Goal: Obtain resource: Download file/media

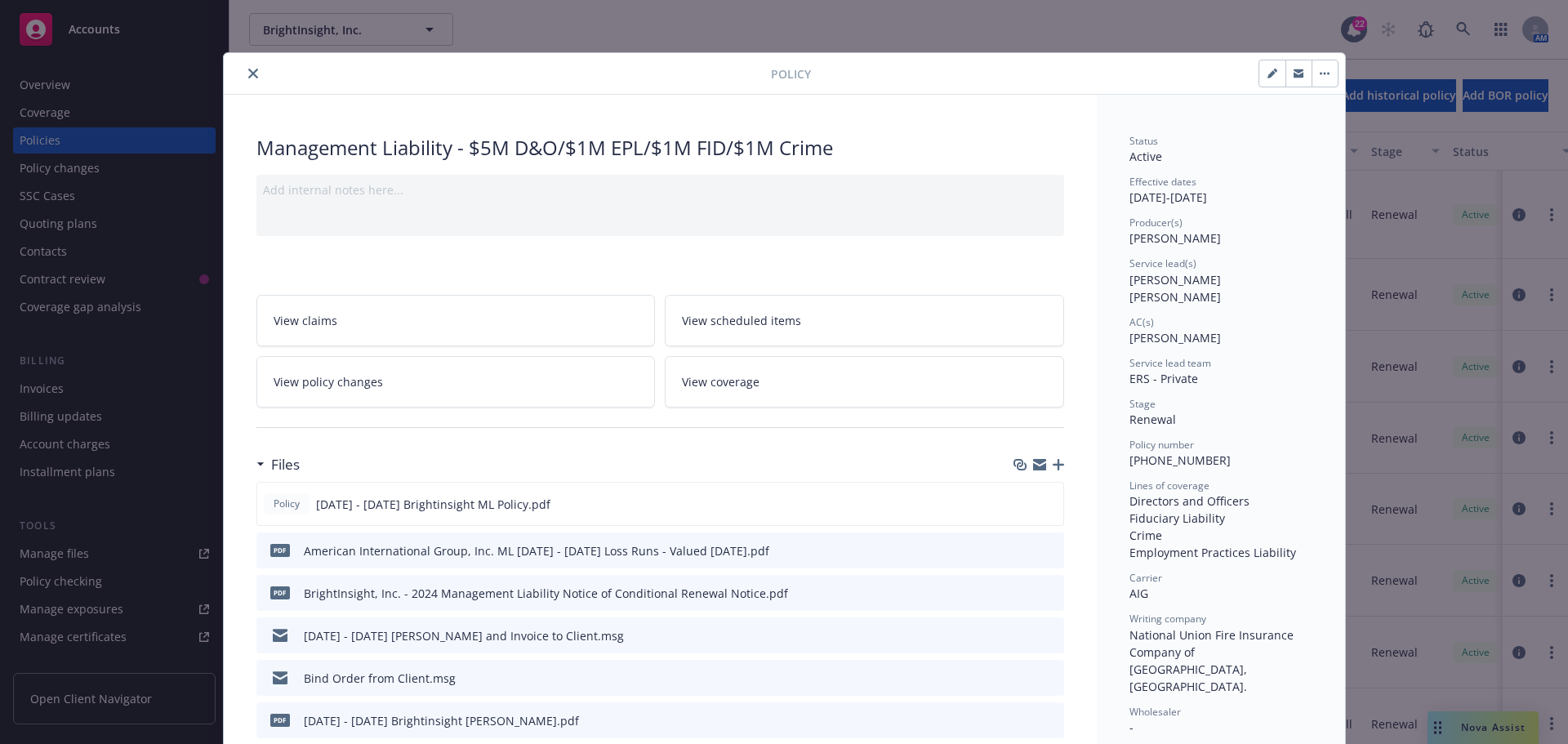
click at [248, 71] on icon "close" at bounding box center [253, 74] width 10 height 10
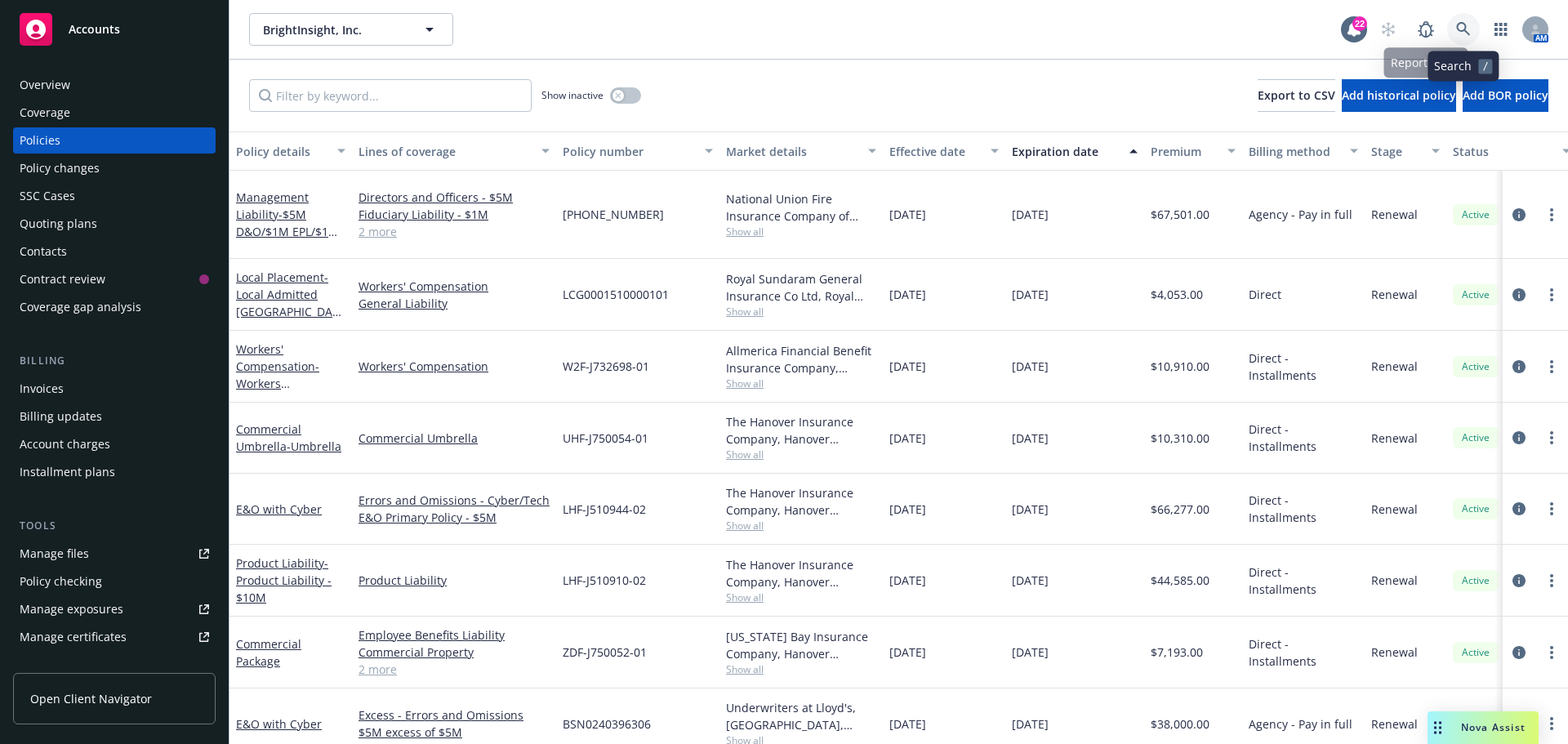
click at [1462, 20] on link at bounding box center [1463, 29] width 33 height 33
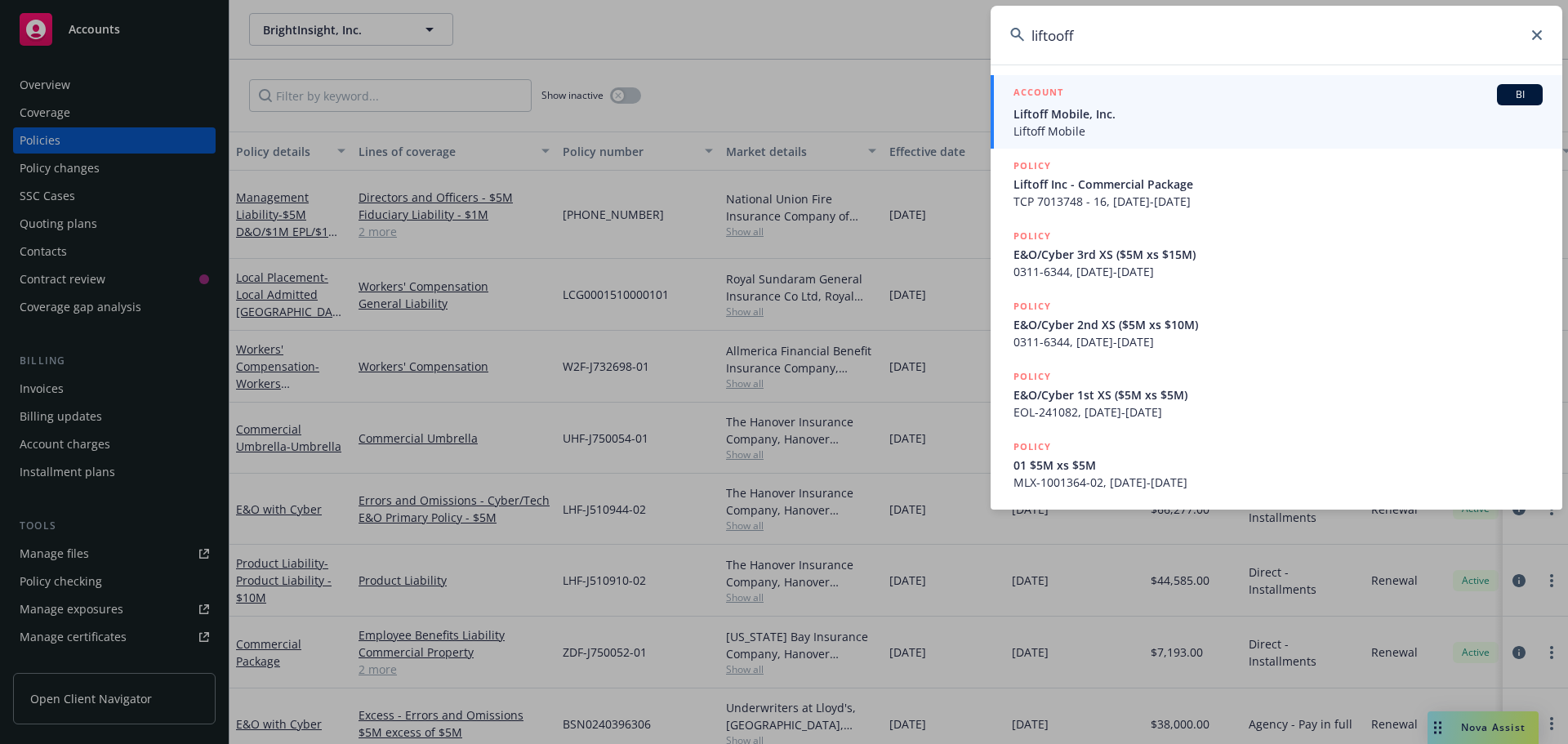
type input "liftooff"
click at [1521, 95] on span "BI" at bounding box center [1520, 94] width 33 height 15
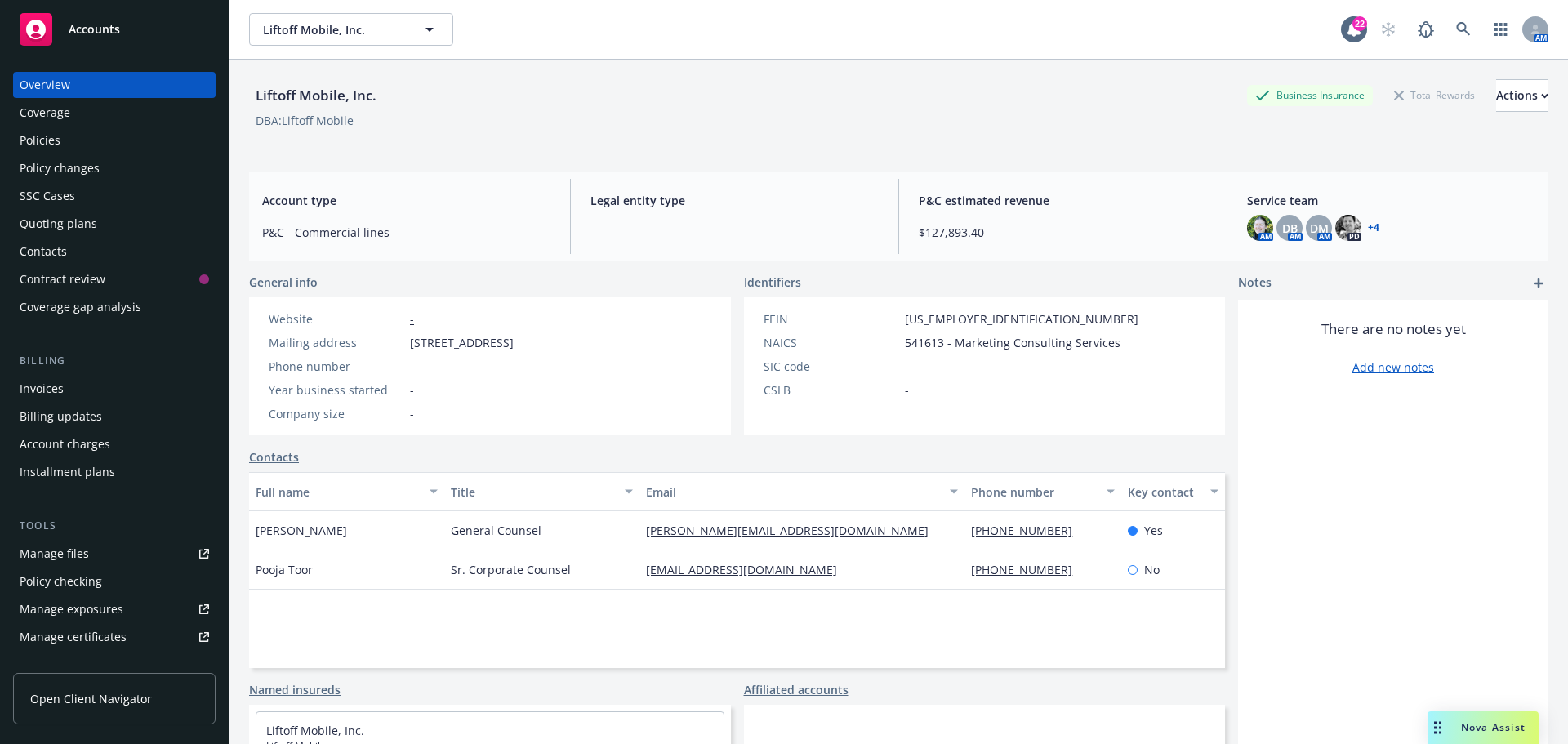
click at [40, 135] on div "Policies" at bounding box center [40, 140] width 41 height 26
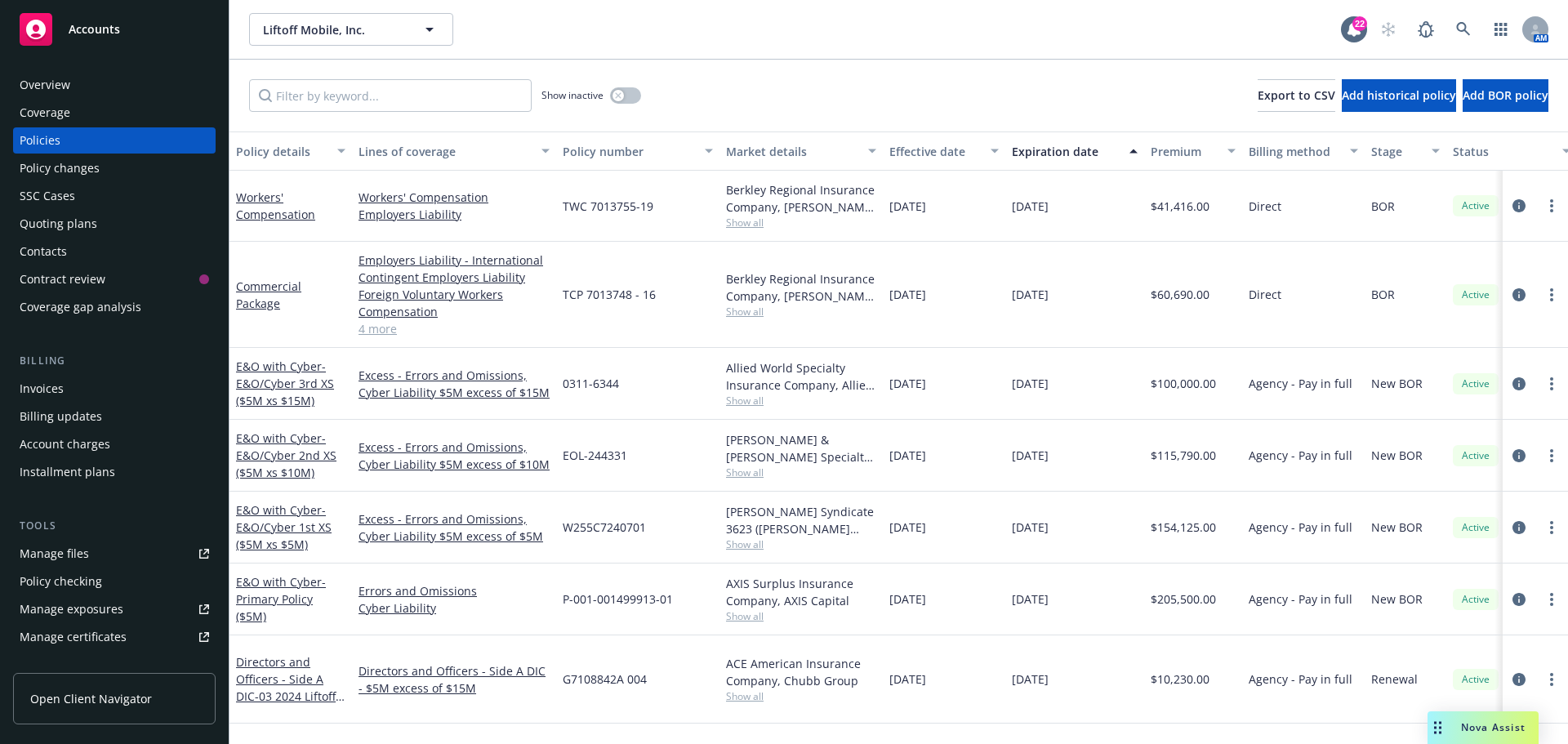
scroll to position [164, 0]
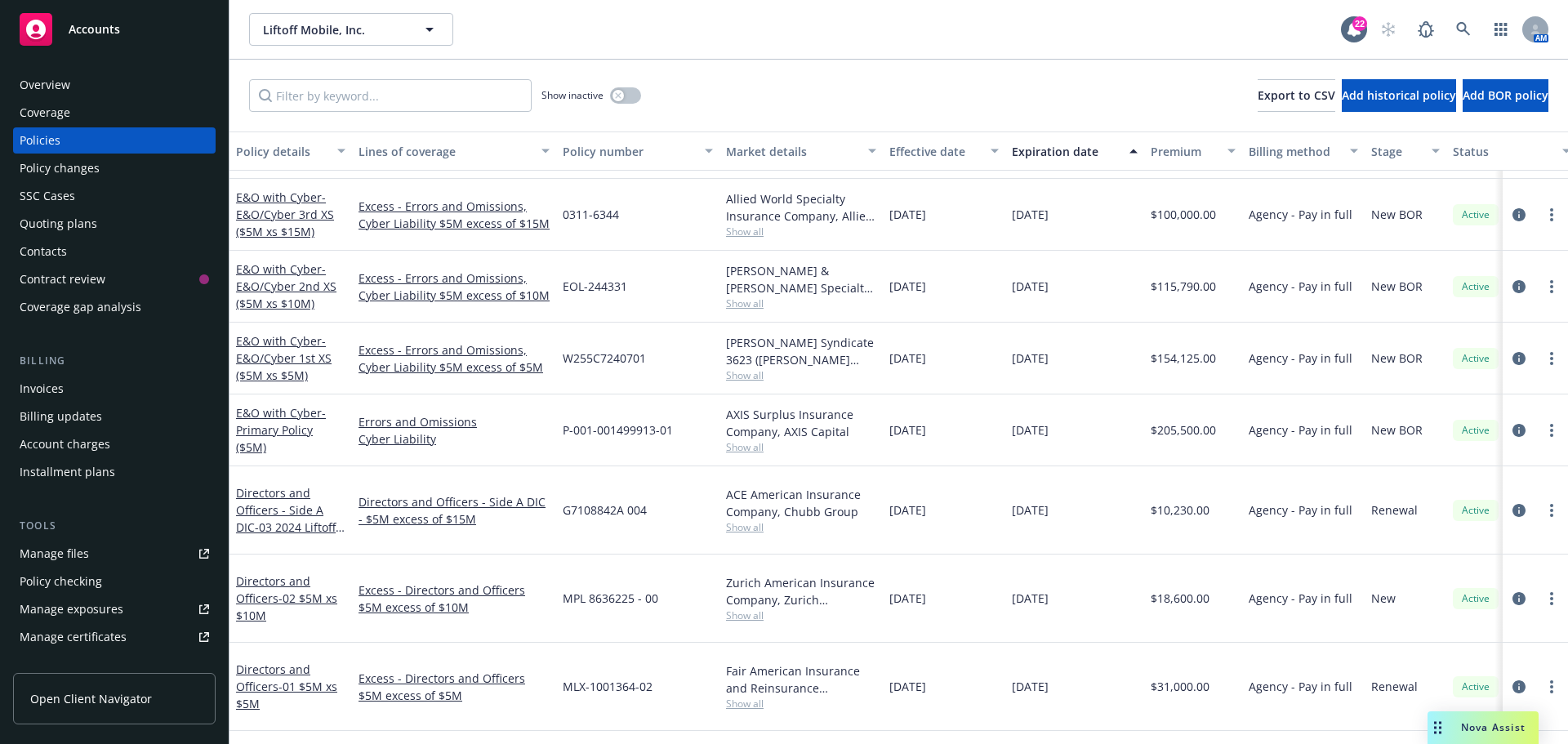
click at [55, 392] on div "Invoices" at bounding box center [42, 388] width 45 height 26
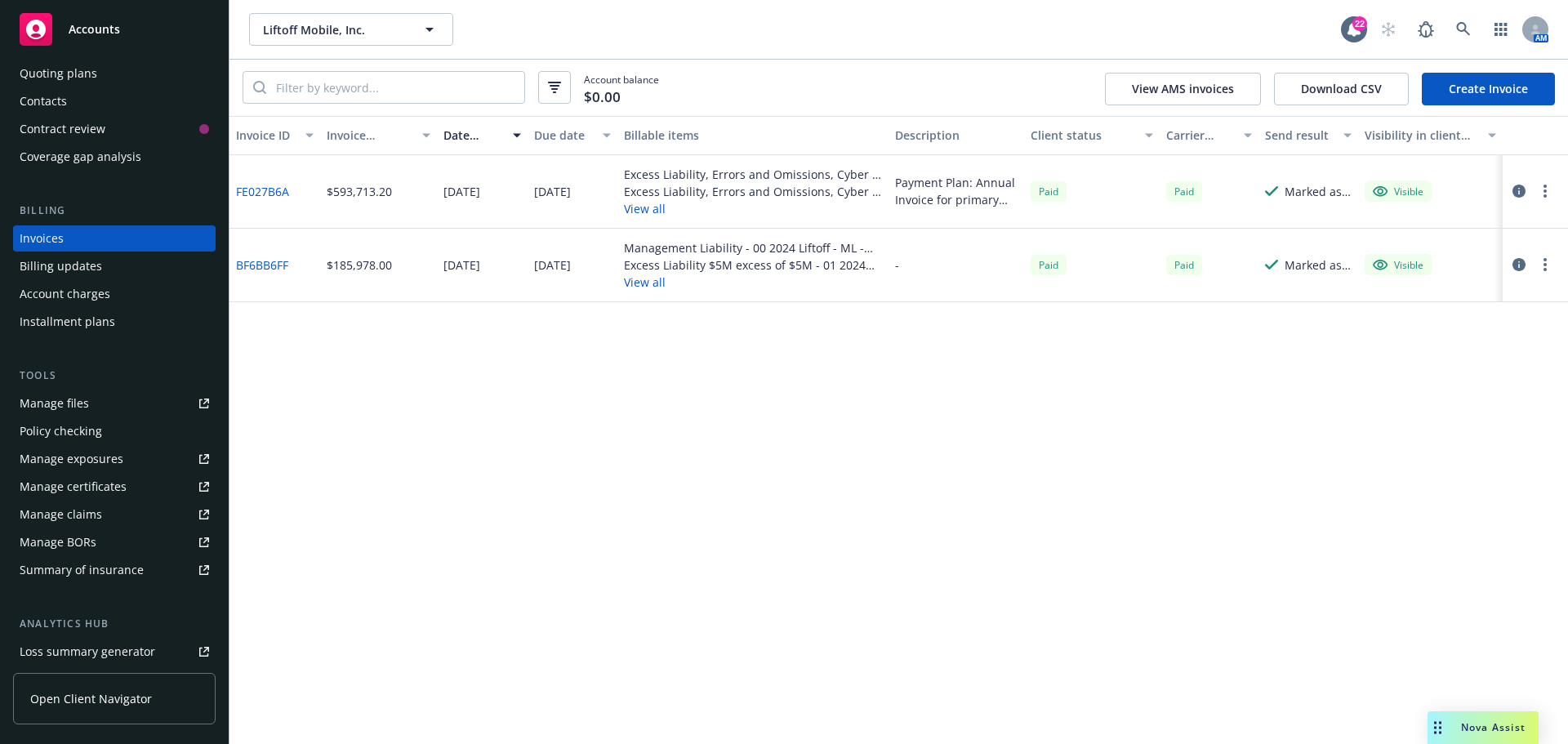
scroll to position [164, 0]
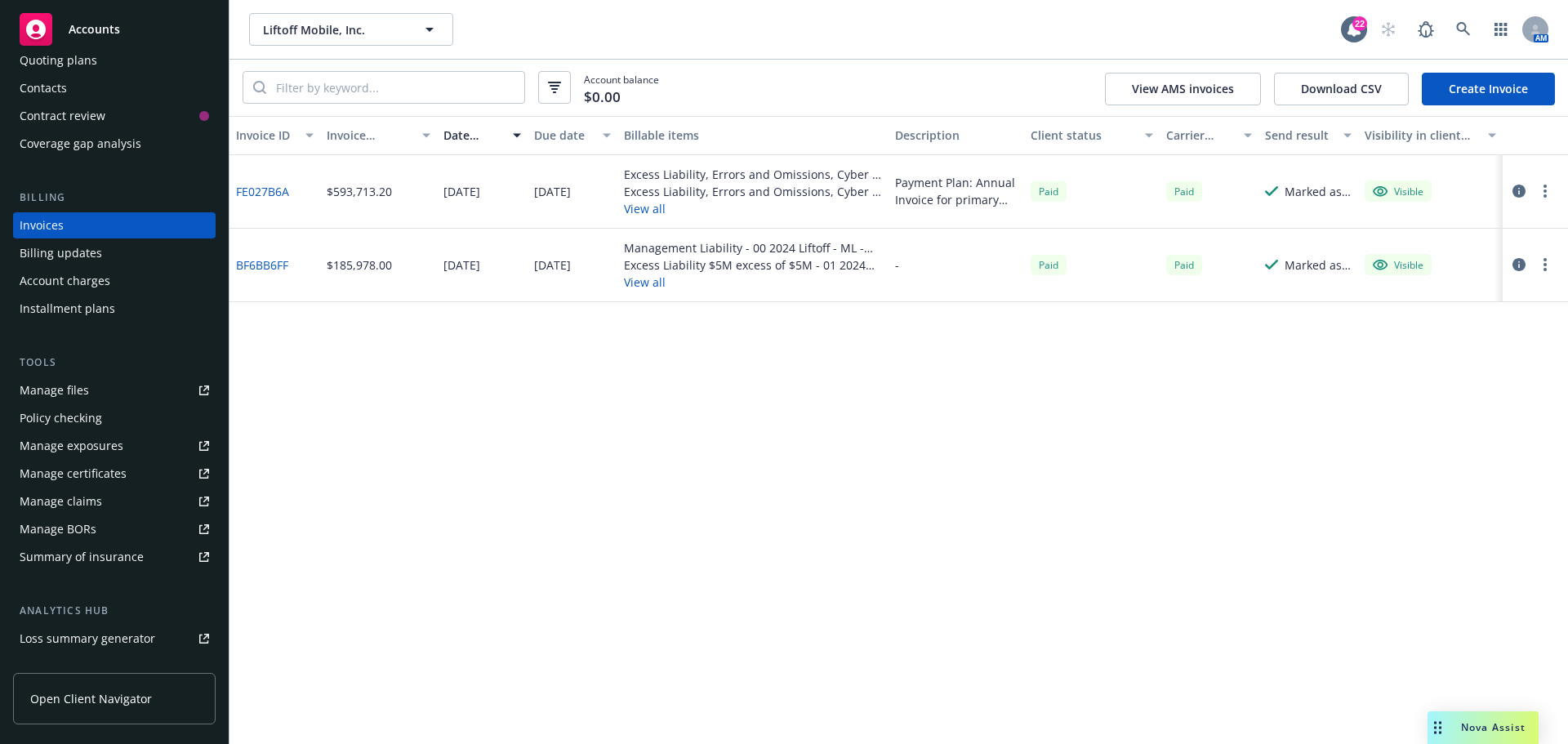
click at [83, 389] on div "Manage files" at bounding box center [54, 390] width 70 height 26
click at [1463, 27] on icon at bounding box center [1462, 29] width 15 height 15
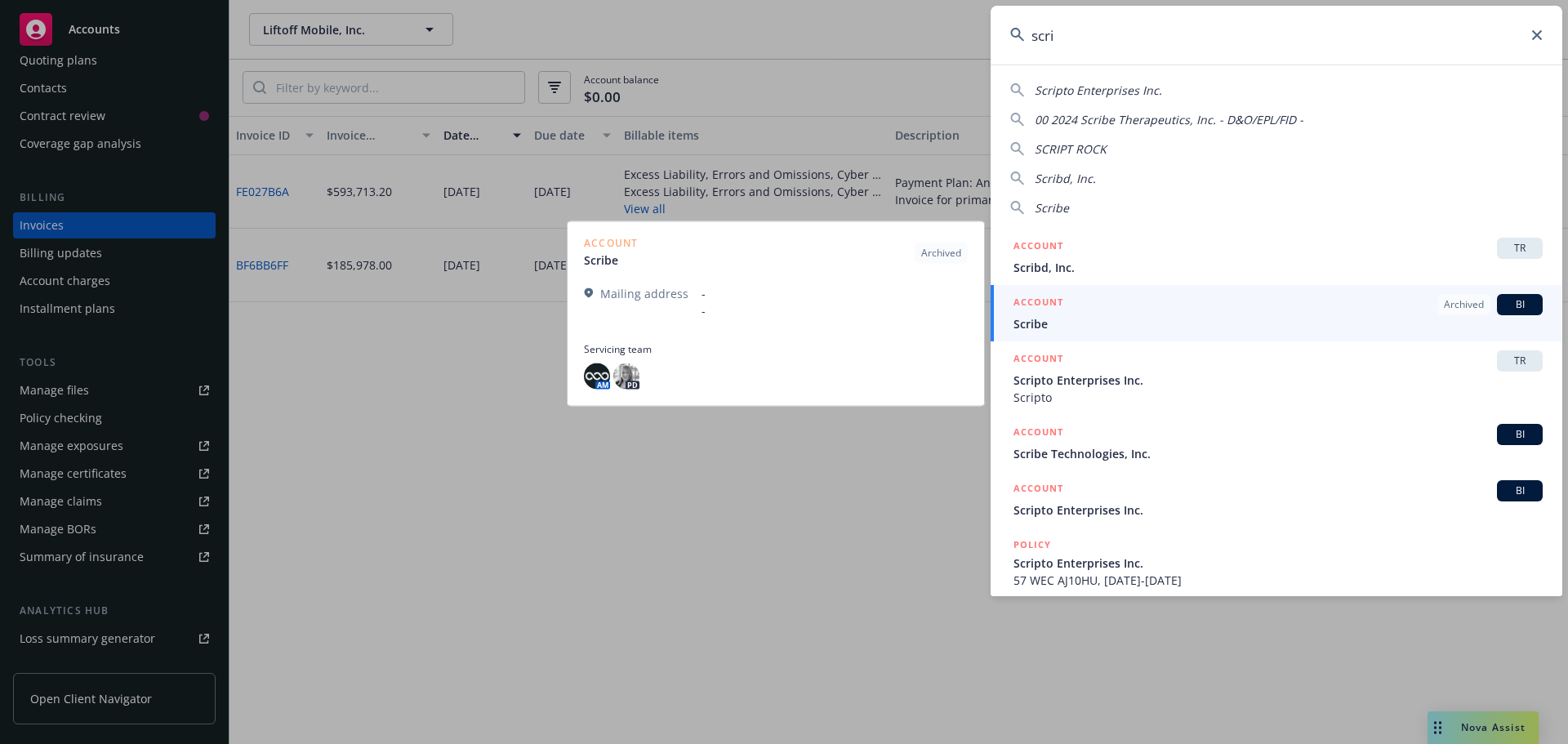
type input "scri"
click at [1512, 300] on span "BI" at bounding box center [1520, 304] width 33 height 15
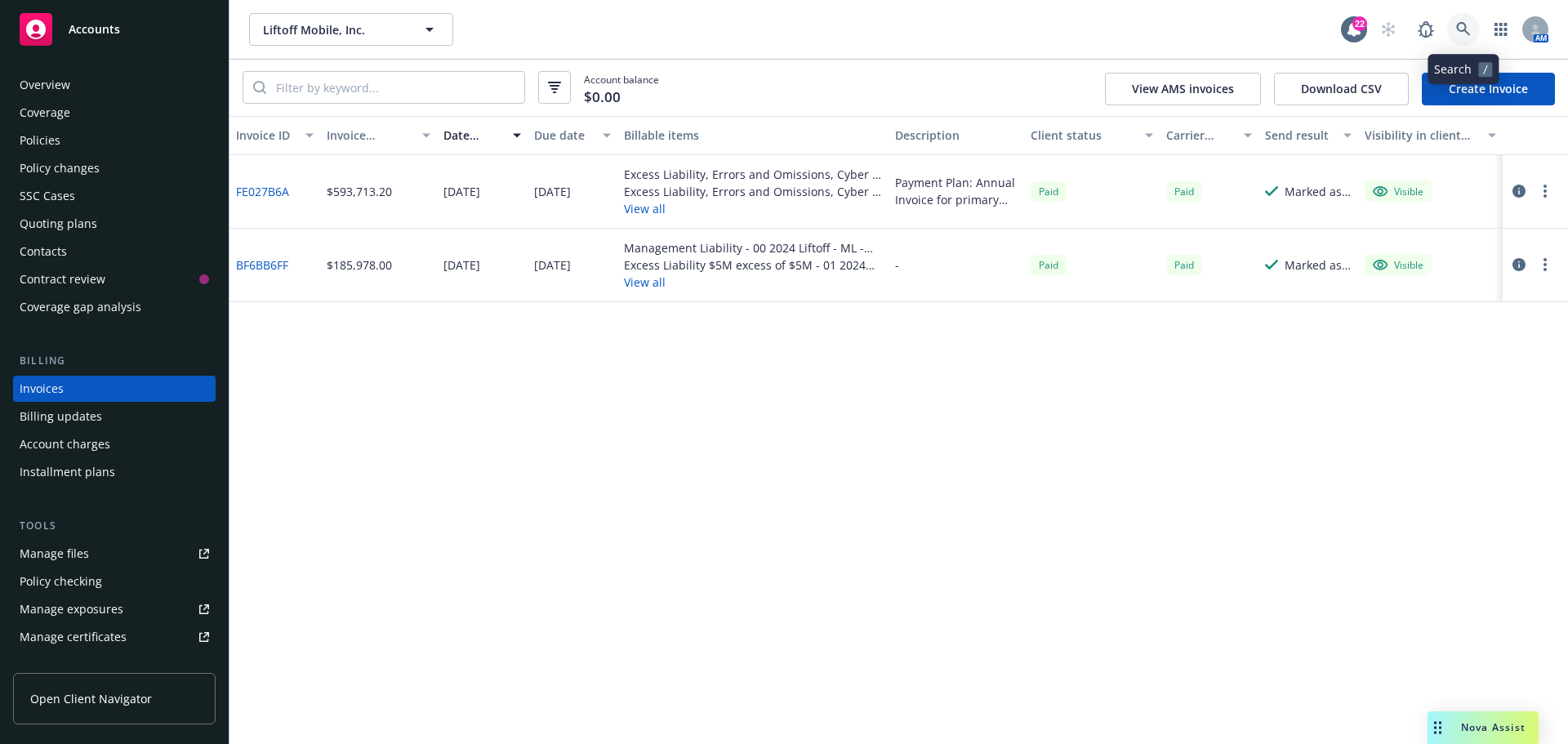
click at [1463, 26] on icon at bounding box center [1462, 29] width 15 height 15
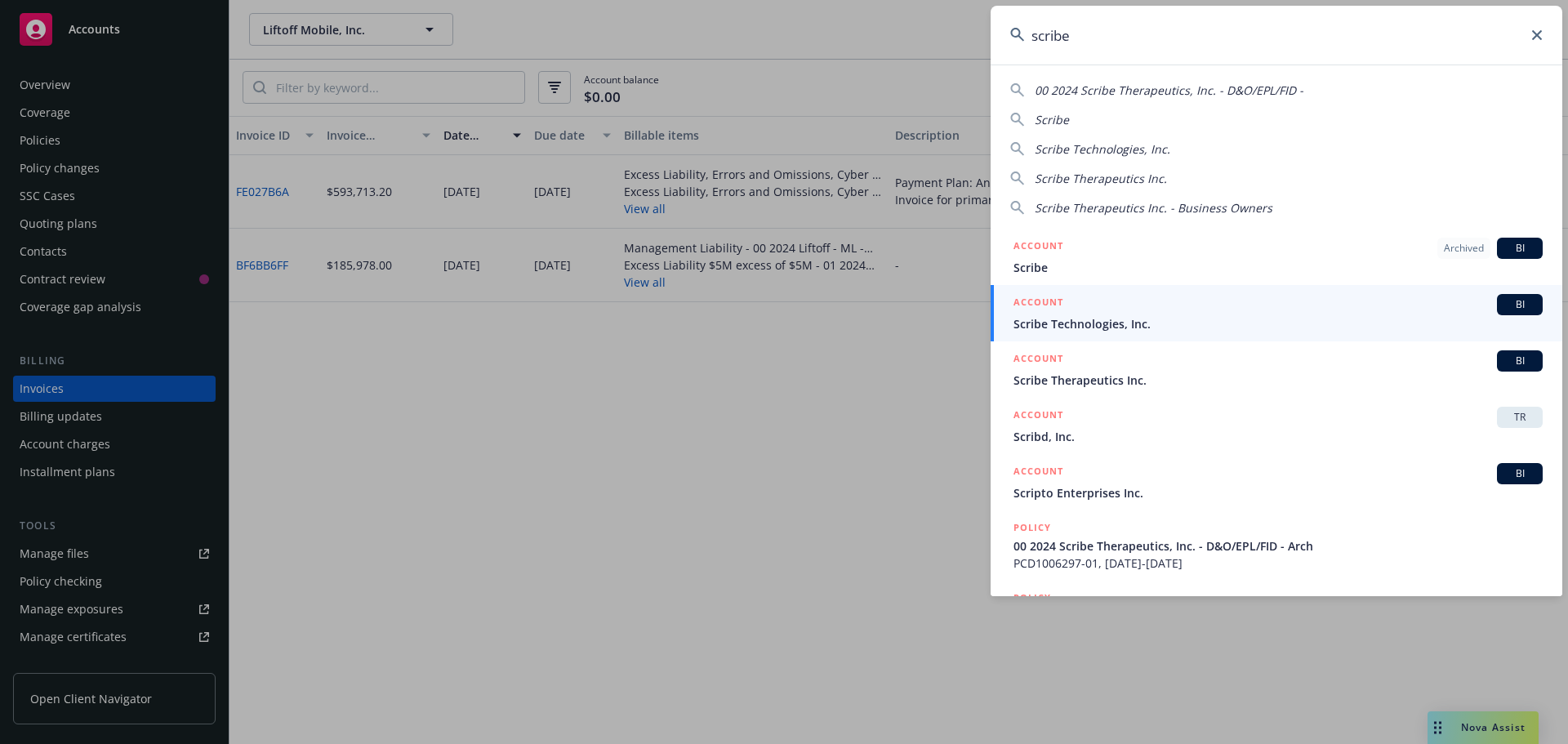
type input "scribe"
click at [1507, 305] on span "BI" at bounding box center [1520, 304] width 33 height 15
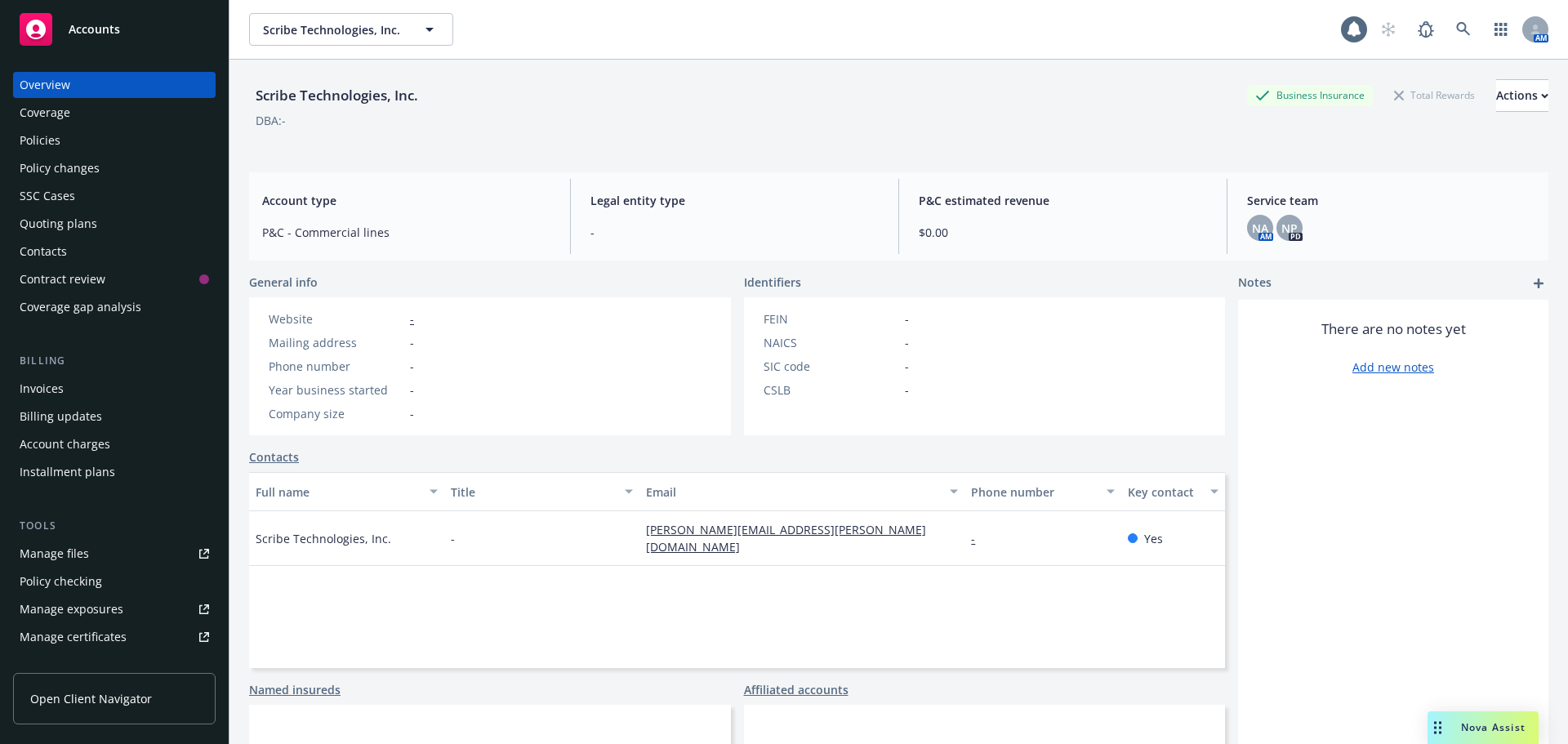
click at [41, 142] on div "Policies" at bounding box center [40, 140] width 41 height 26
click at [1456, 25] on icon at bounding box center [1462, 29] width 14 height 14
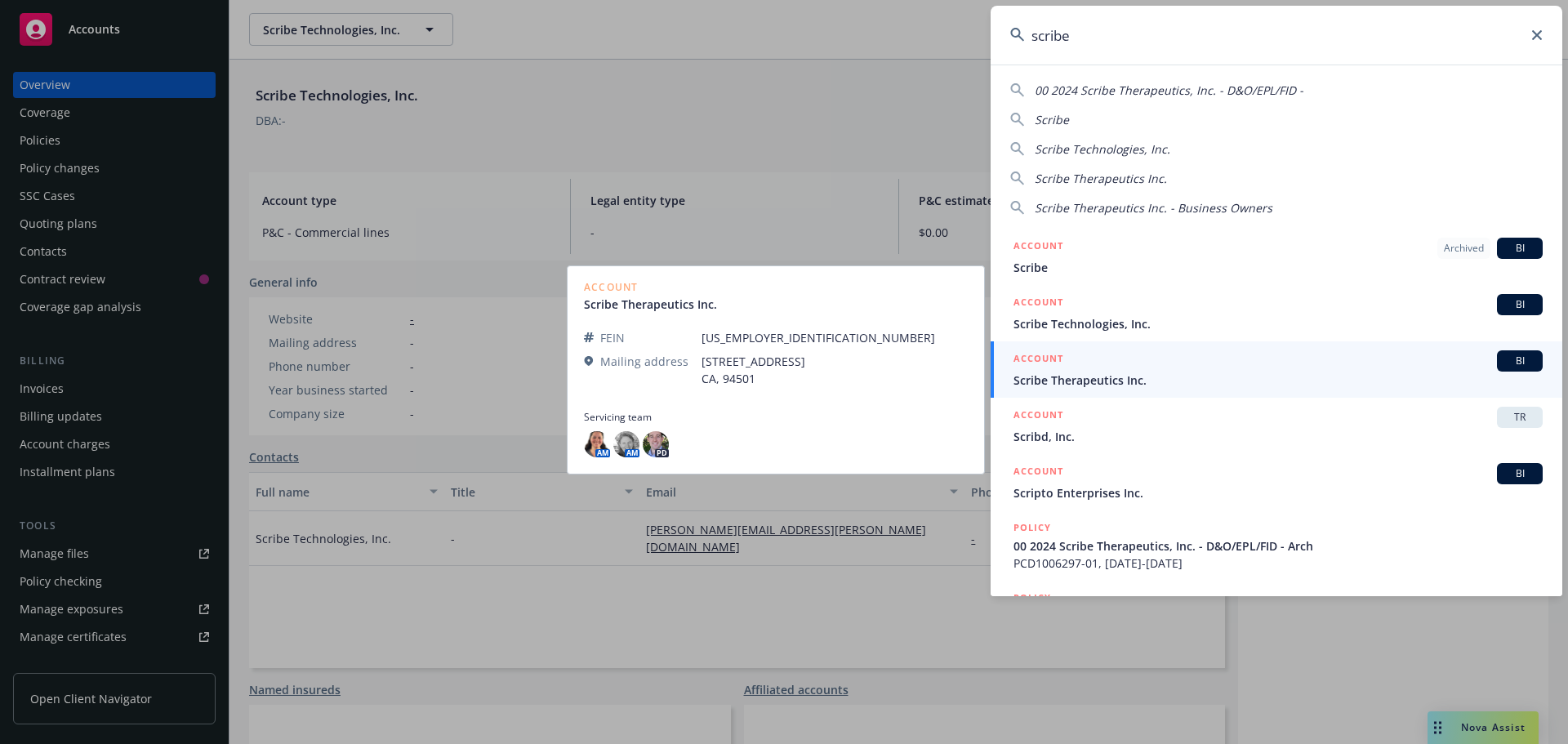
type input "scribe"
click at [1519, 357] on span "BI" at bounding box center [1520, 360] width 33 height 15
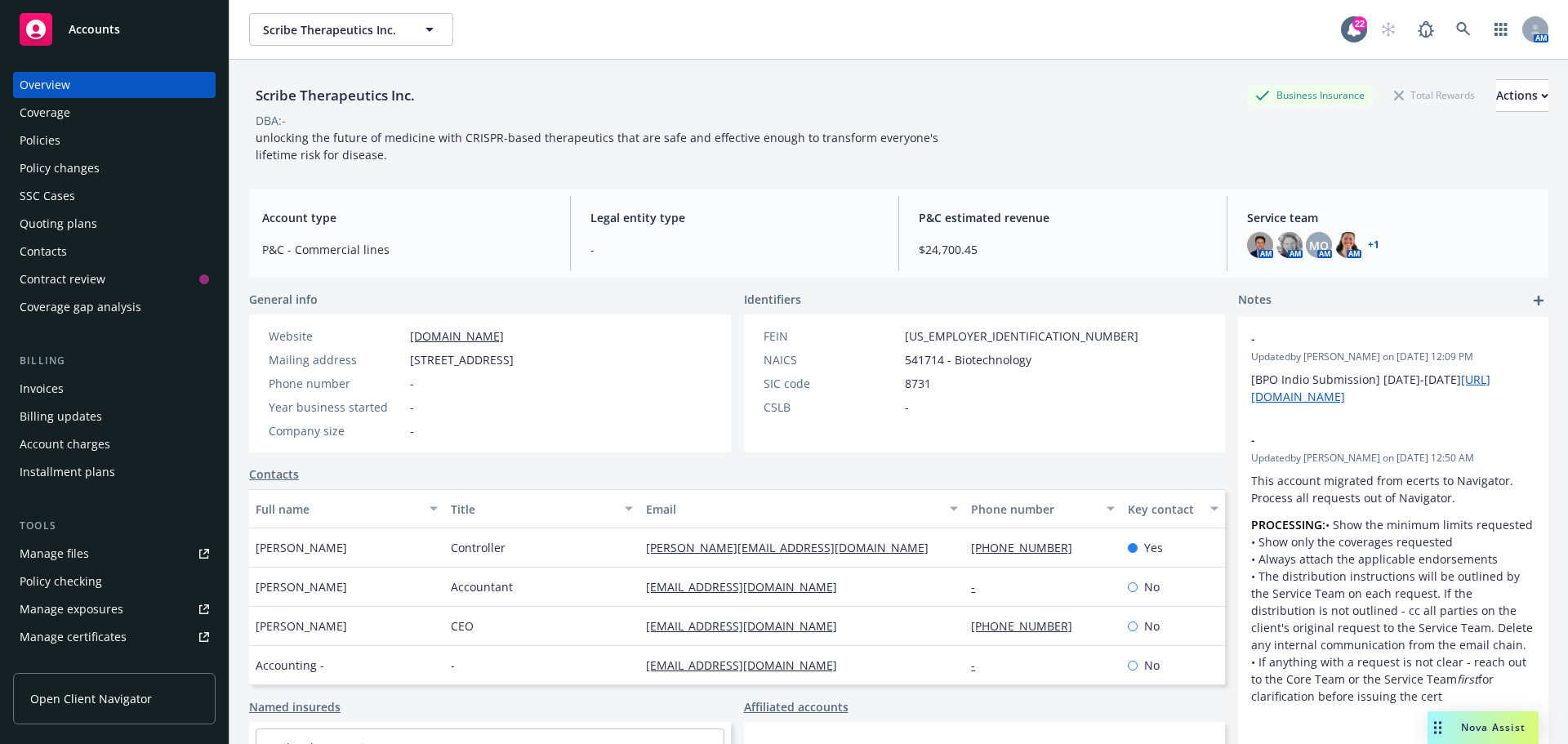
click at [48, 136] on div "Policies" at bounding box center [40, 140] width 41 height 26
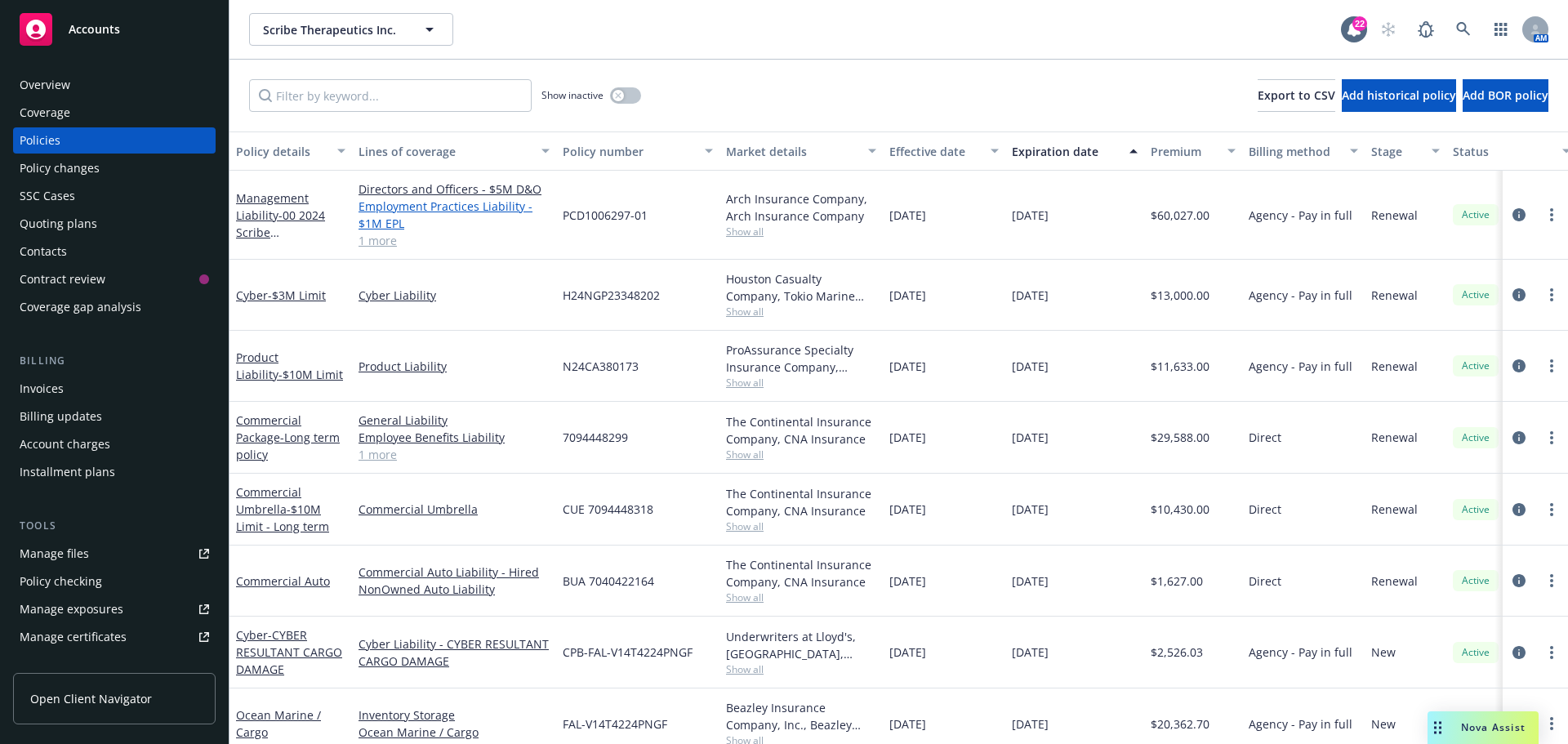
click at [383, 198] on link "Employment Practices Liability - $1M EPL" at bounding box center [453, 214] width 191 height 34
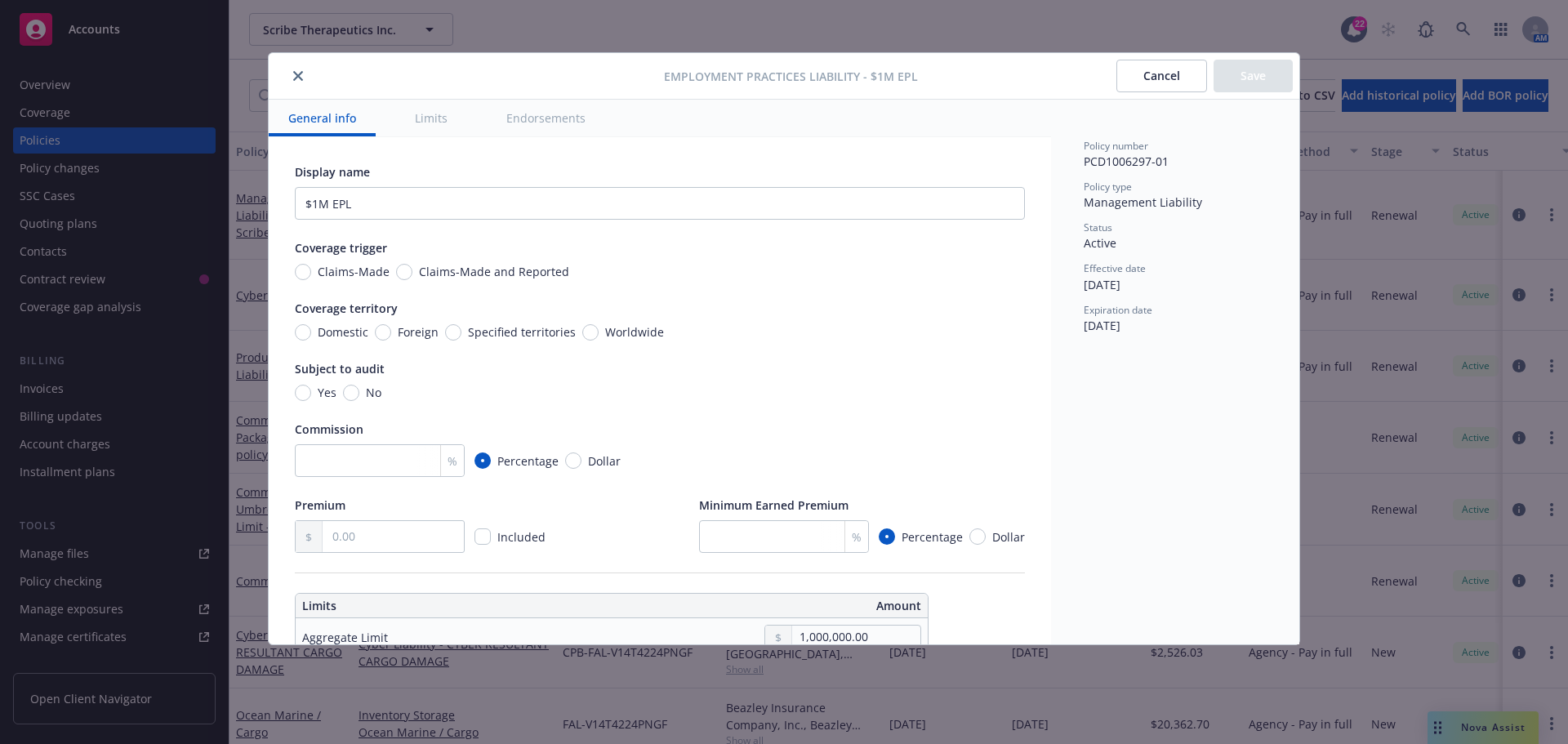
click at [302, 78] on icon "close" at bounding box center [298, 75] width 10 height 10
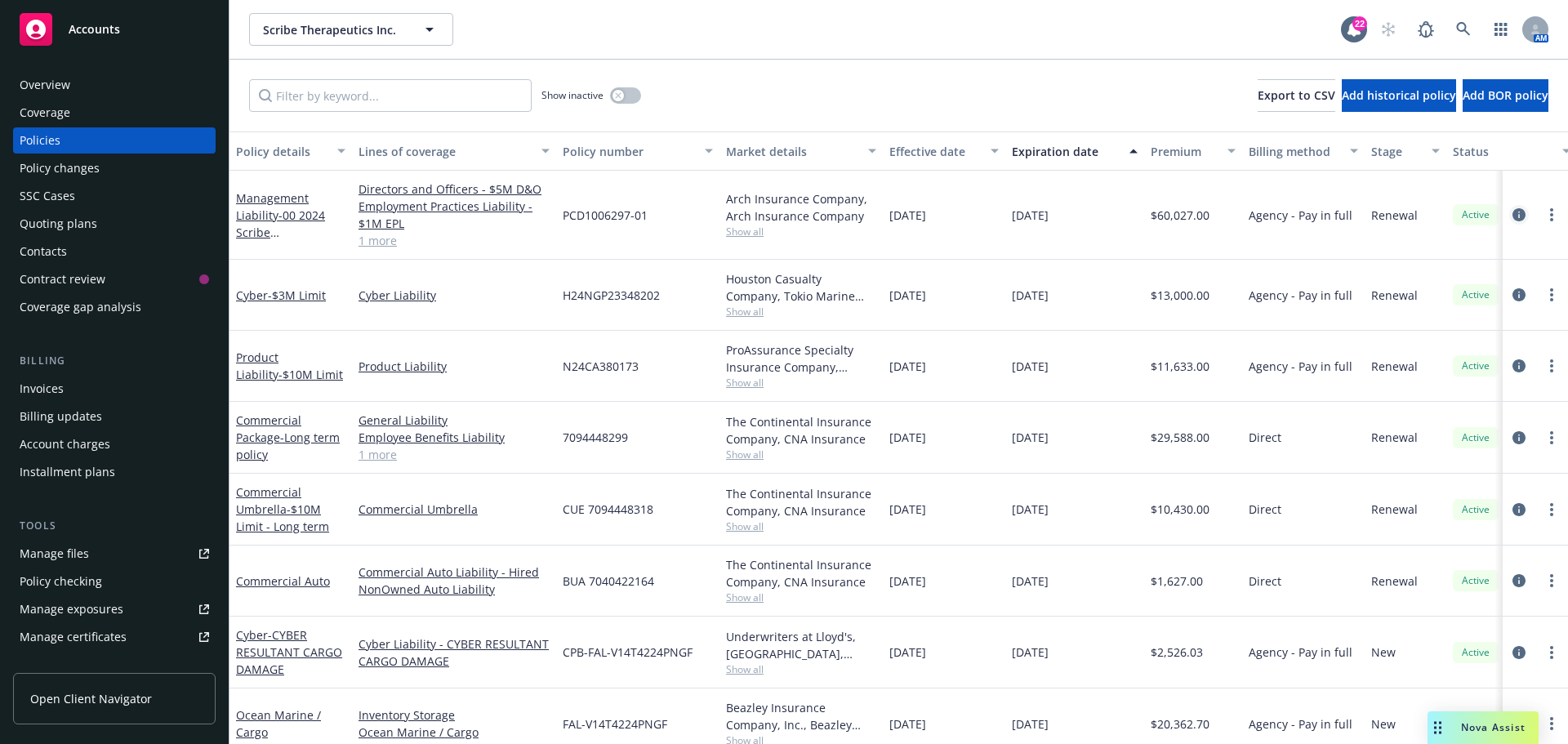
click at [1513, 213] on icon "circleInformation" at bounding box center [1519, 214] width 13 height 13
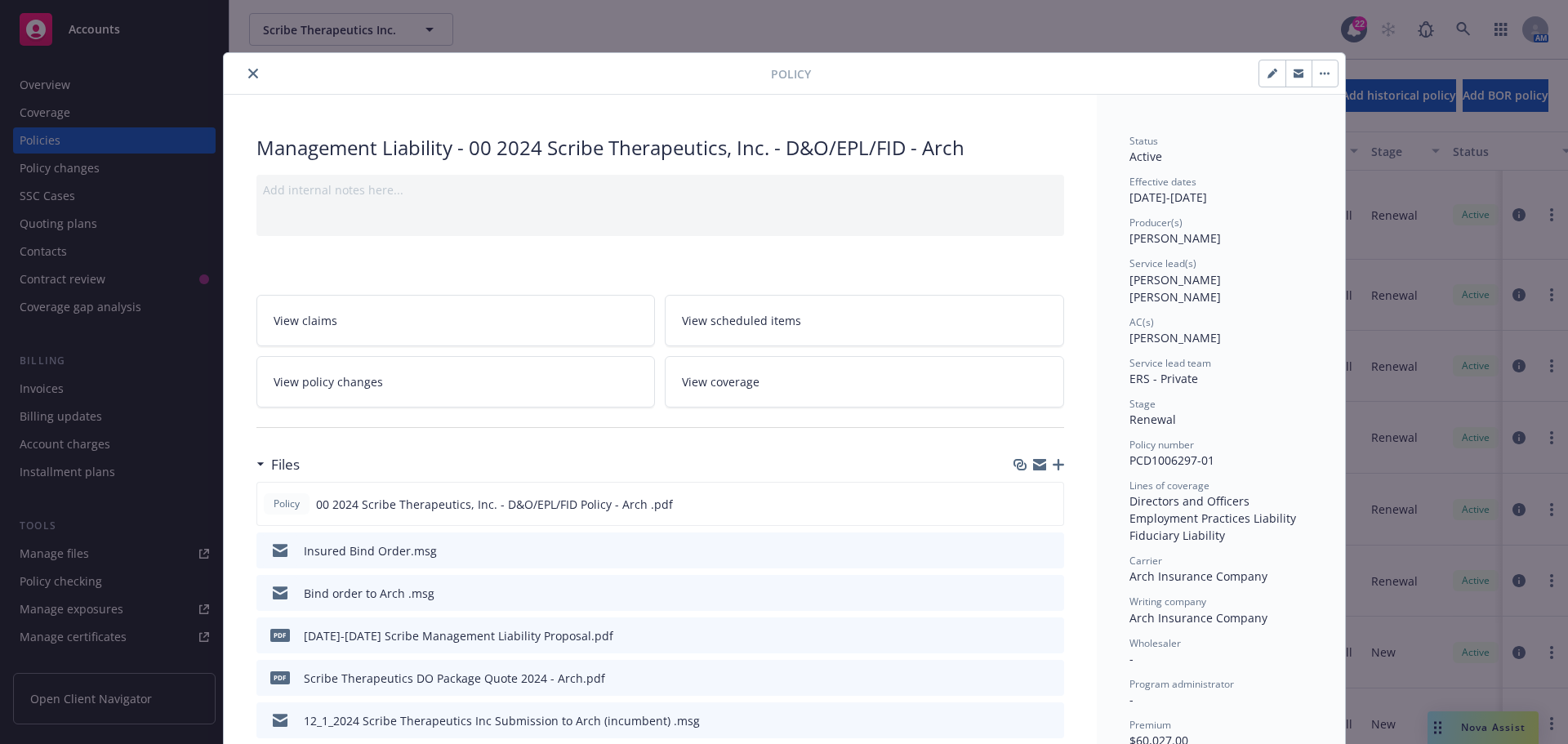
click at [1018, 551] on icon "download file" at bounding box center [1021, 549] width 13 height 13
click at [1016, 629] on icon "download file" at bounding box center [1021, 633] width 11 height 10
click at [243, 74] on button "close" at bounding box center [253, 74] width 19 height 19
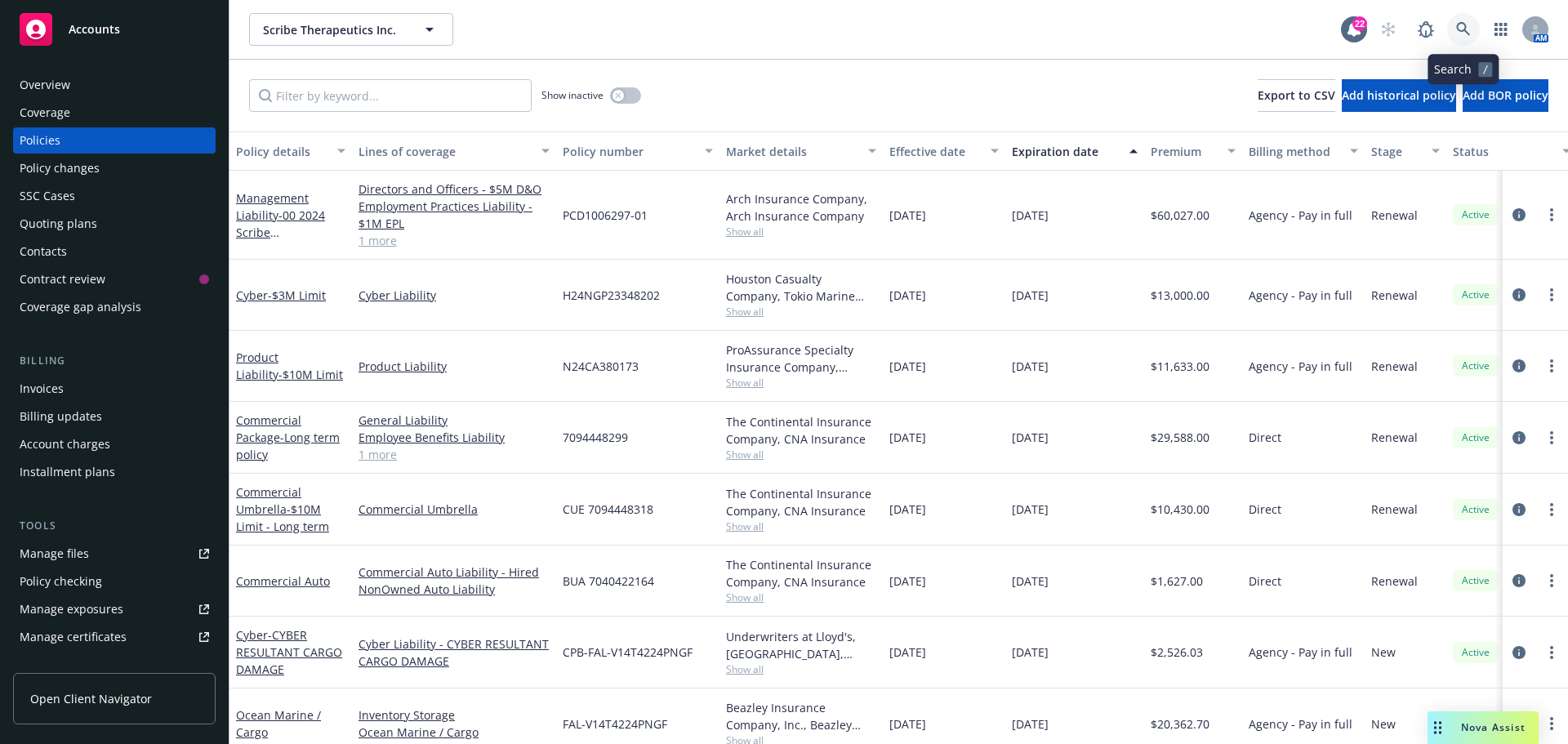
click at [1466, 22] on icon at bounding box center [1462, 29] width 15 height 15
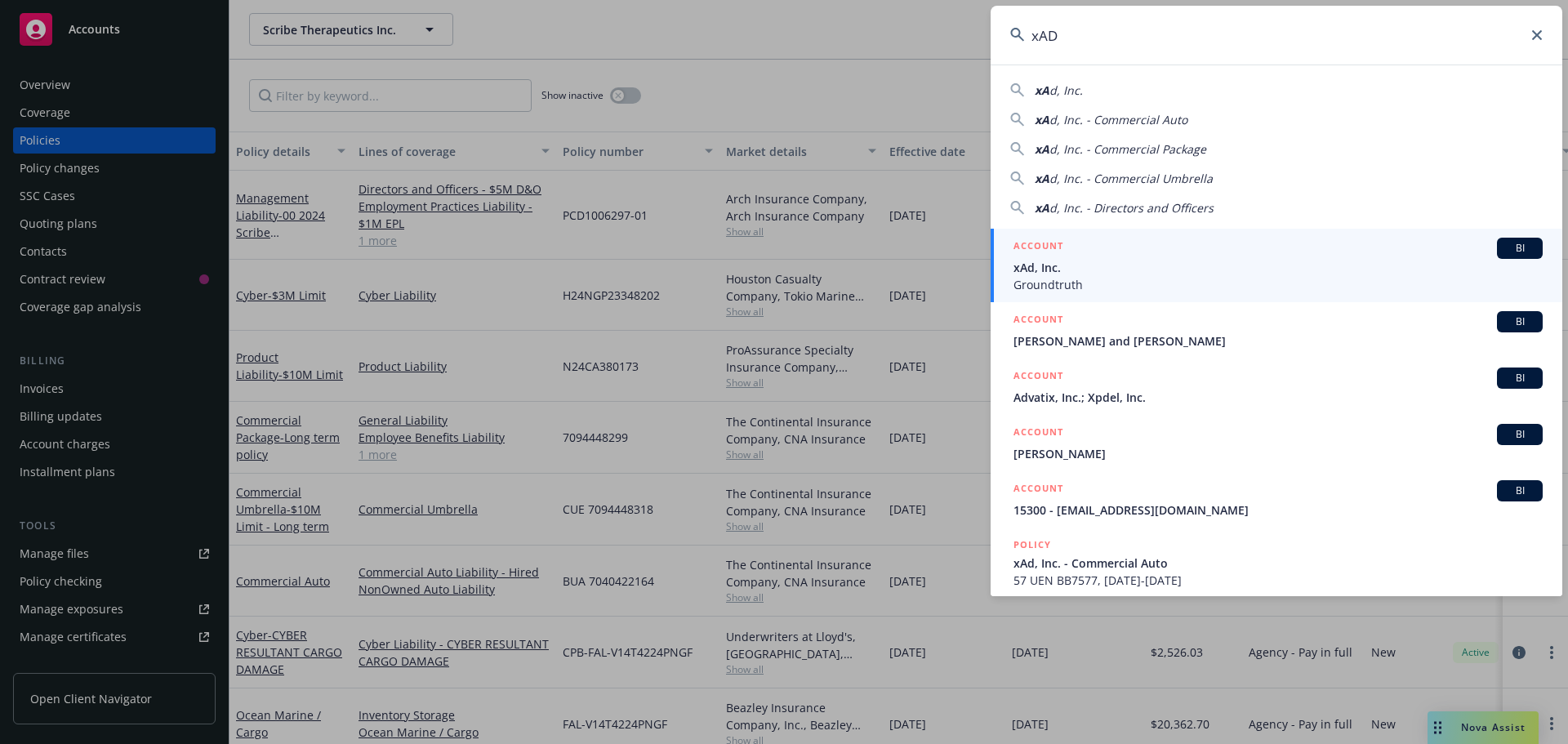
type input "xAD"
click at [1503, 245] on span "BI" at bounding box center [1520, 248] width 33 height 15
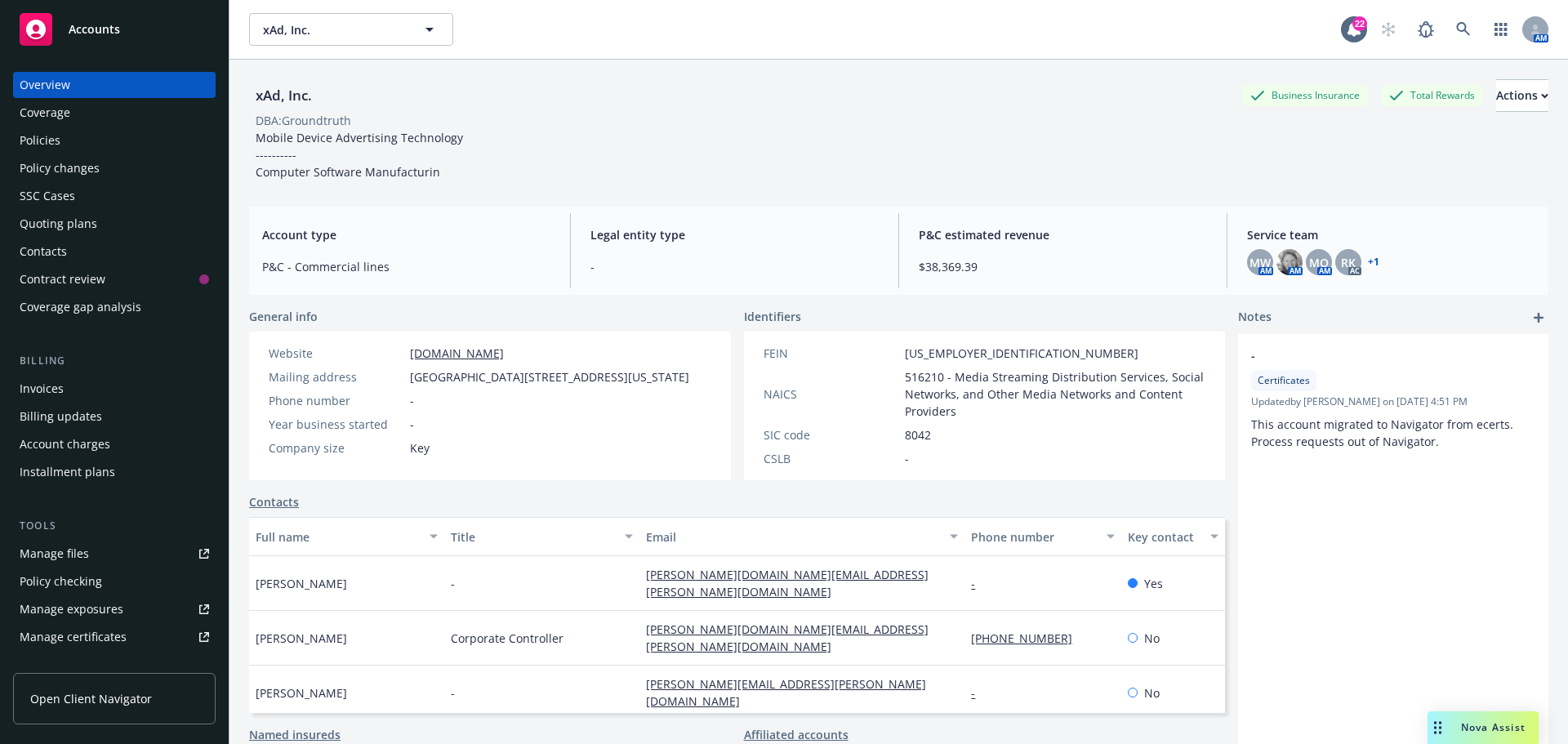
click at [51, 134] on div "Policies" at bounding box center [40, 140] width 41 height 26
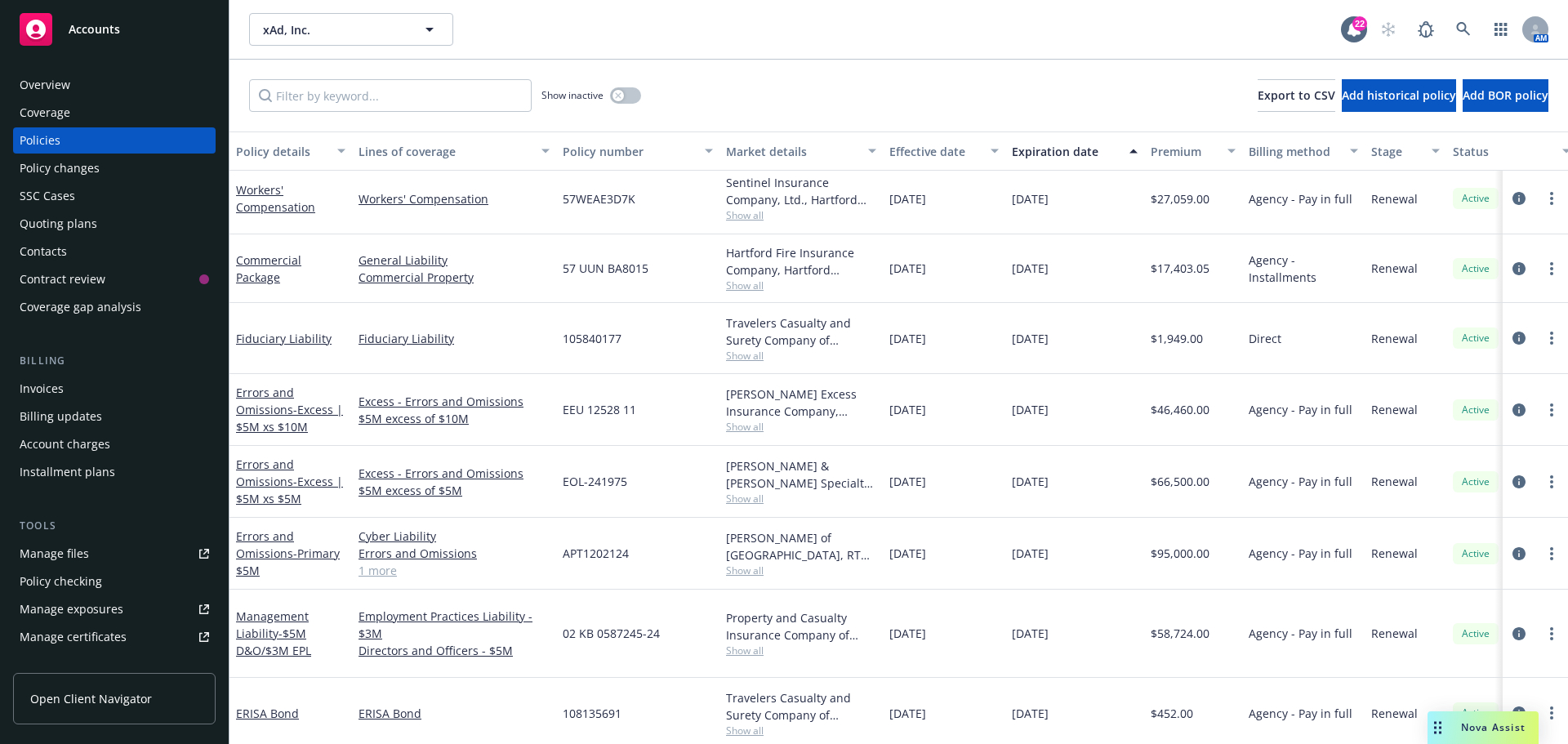
scroll to position [210, 0]
click at [49, 381] on div "Invoices" at bounding box center [42, 388] width 45 height 26
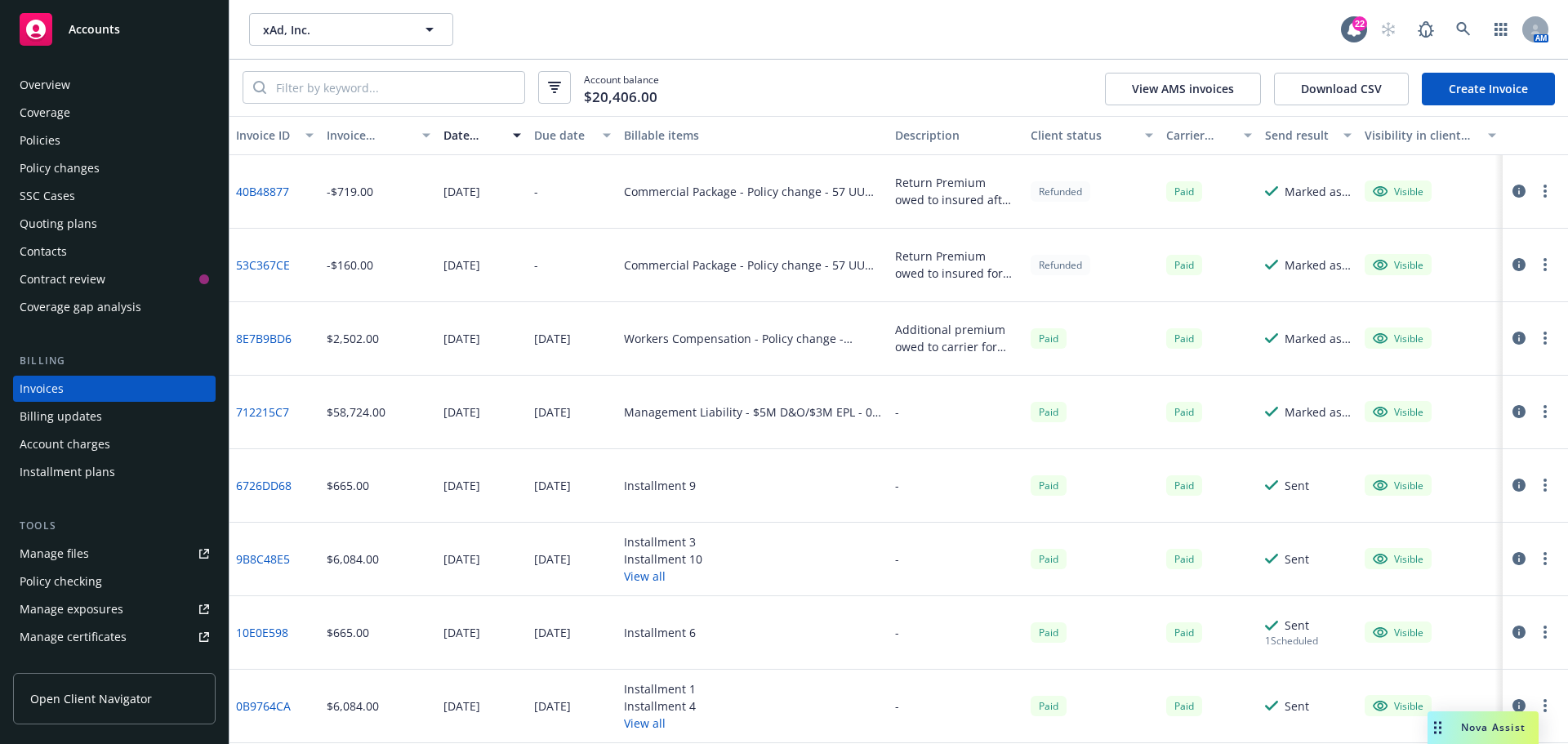
scroll to position [81, 0]
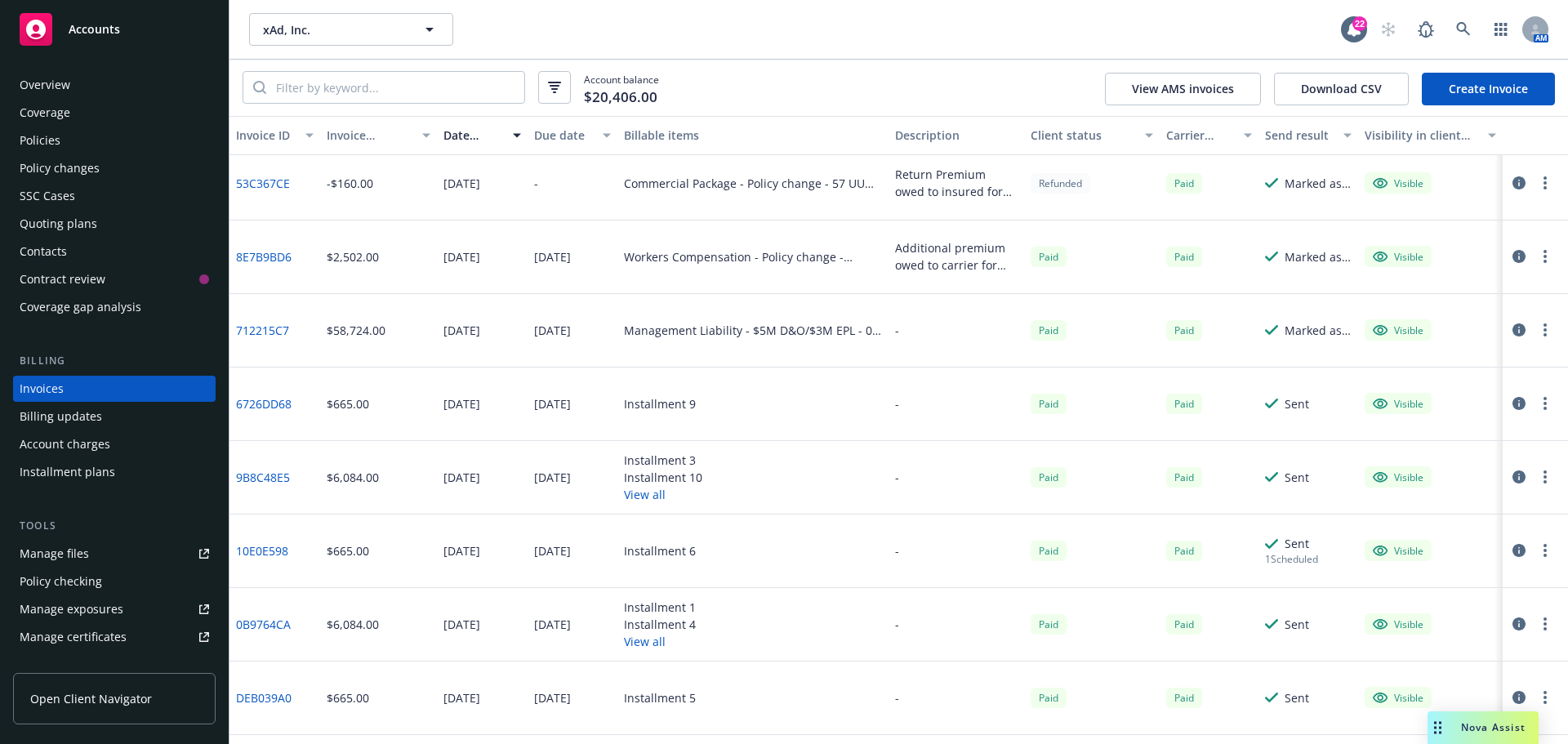
click at [55, 550] on div "Manage files" at bounding box center [54, 553] width 70 height 26
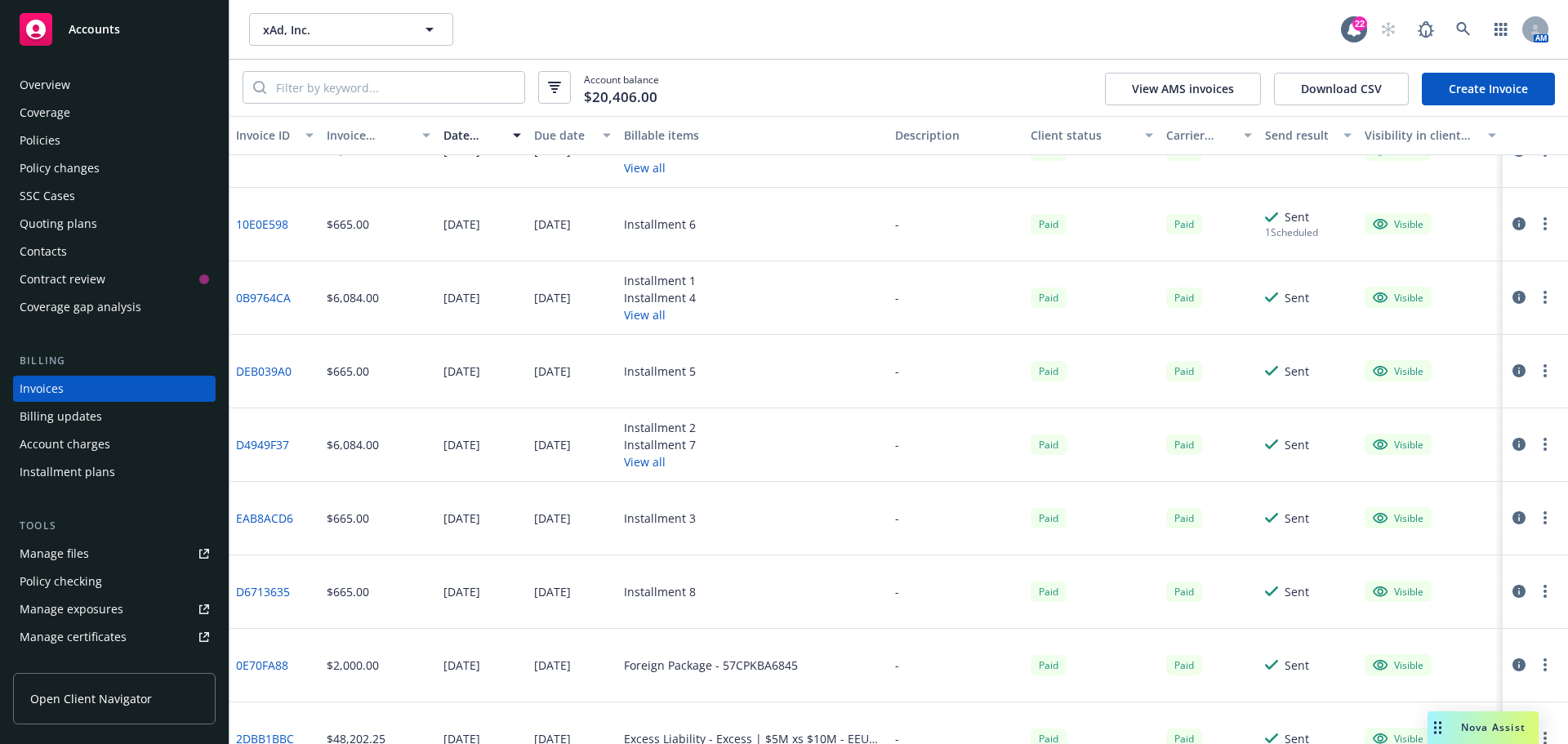
scroll to position [0, 0]
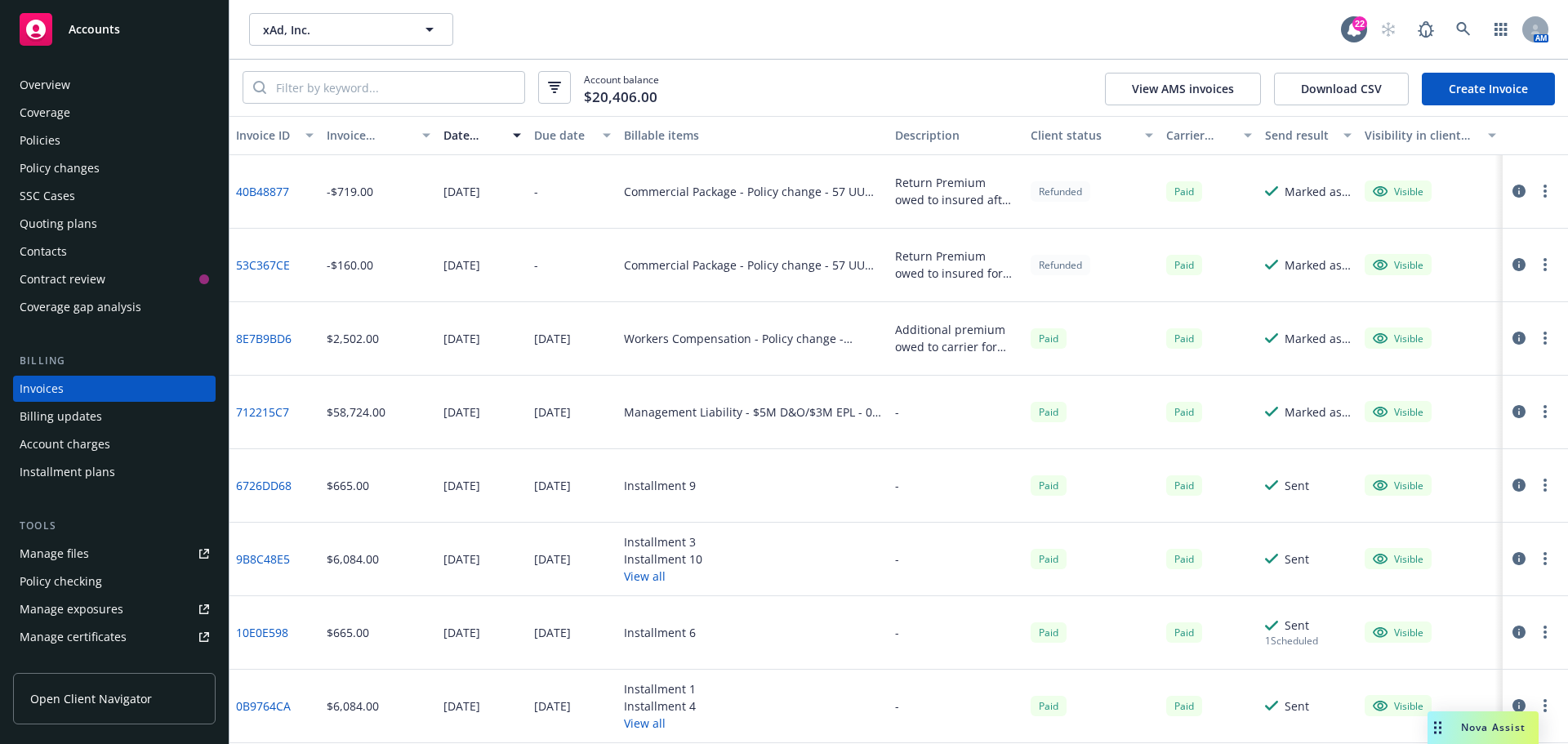
click at [61, 554] on div "Manage files" at bounding box center [54, 553] width 70 height 26
click at [48, 139] on div "Policies" at bounding box center [40, 140] width 41 height 26
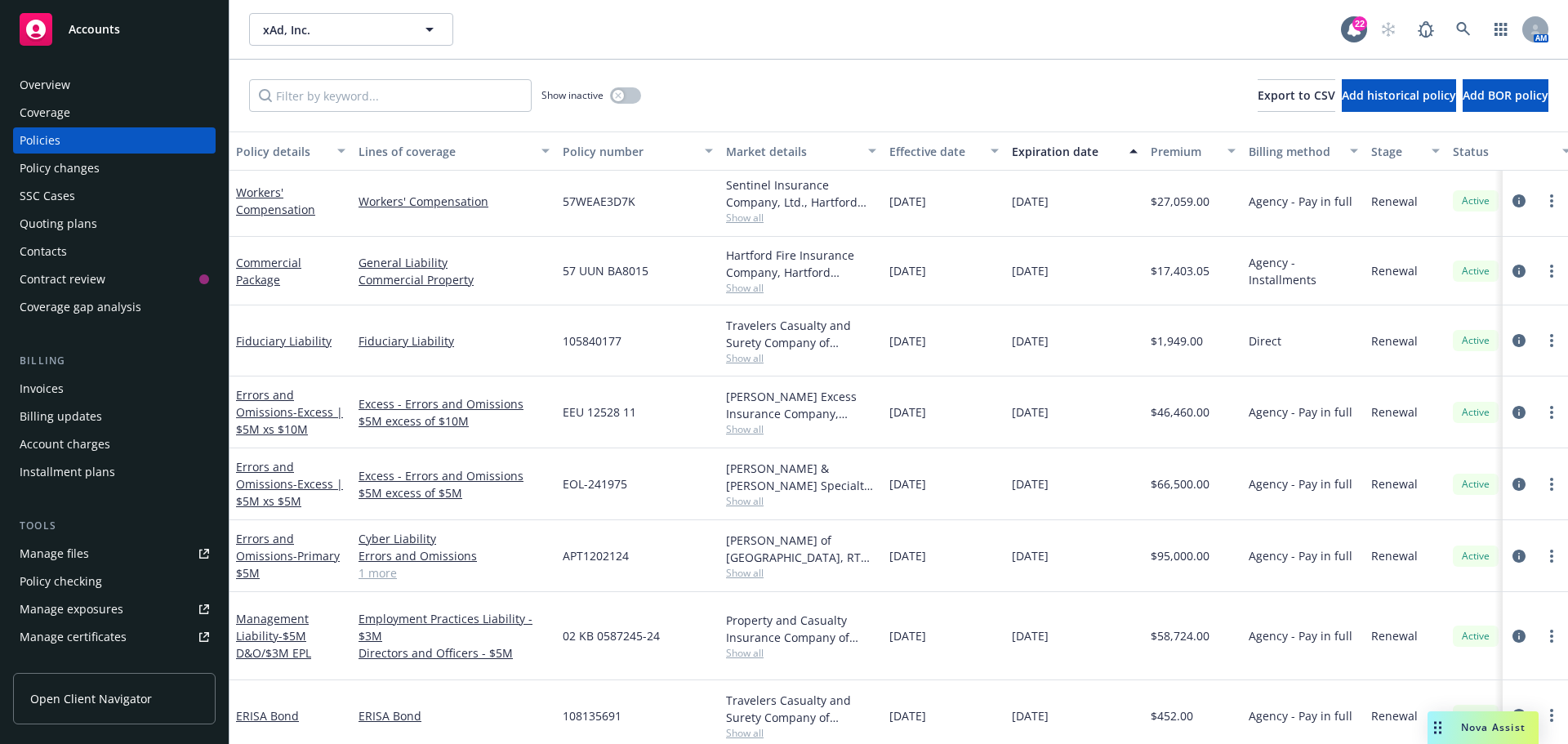
scroll to position [210, 0]
click at [416, 607] on link "Employment Practices Liability - $3M" at bounding box center [453, 623] width 191 height 34
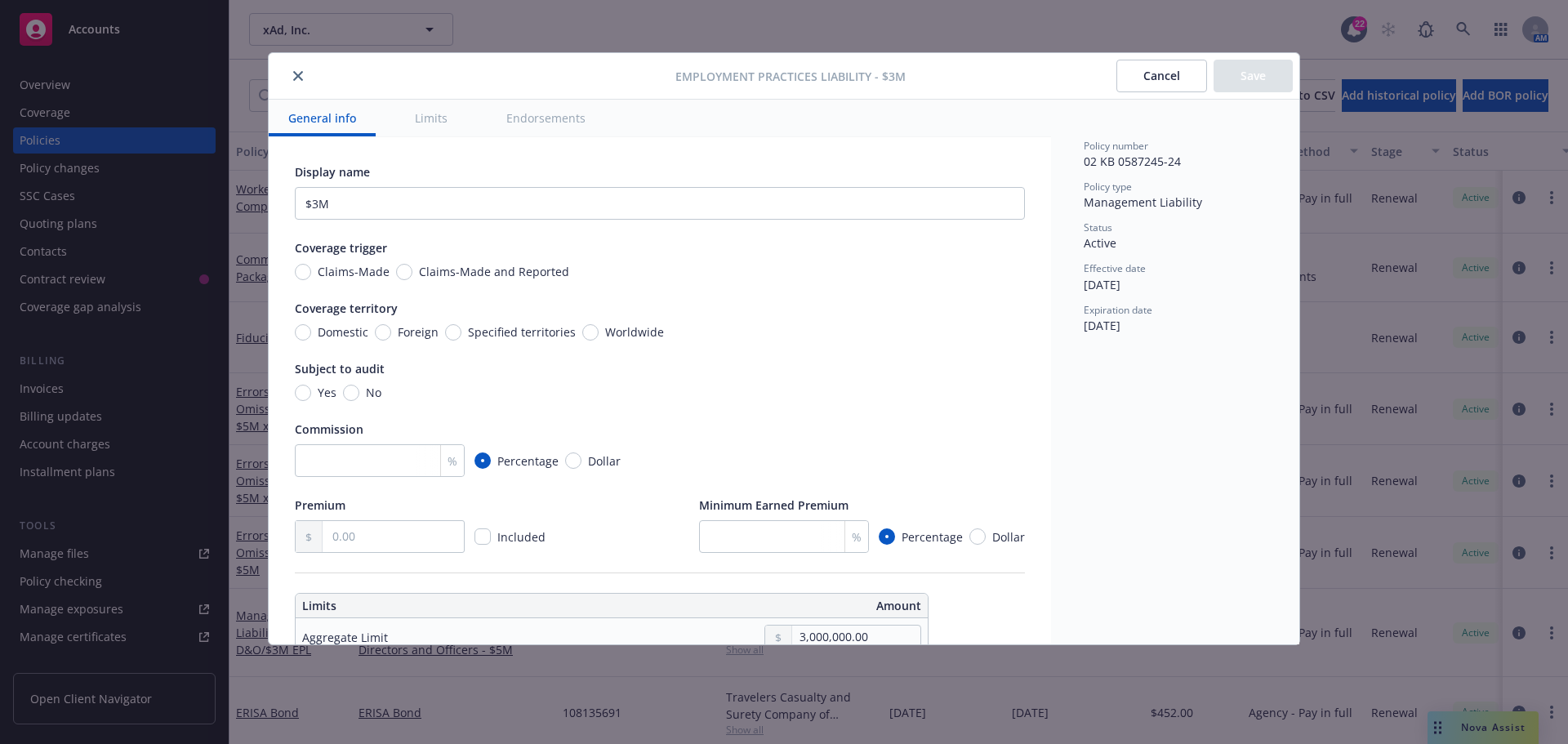
click at [297, 74] on icon "close" at bounding box center [298, 75] width 10 height 10
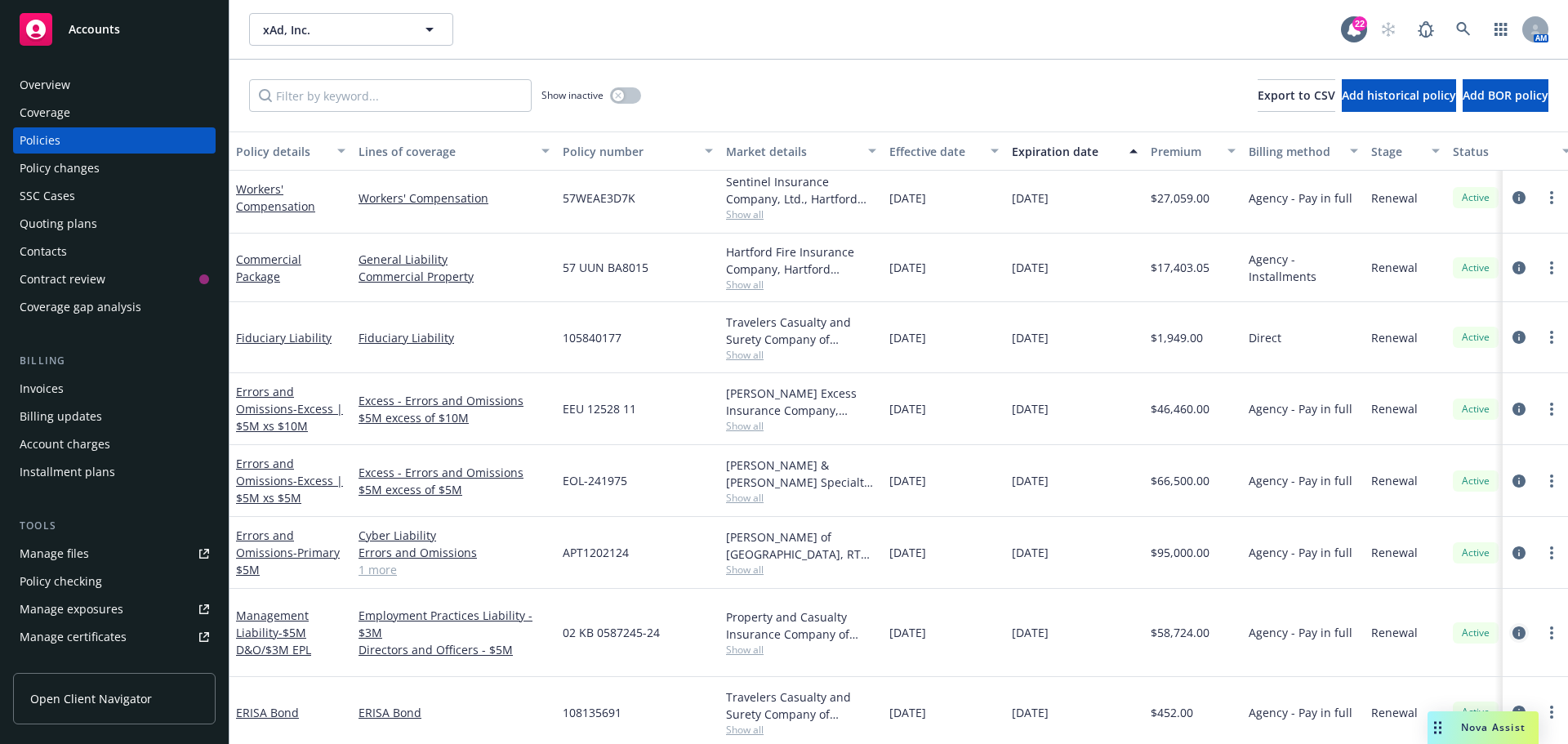
click at [1513, 626] on icon "circleInformation" at bounding box center [1519, 632] width 13 height 13
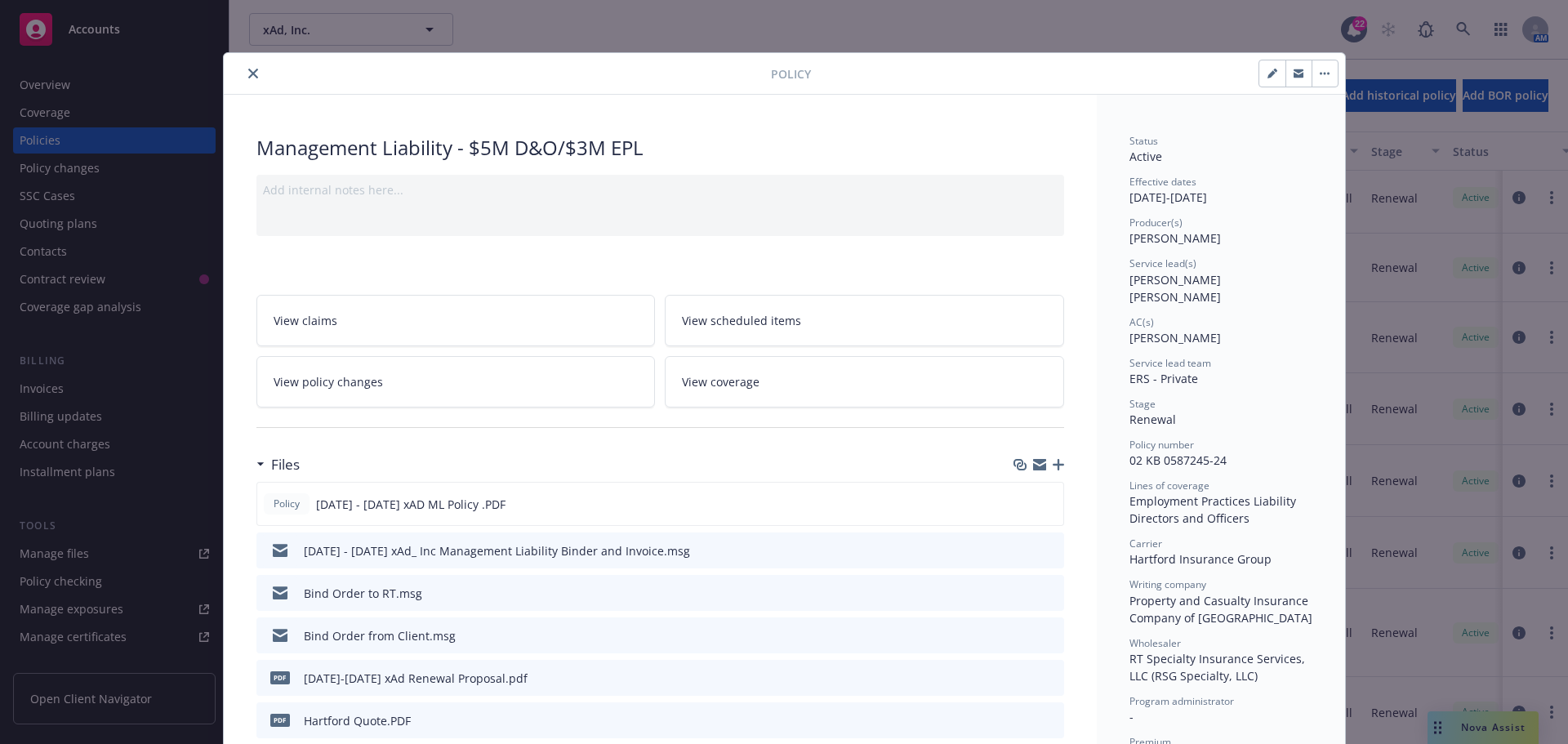
click at [1016, 548] on icon "download file" at bounding box center [1021, 548] width 11 height 10
click at [1008, 587] on div "Bind Order to RT.msg" at bounding box center [660, 592] width 807 height 36
click at [1016, 591] on icon "download file" at bounding box center [1021, 591] width 13 height 13
click at [248, 71] on icon "close" at bounding box center [253, 74] width 10 height 10
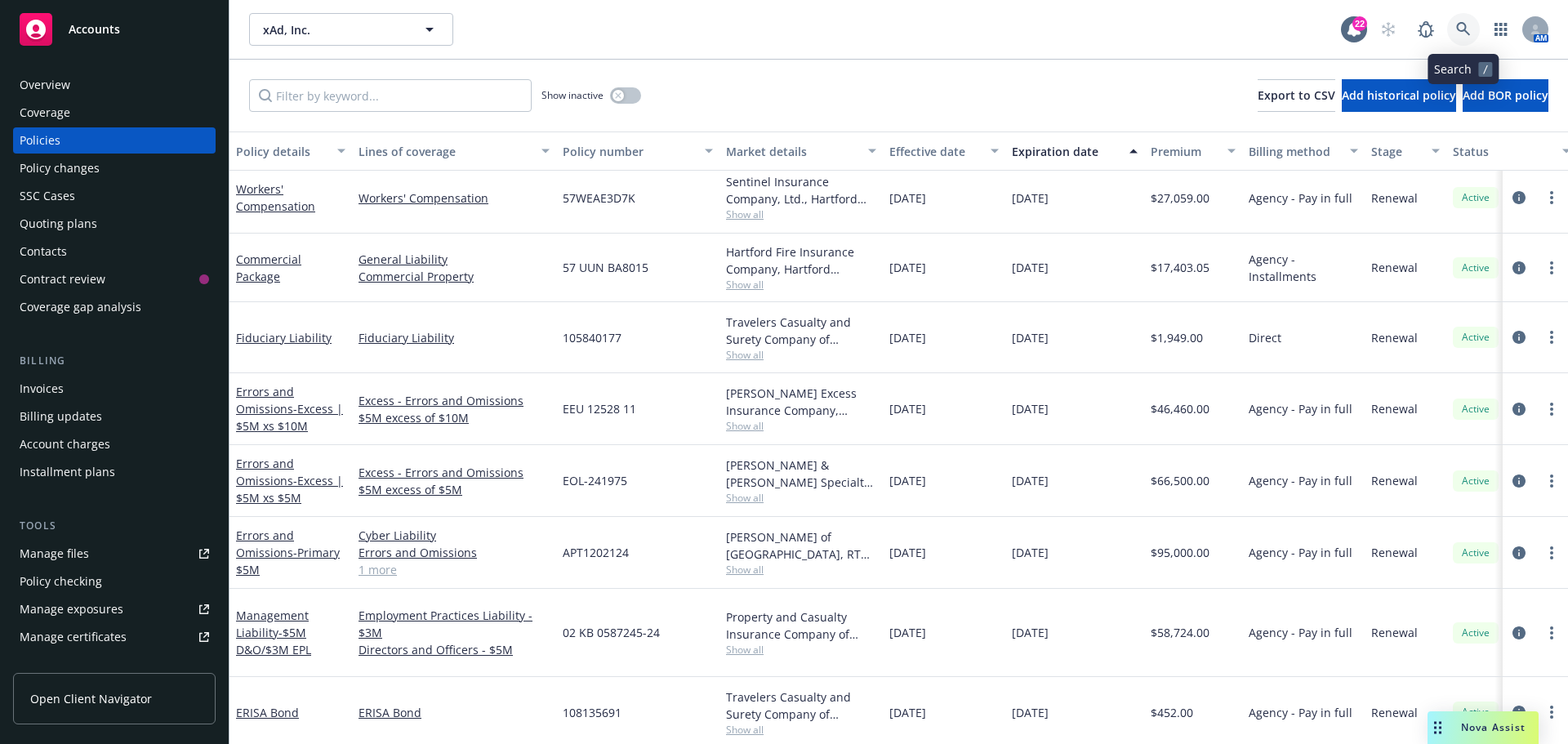
click at [1459, 23] on icon at bounding box center [1462, 29] width 14 height 14
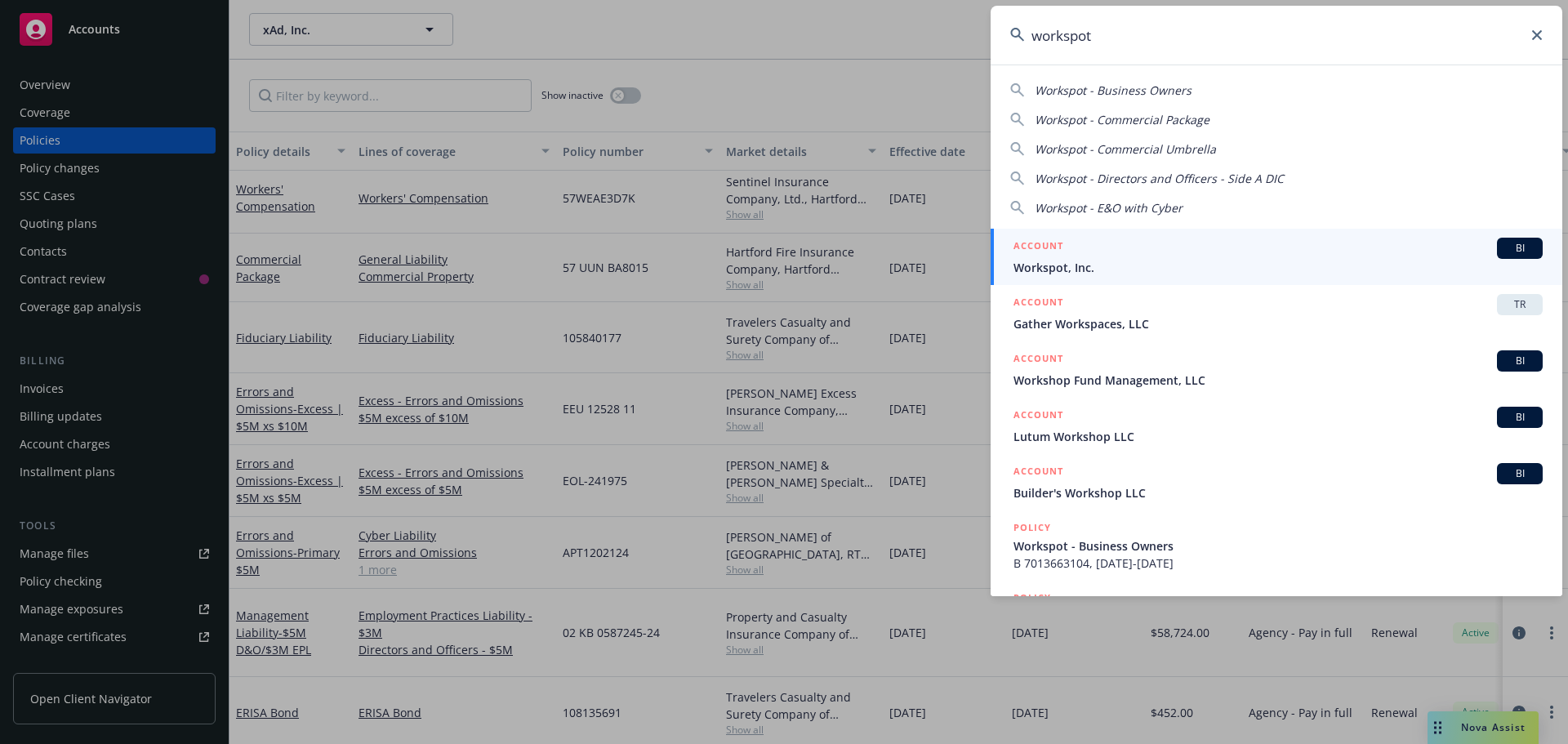
type input "workspot"
click at [1503, 243] on span "BI" at bounding box center [1520, 248] width 33 height 15
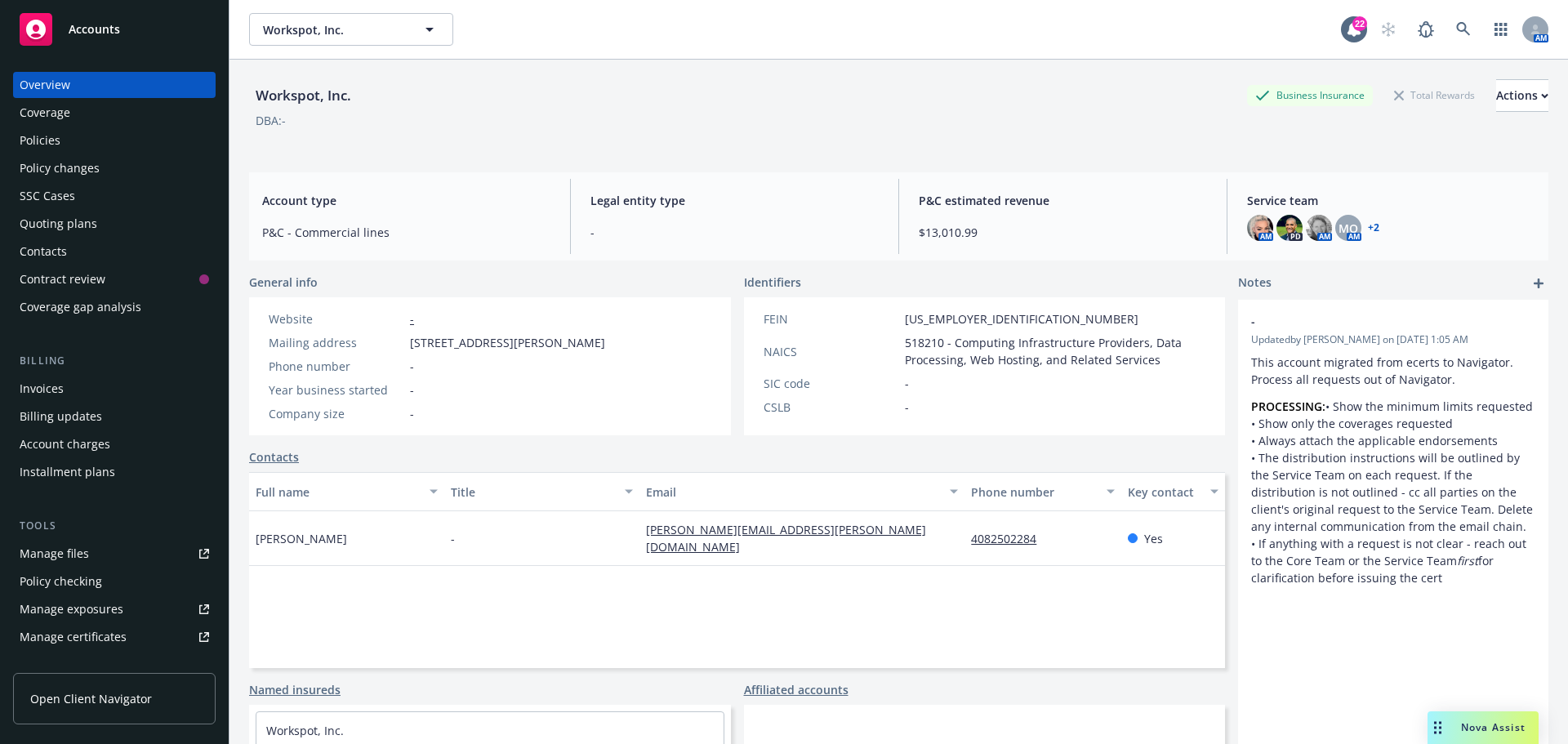
click at [46, 139] on div "Policies" at bounding box center [40, 140] width 41 height 26
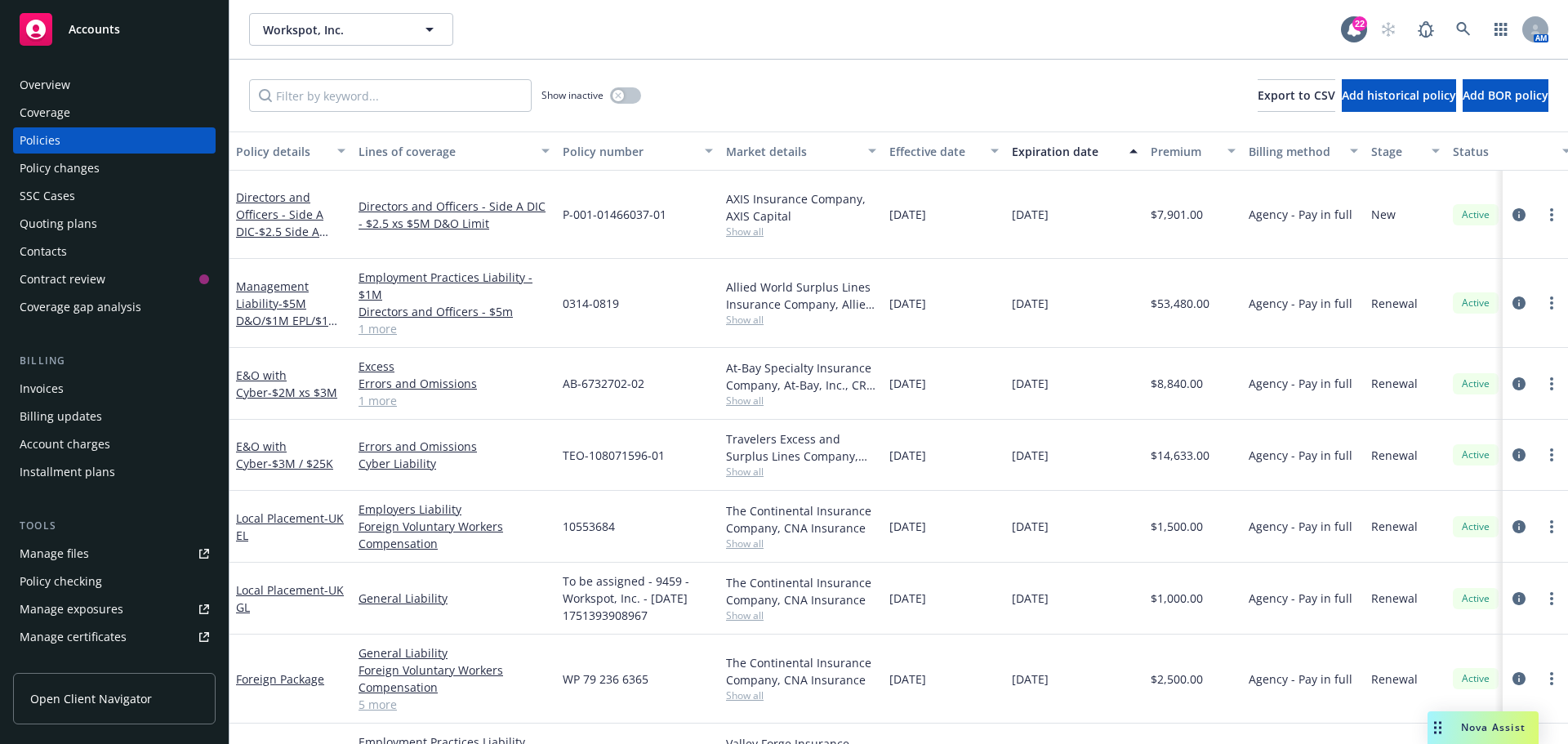
click at [64, 551] on div "Manage files" at bounding box center [54, 553] width 70 height 26
click at [1513, 296] on icon "circleInformation" at bounding box center [1519, 302] width 13 height 13
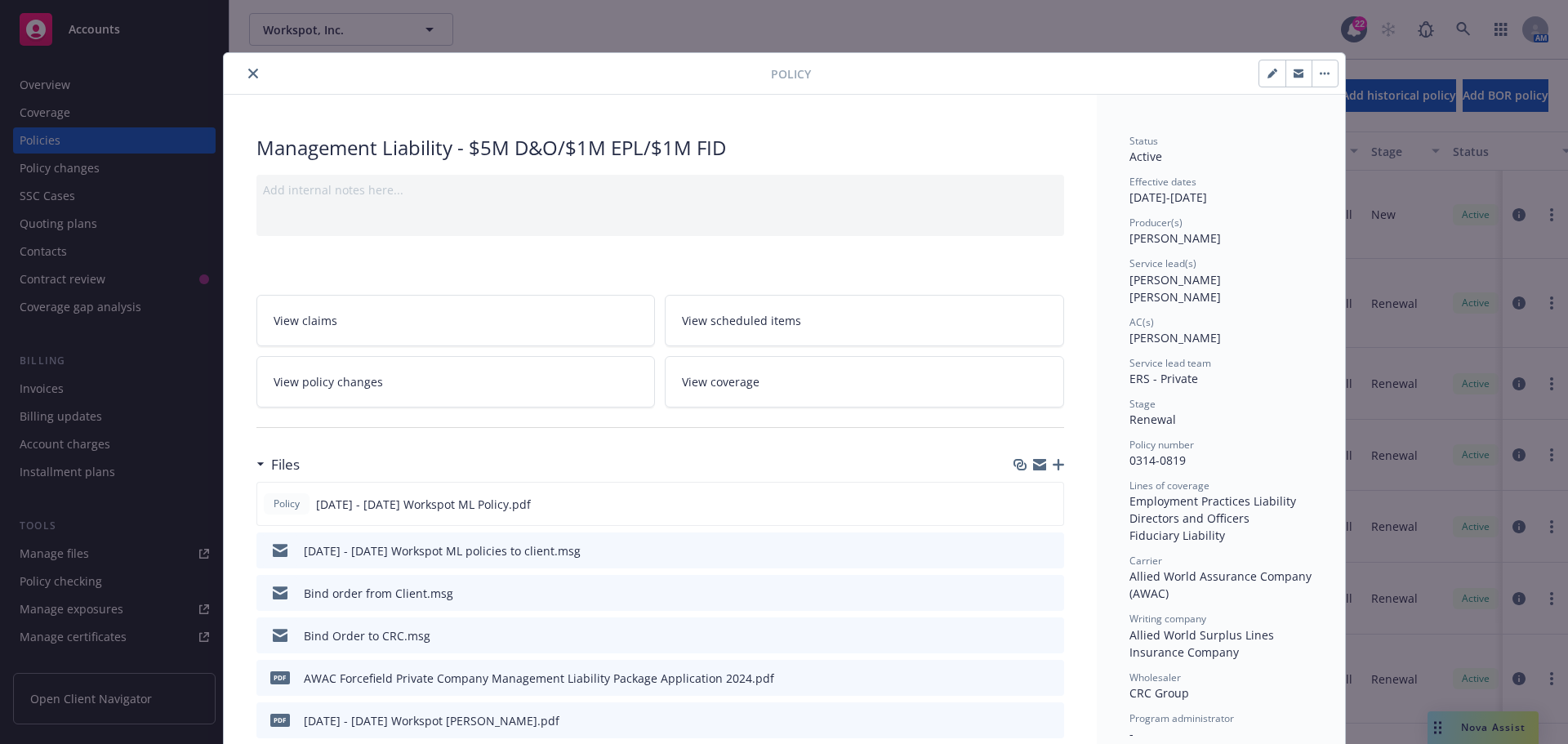
click at [1019, 635] on icon "download file" at bounding box center [1021, 634] width 13 height 13
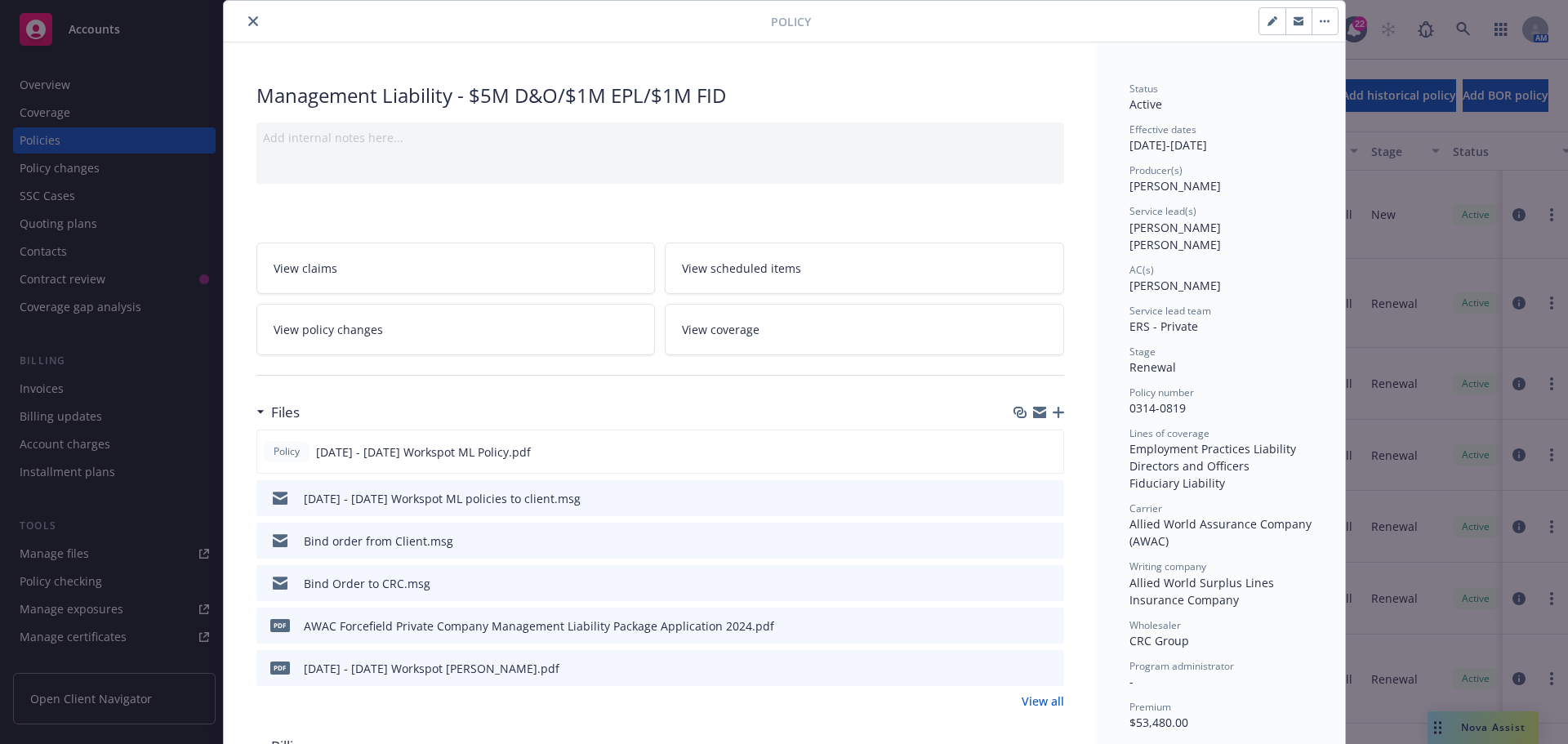
scroll to position [81, 0]
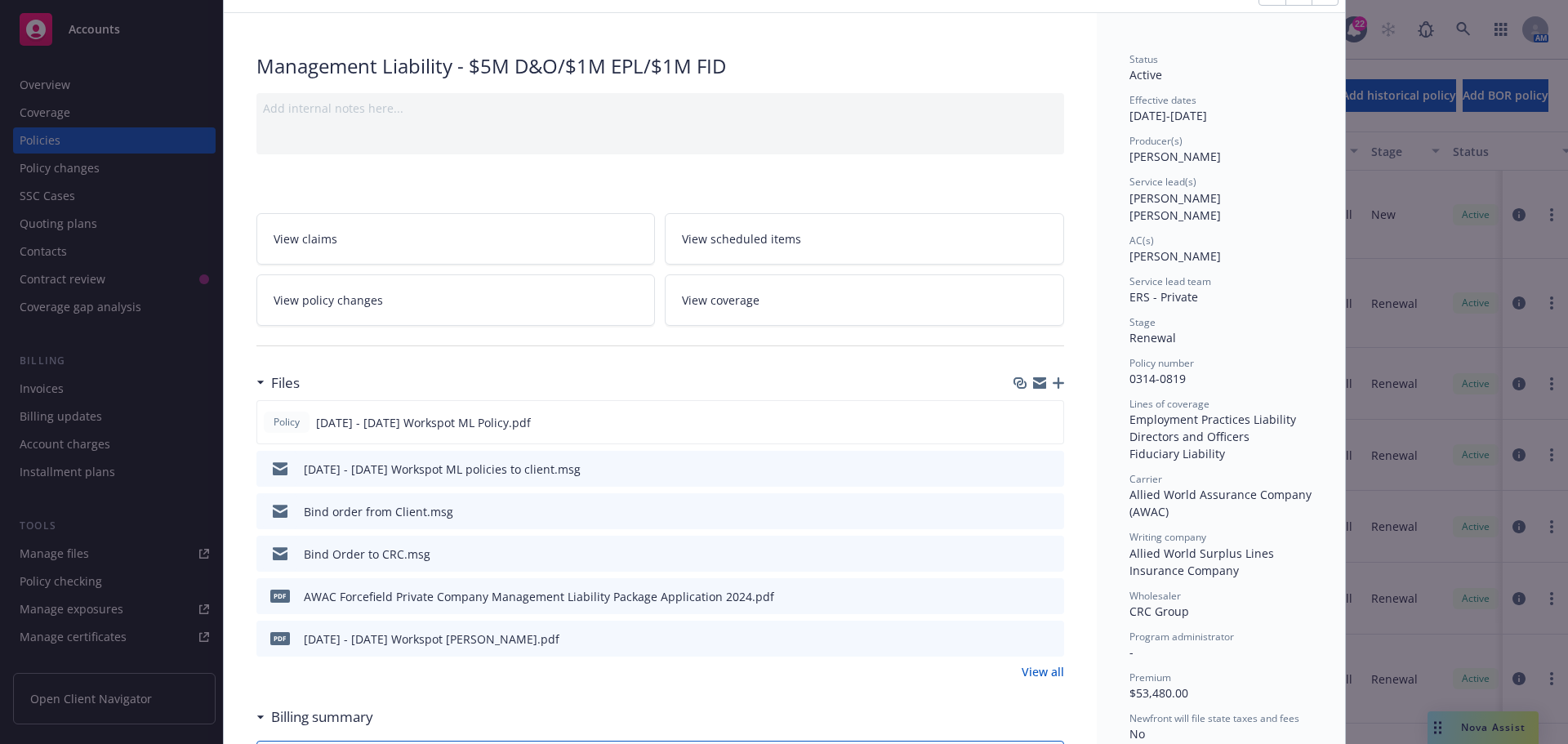
click at [1015, 509] on icon "download file" at bounding box center [1021, 510] width 13 height 13
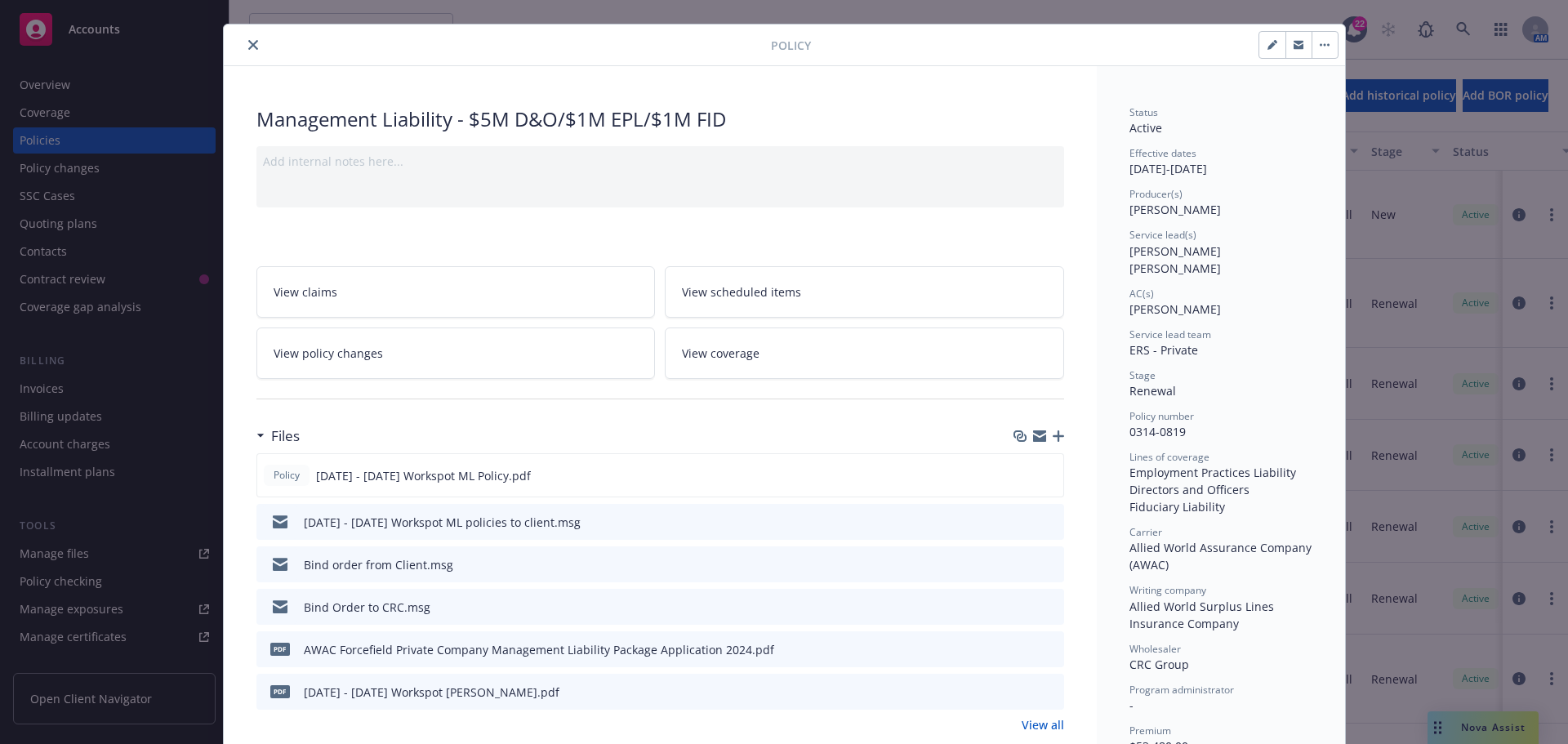
scroll to position [0, 0]
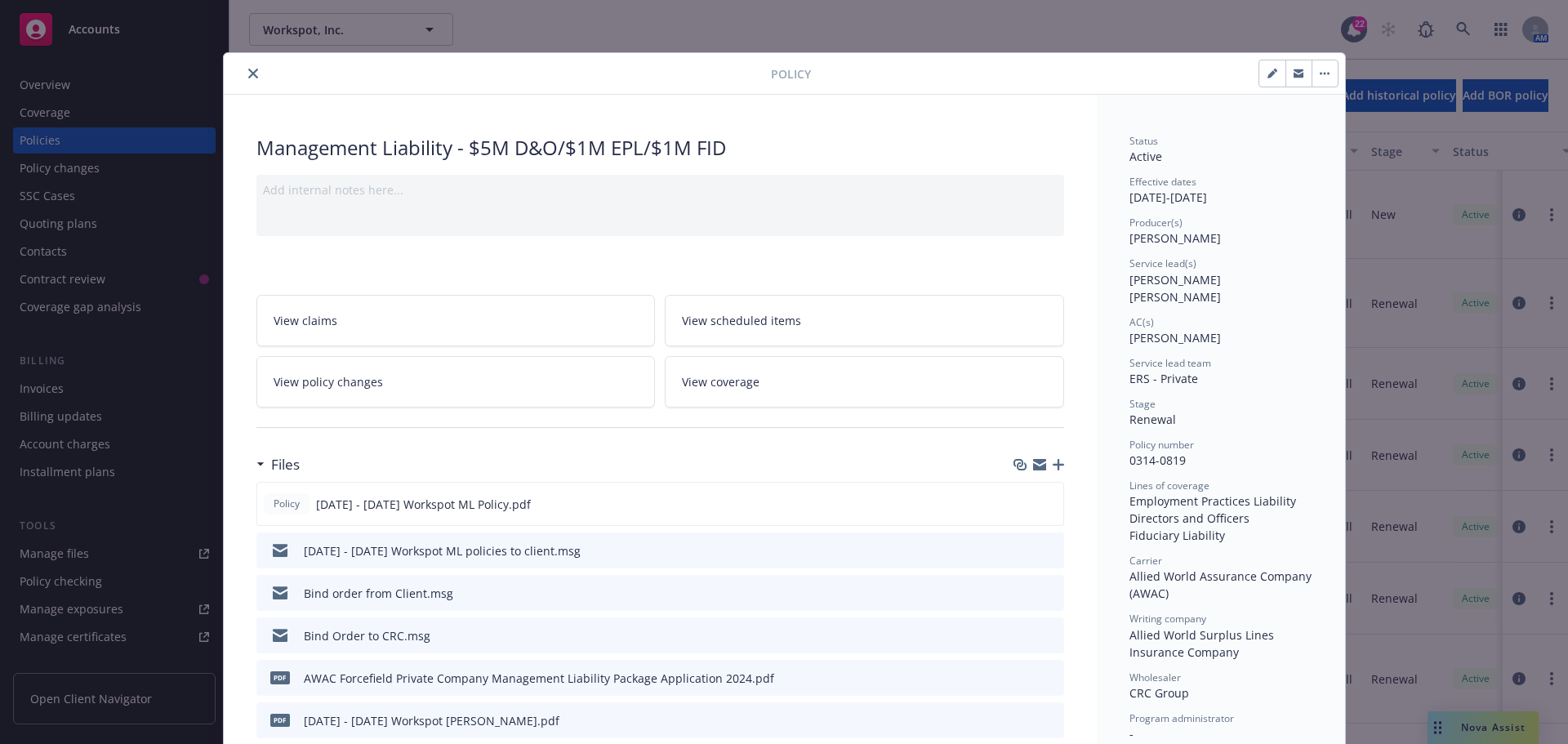
click at [249, 71] on icon "close" at bounding box center [253, 74] width 10 height 10
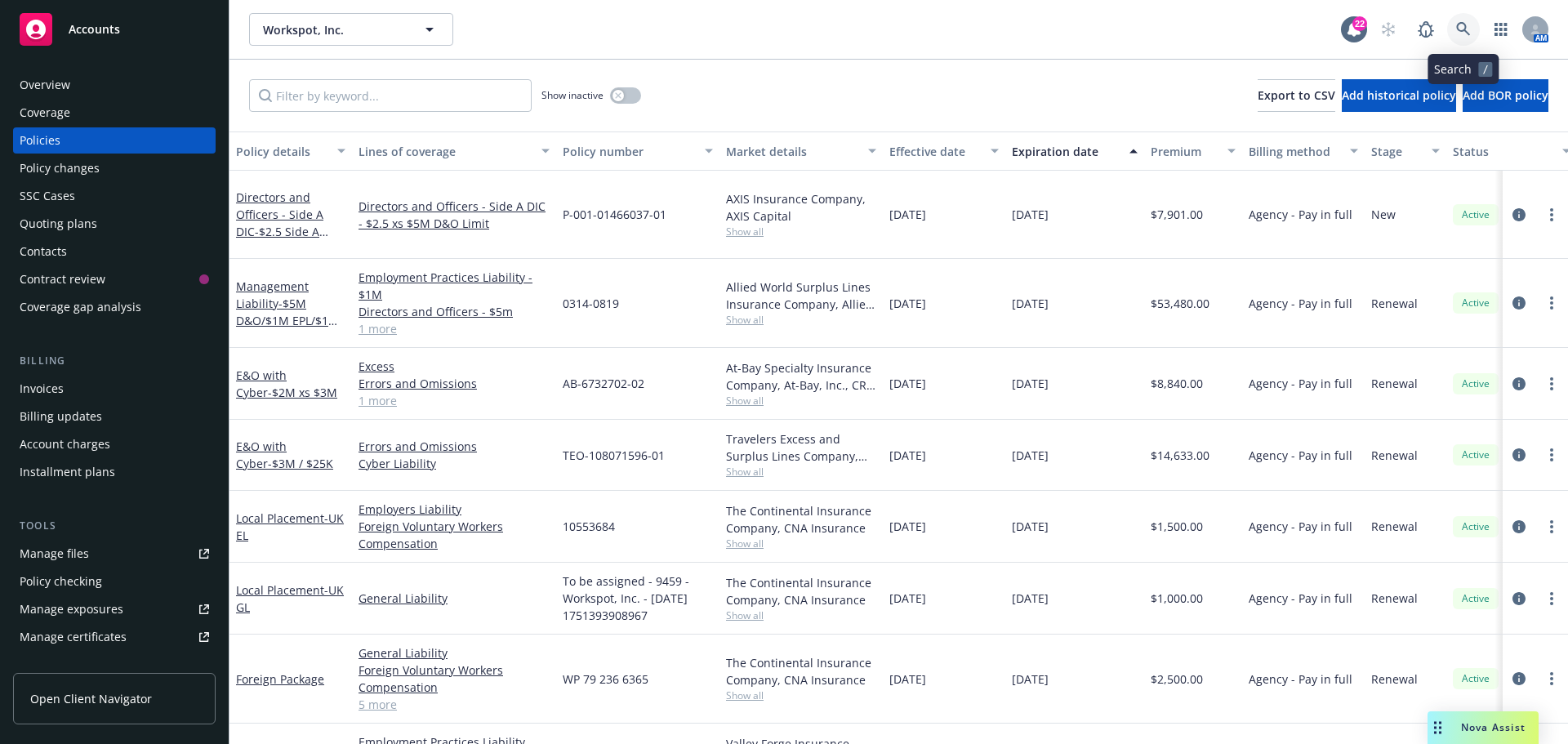
click at [1459, 26] on icon at bounding box center [1462, 29] width 15 height 15
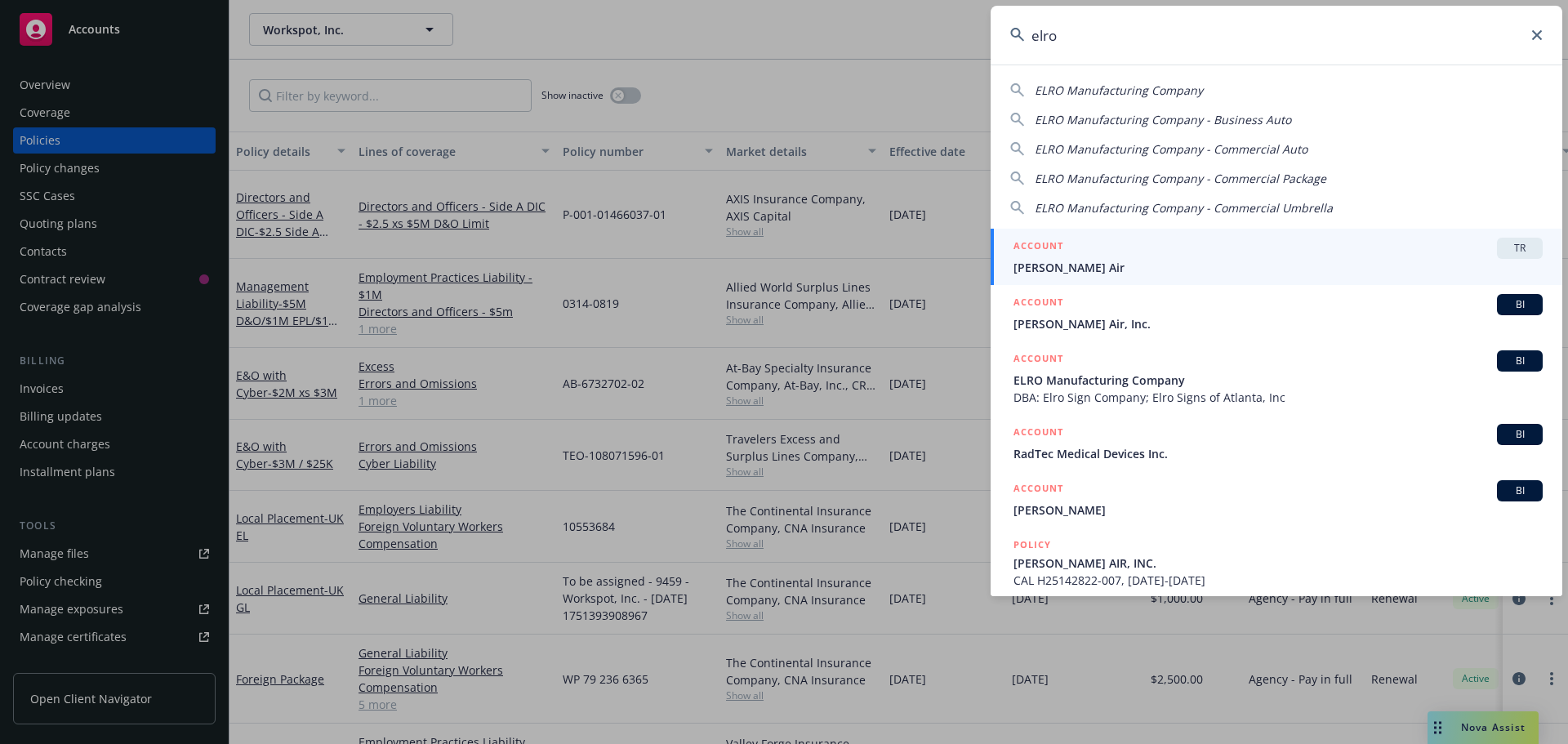
type input "elro"
click at [1534, 34] on icon at bounding box center [1537, 35] width 10 height 10
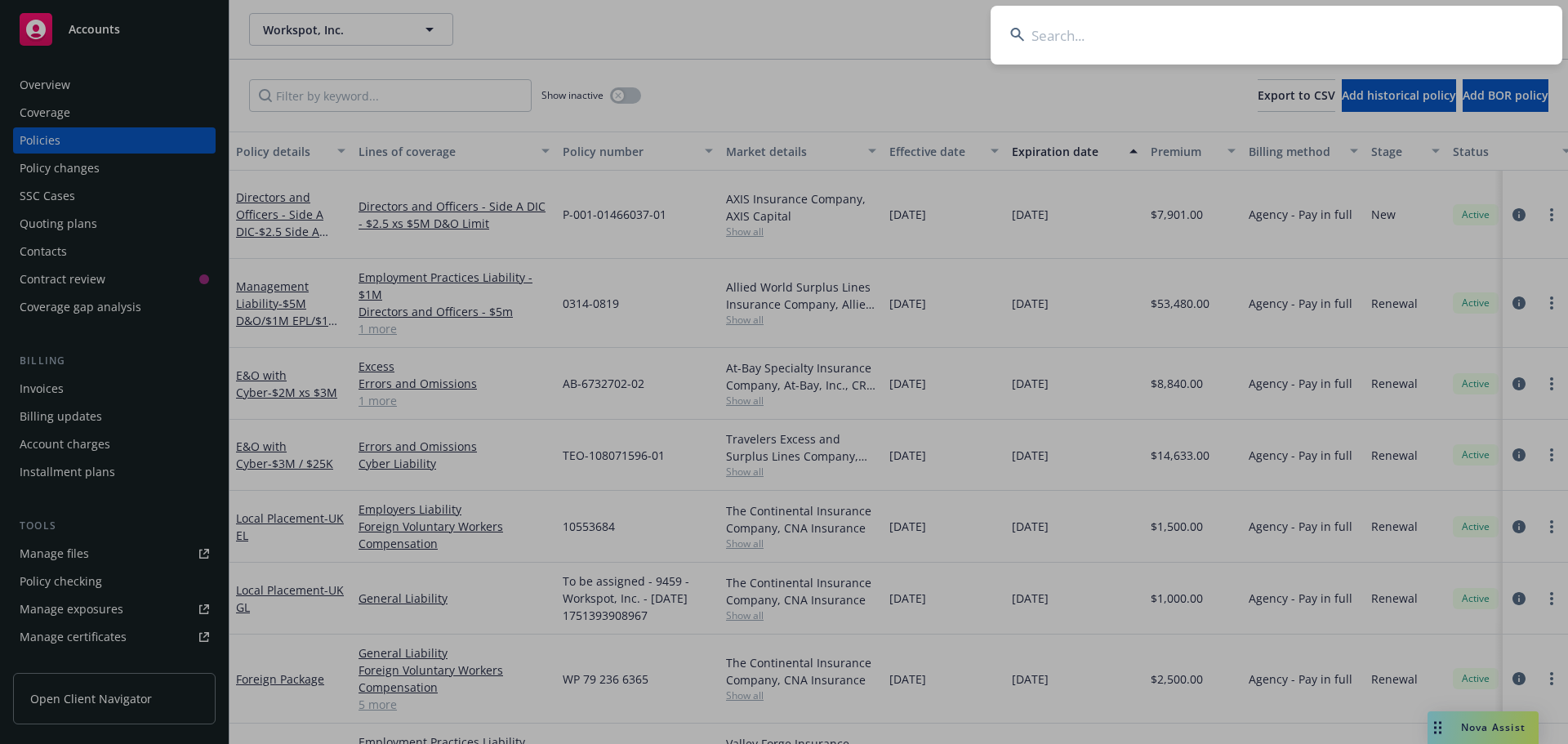
click at [1047, 31] on input at bounding box center [1276, 35] width 572 height 59
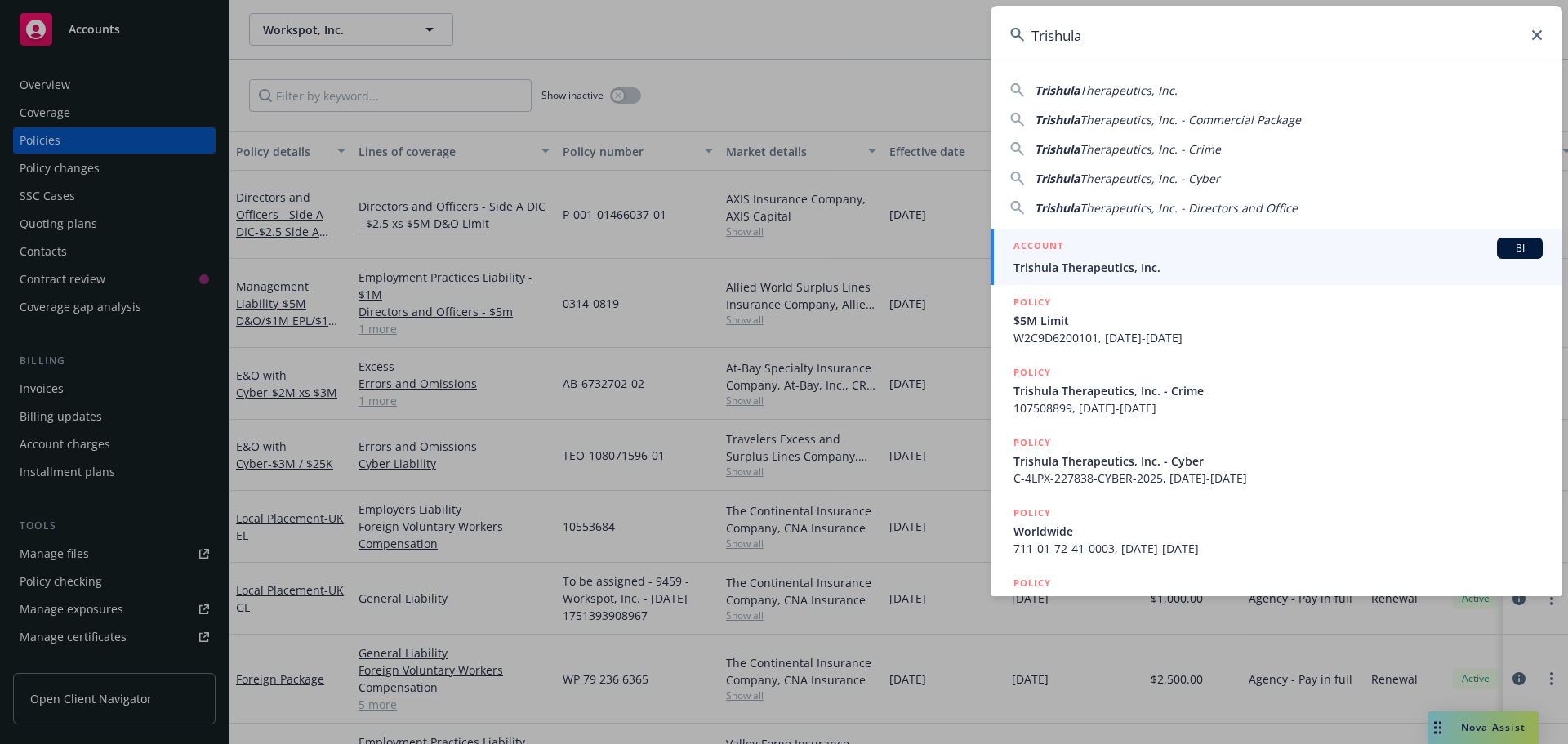
type input "Trishula"
click at [1514, 243] on span "BI" at bounding box center [1520, 248] width 33 height 15
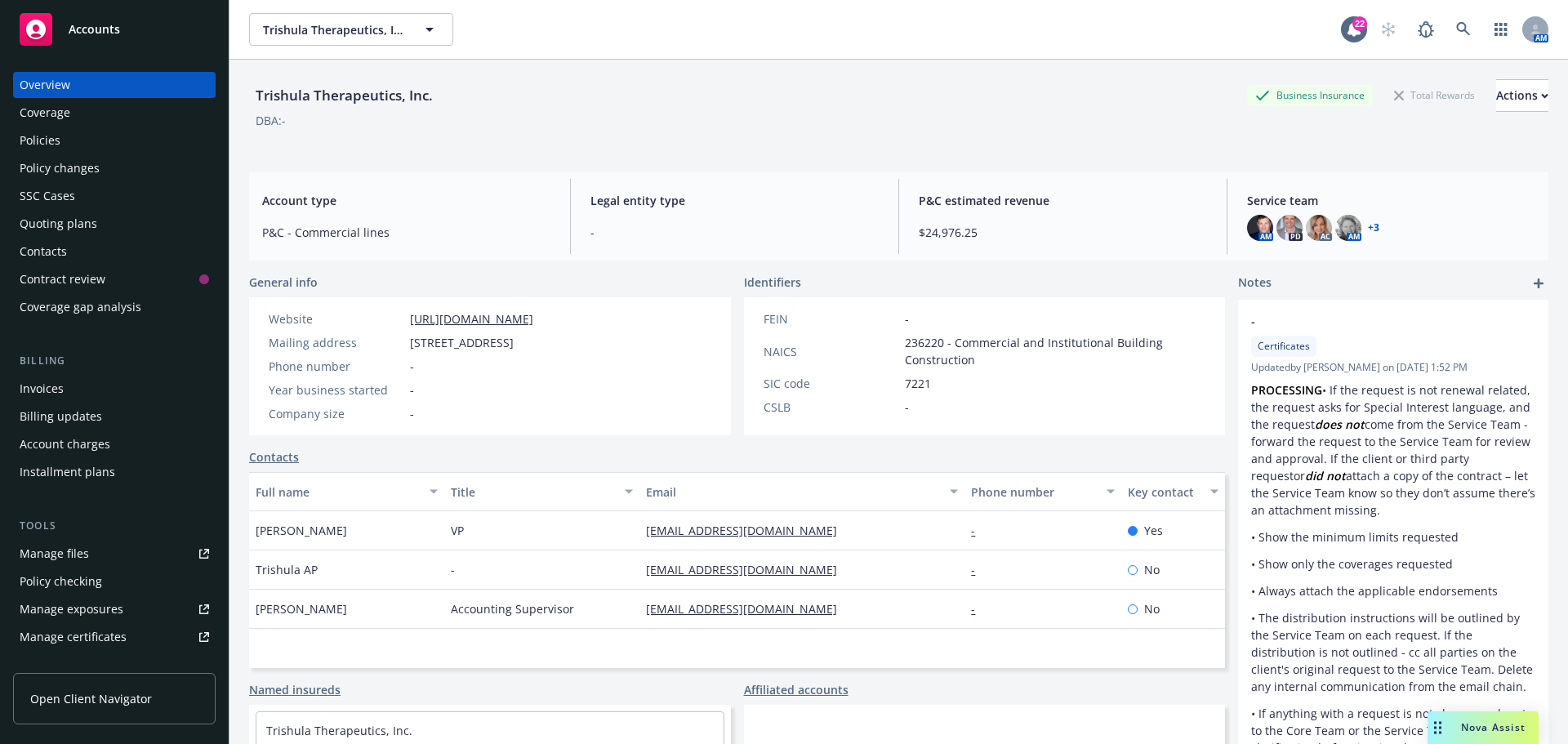
click at [58, 137] on div "Policies" at bounding box center [40, 140] width 41 height 26
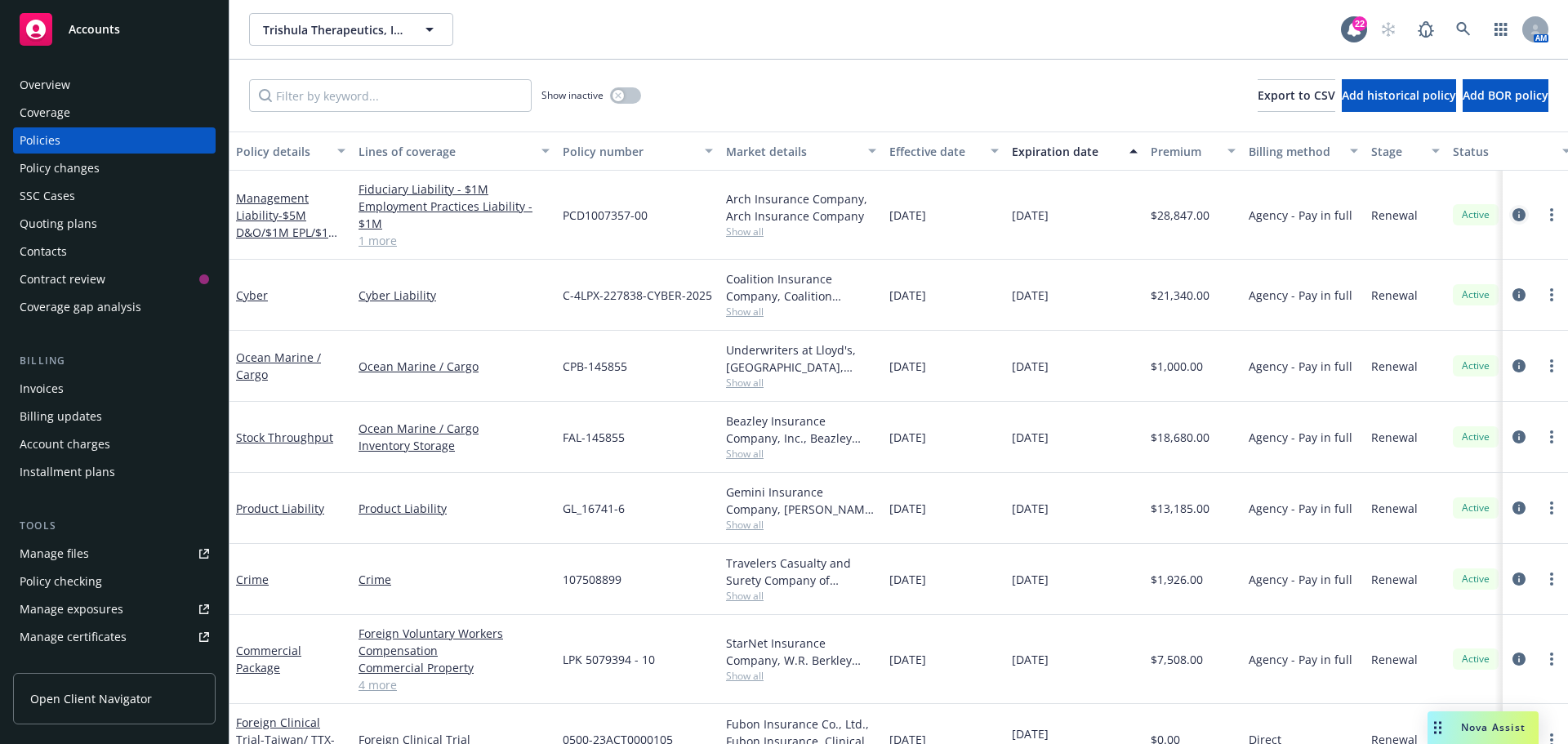
click at [1513, 217] on icon "circleInformation" at bounding box center [1519, 214] width 13 height 13
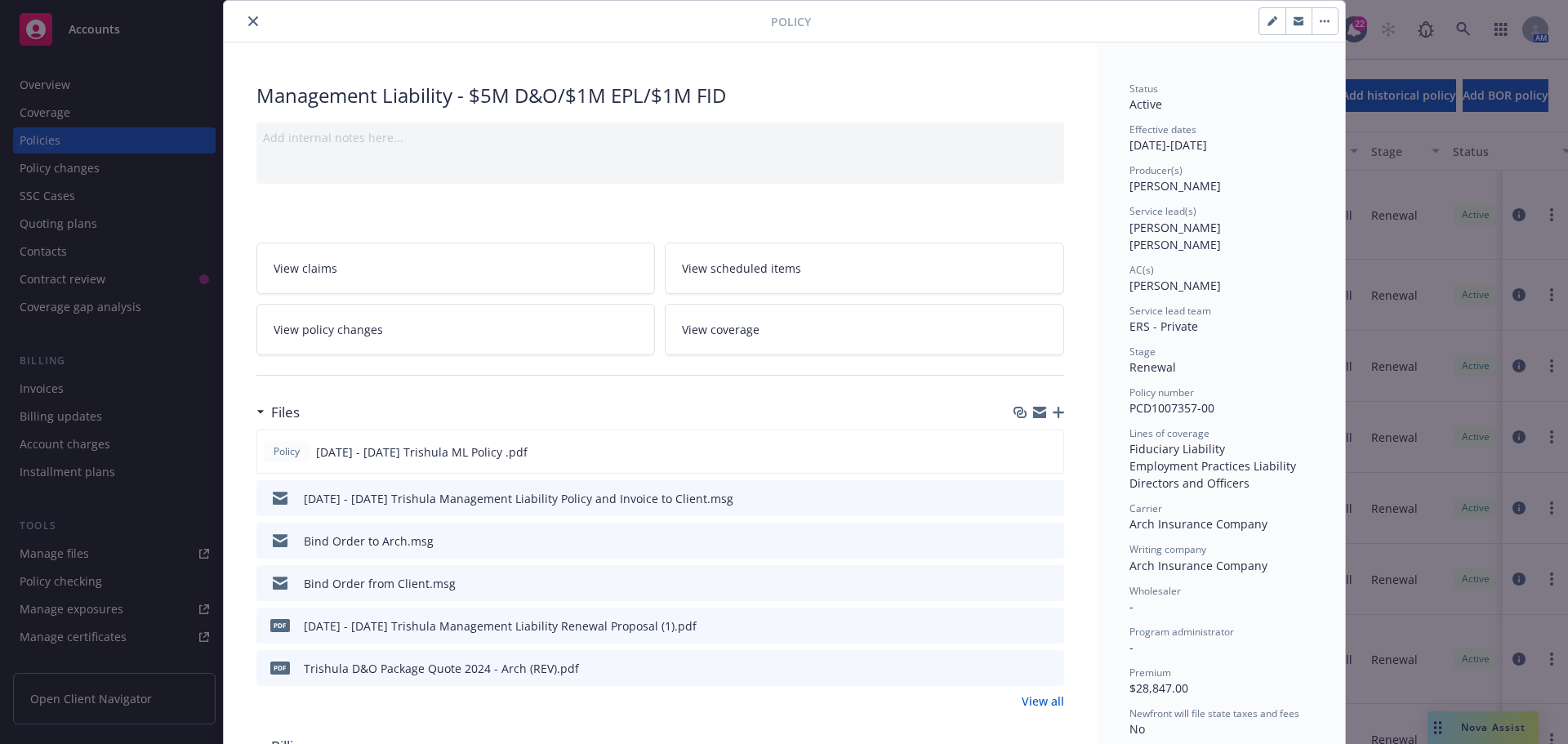
scroll to position [81, 0]
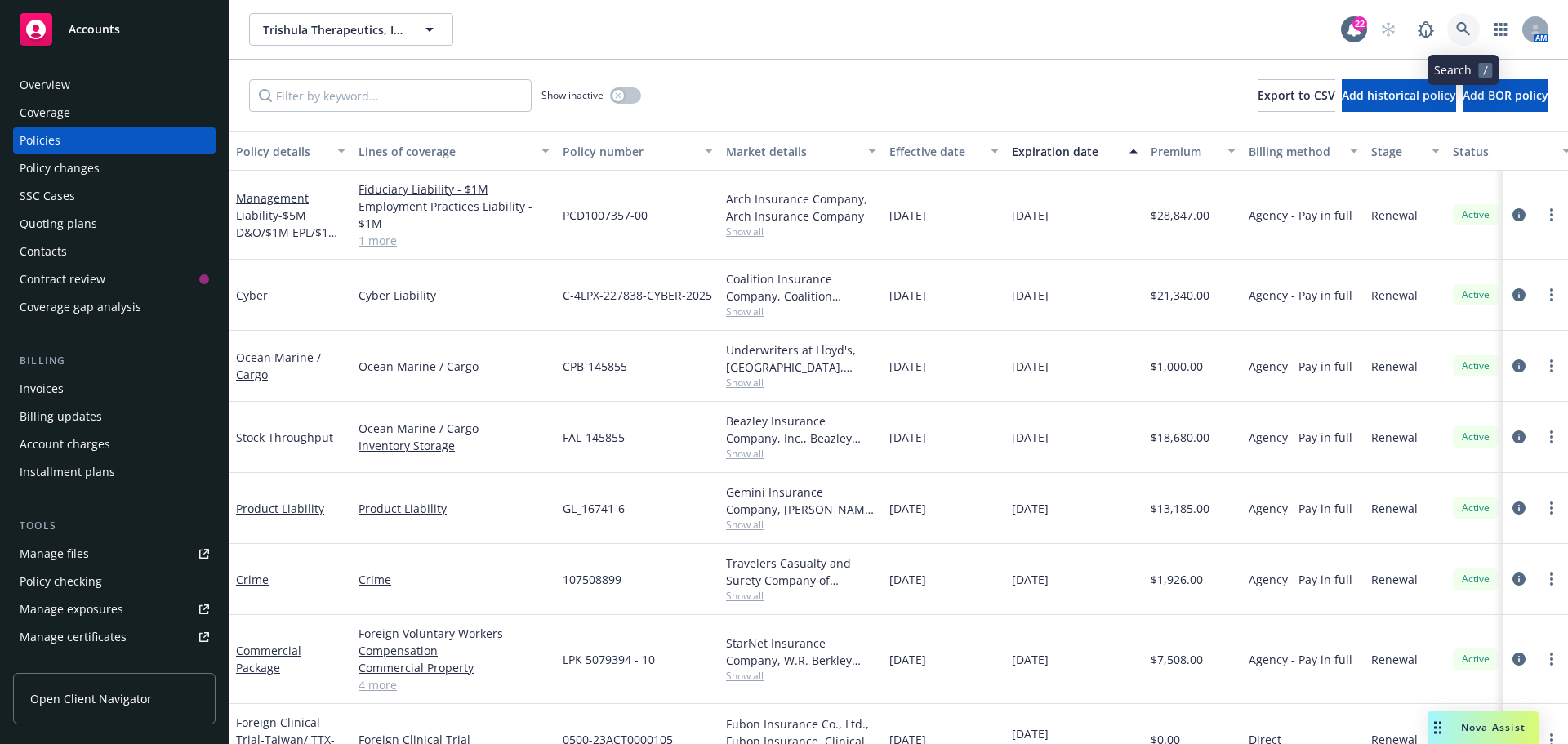
click at [1455, 24] on link at bounding box center [1463, 29] width 33 height 33
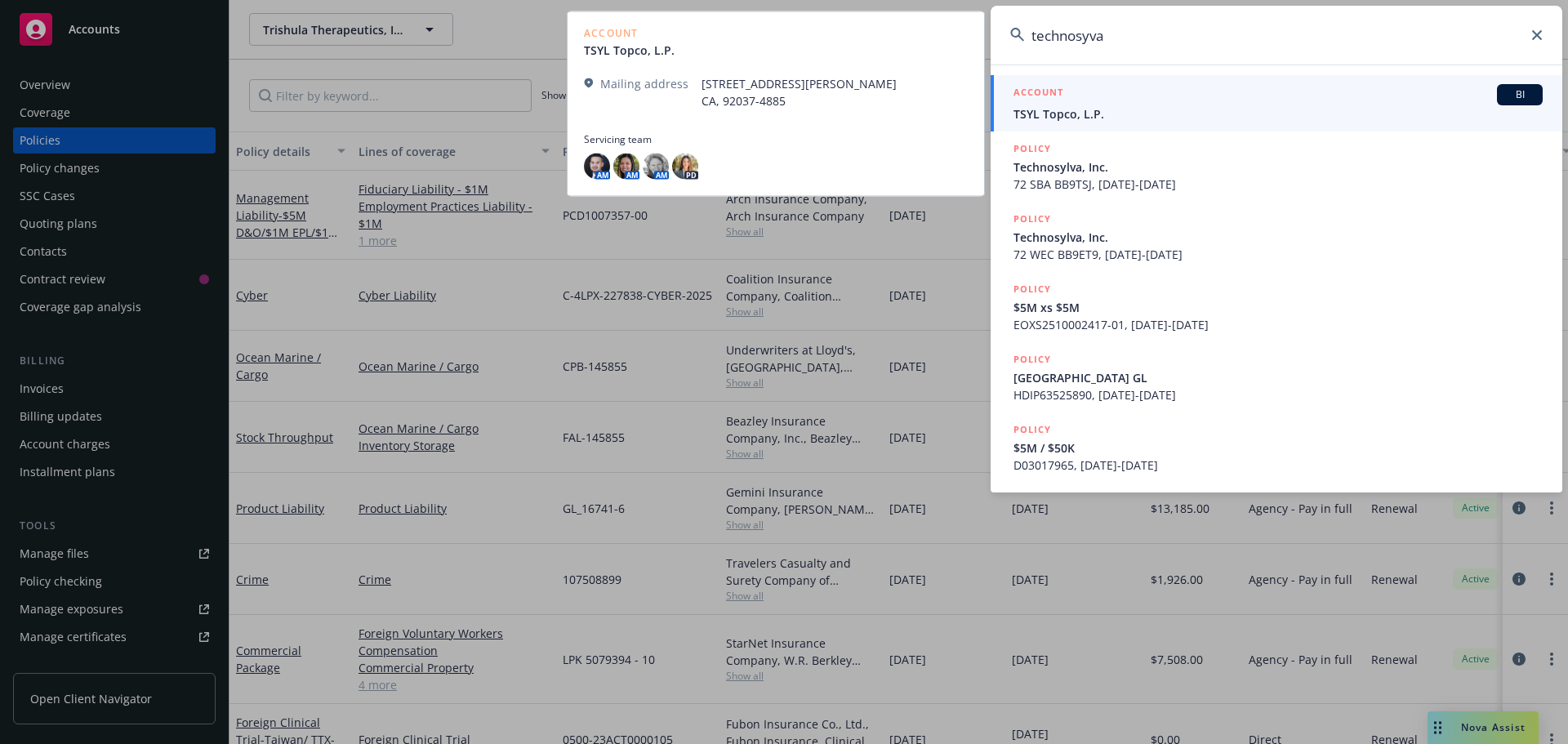
type input "technosyva"
click at [1519, 92] on span "BI" at bounding box center [1520, 94] width 33 height 15
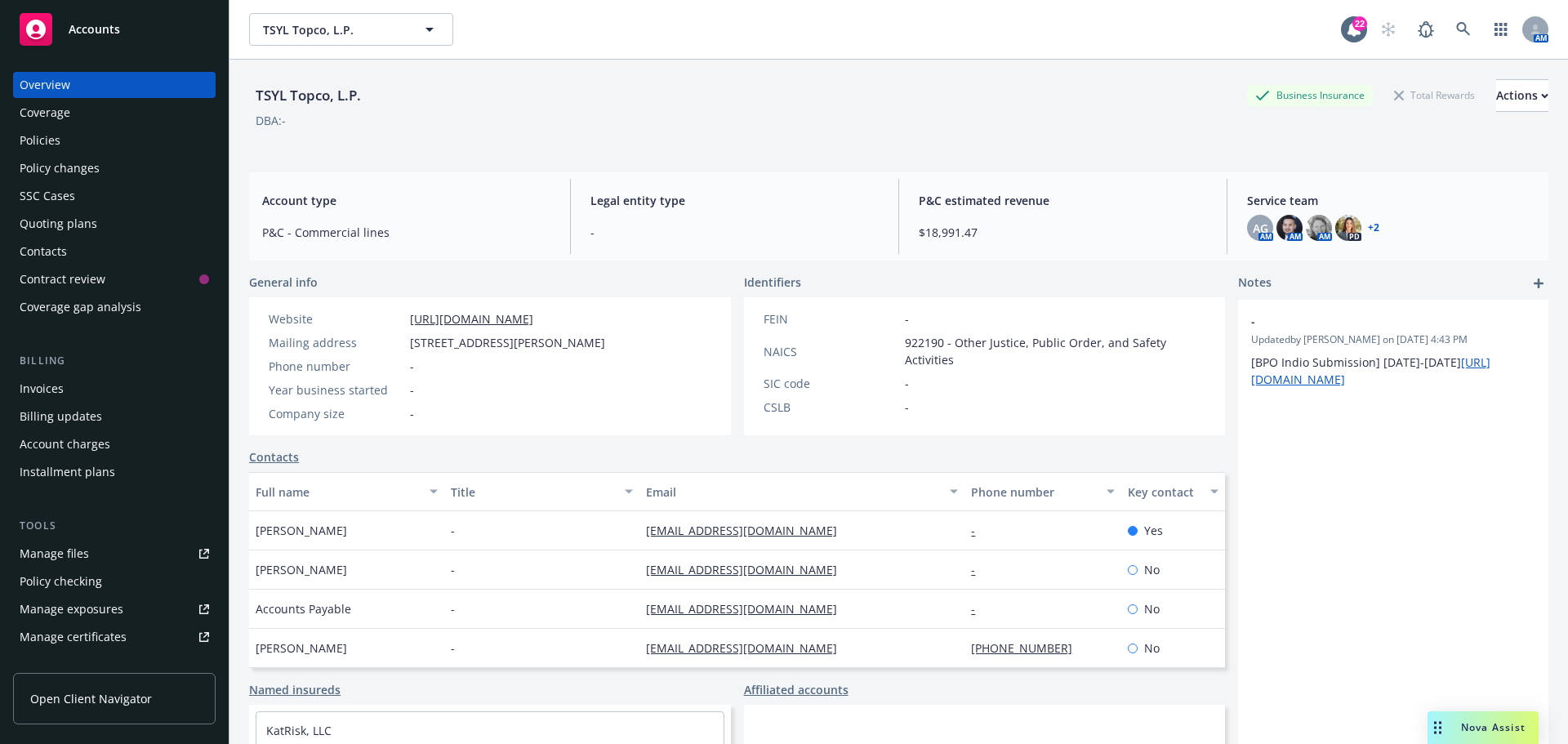
click at [42, 134] on div "Policies" at bounding box center [40, 140] width 41 height 26
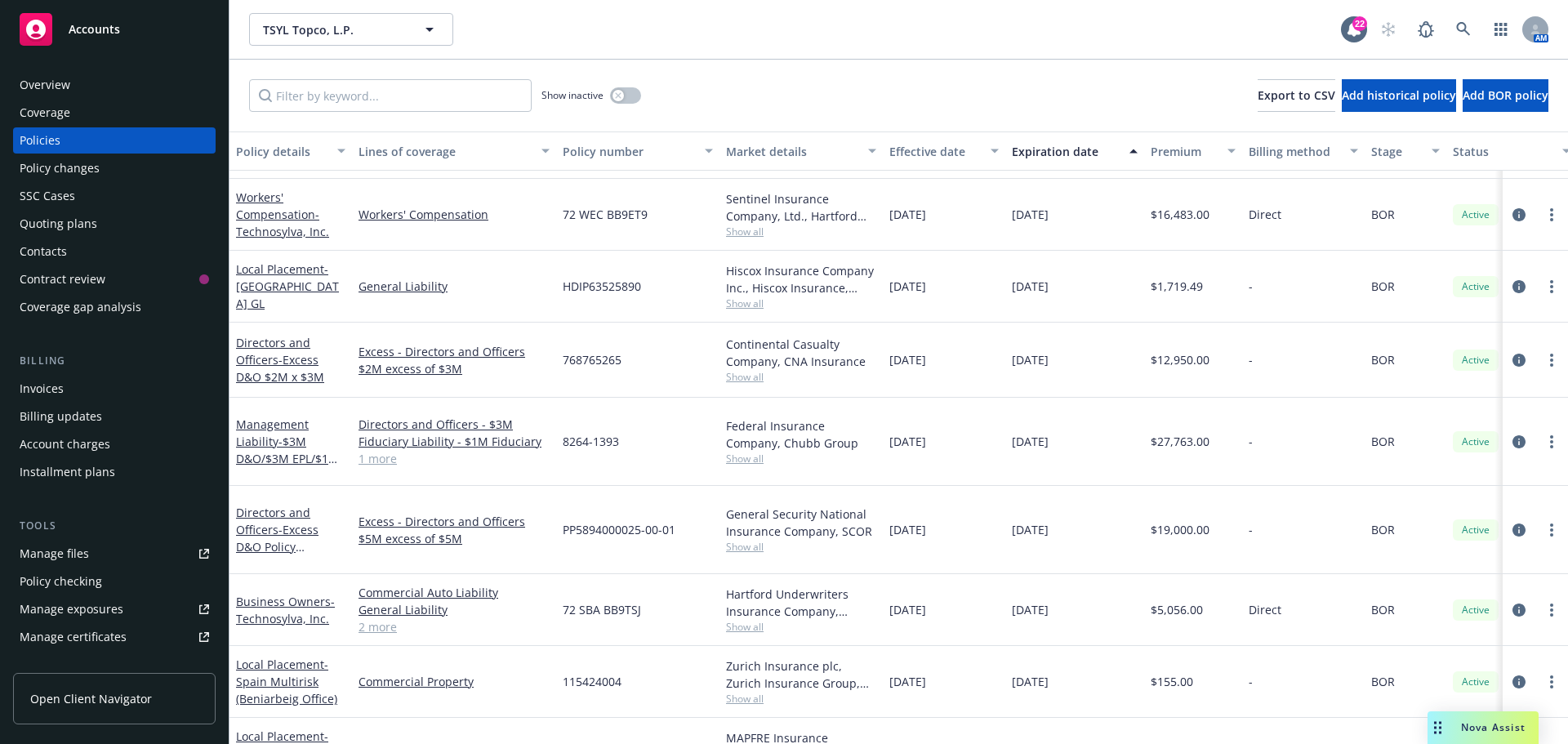
scroll to position [81, 0]
click at [1513, 434] on icon "circleInformation" at bounding box center [1519, 440] width 13 height 13
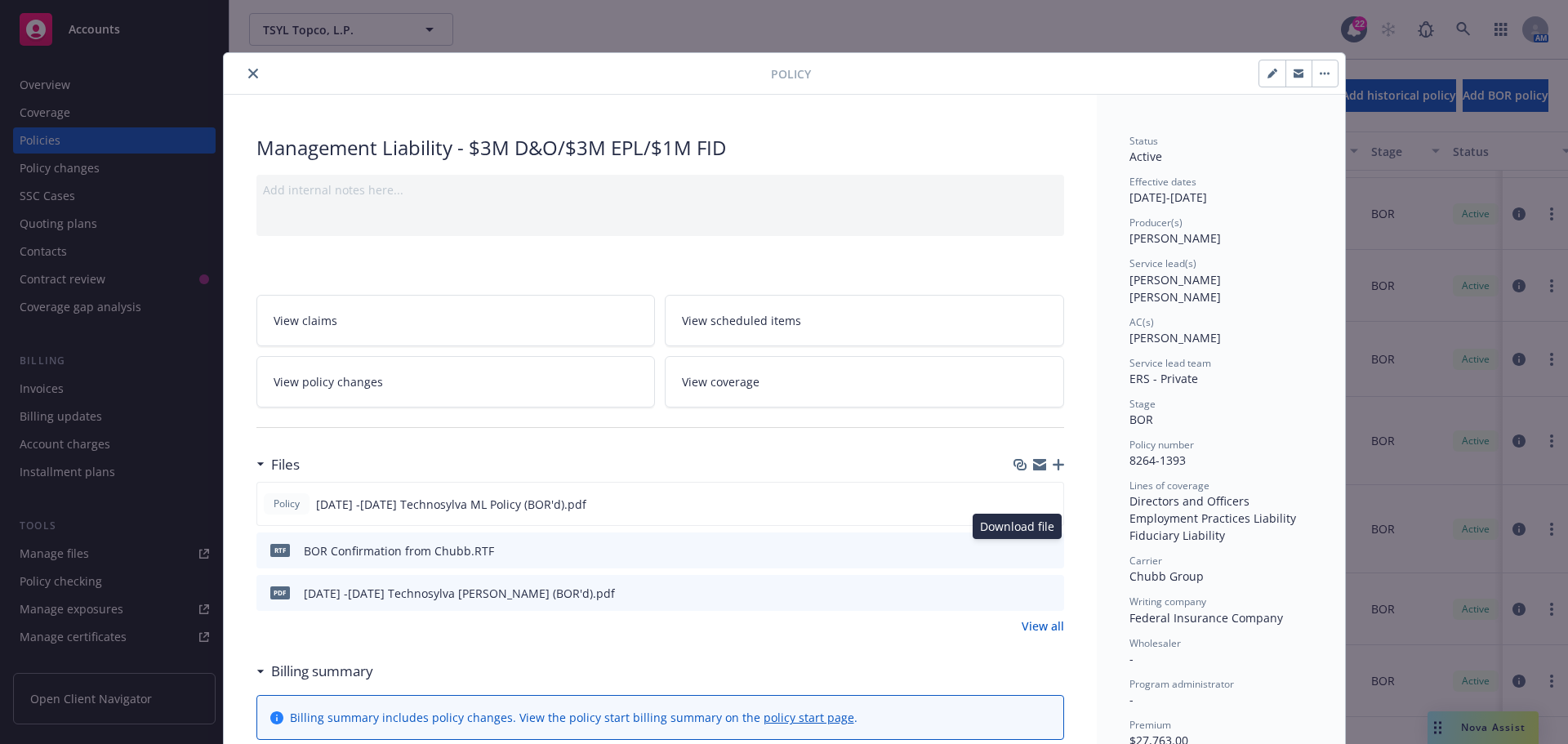
click at [1017, 549] on icon "download file" at bounding box center [1021, 548] width 11 height 10
click at [249, 76] on icon "close" at bounding box center [253, 74] width 10 height 10
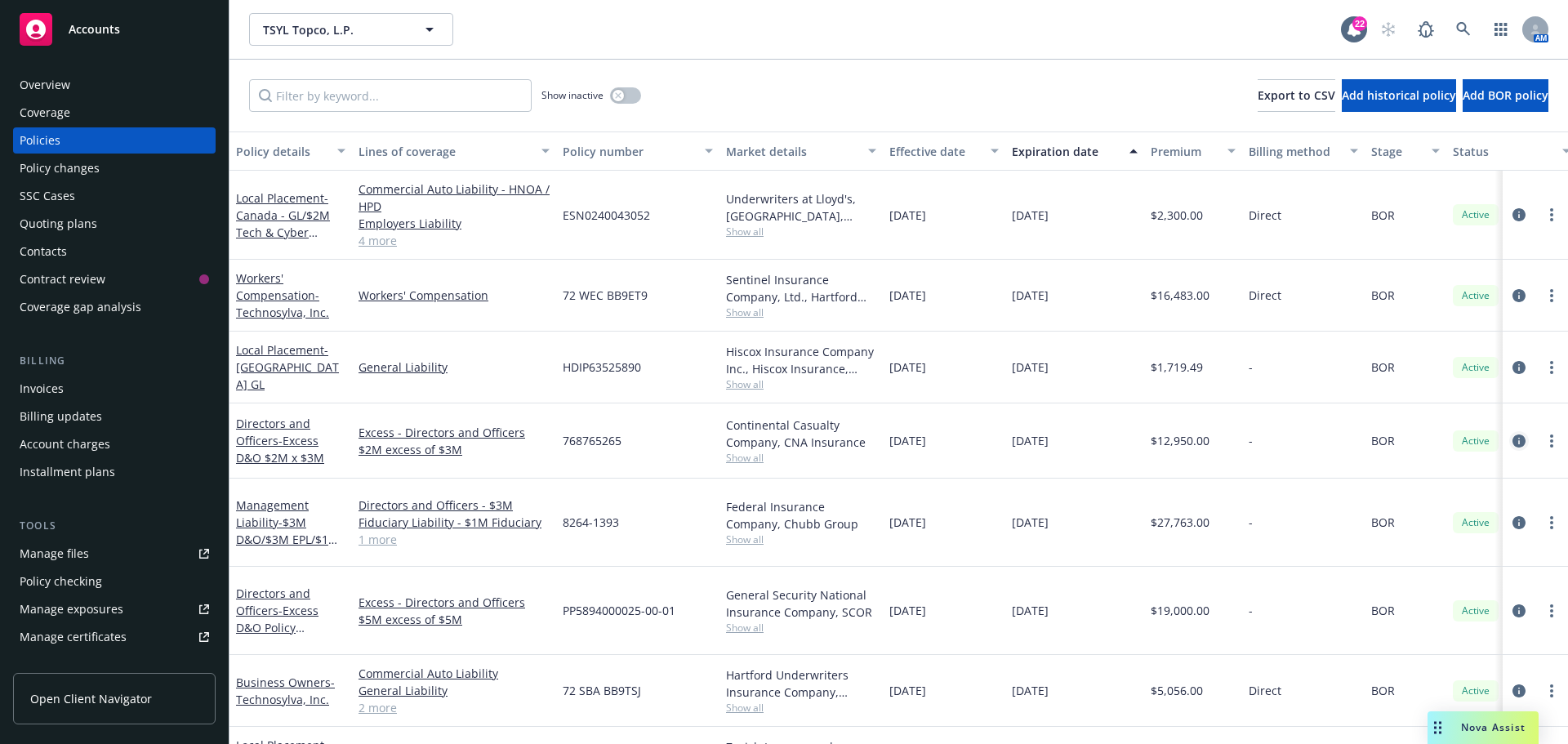
click at [1513, 439] on icon "circleInformation" at bounding box center [1519, 440] width 13 height 13
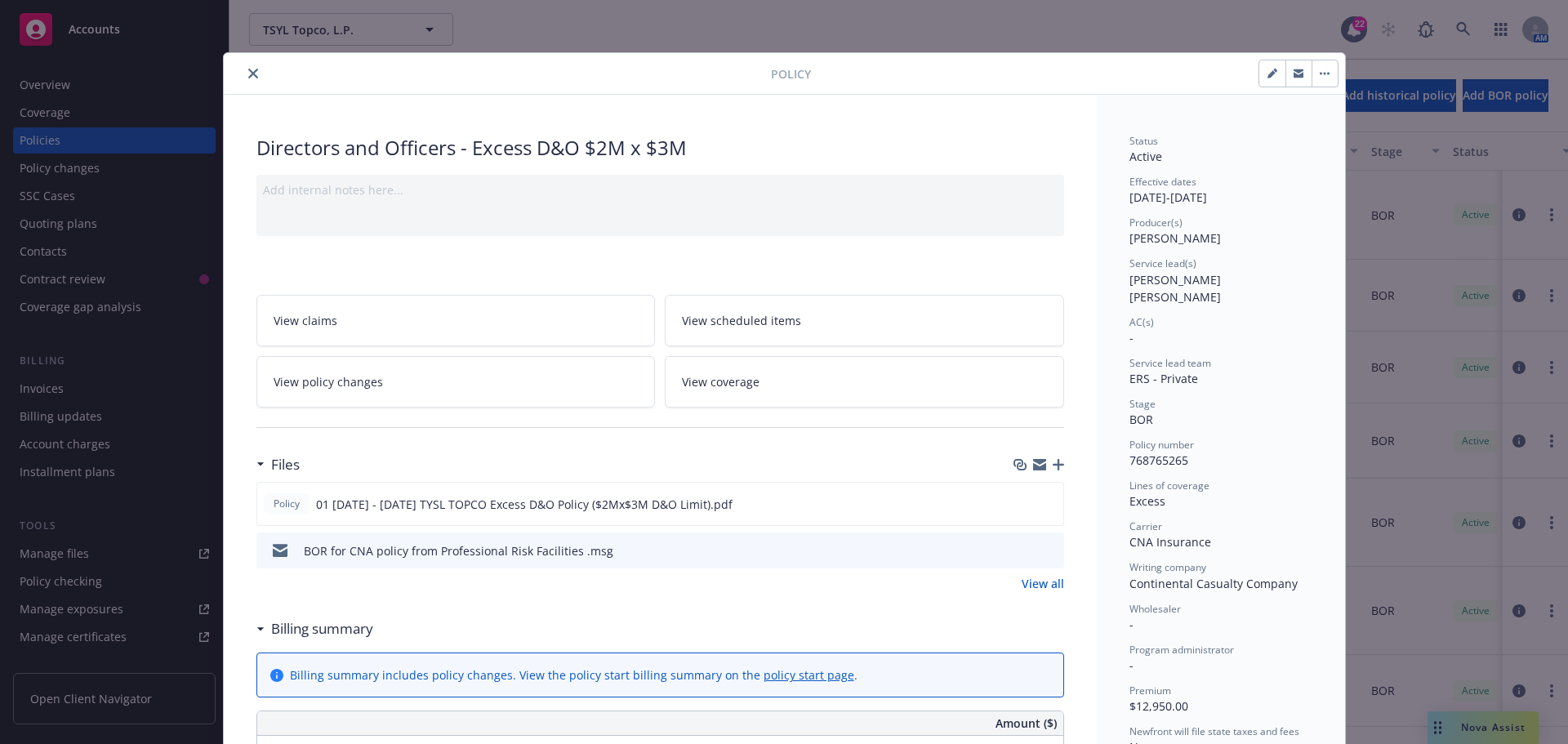
click at [1016, 547] on icon "download file" at bounding box center [1021, 549] width 13 height 13
click at [248, 71] on icon "close" at bounding box center [253, 74] width 10 height 10
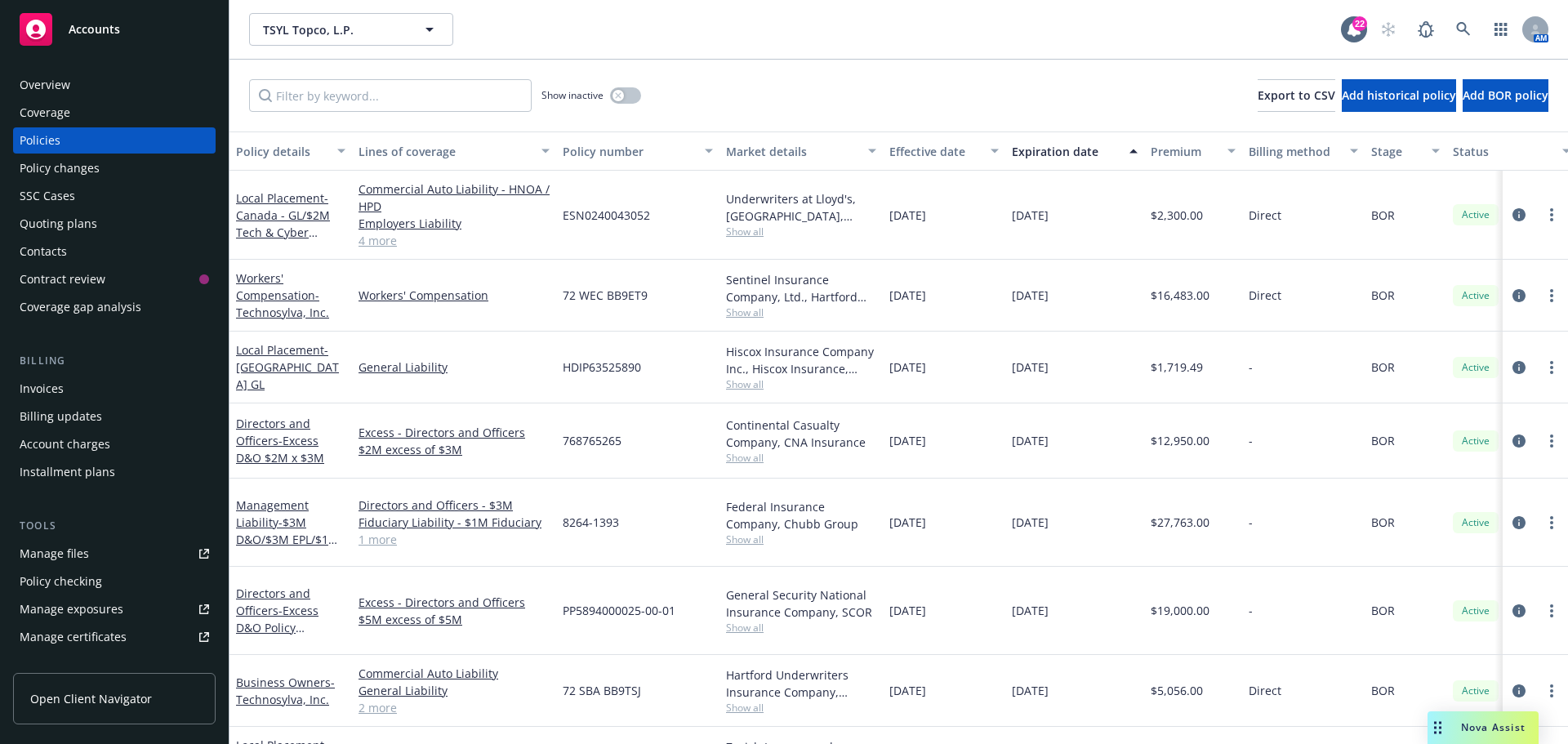
scroll to position [81, 0]
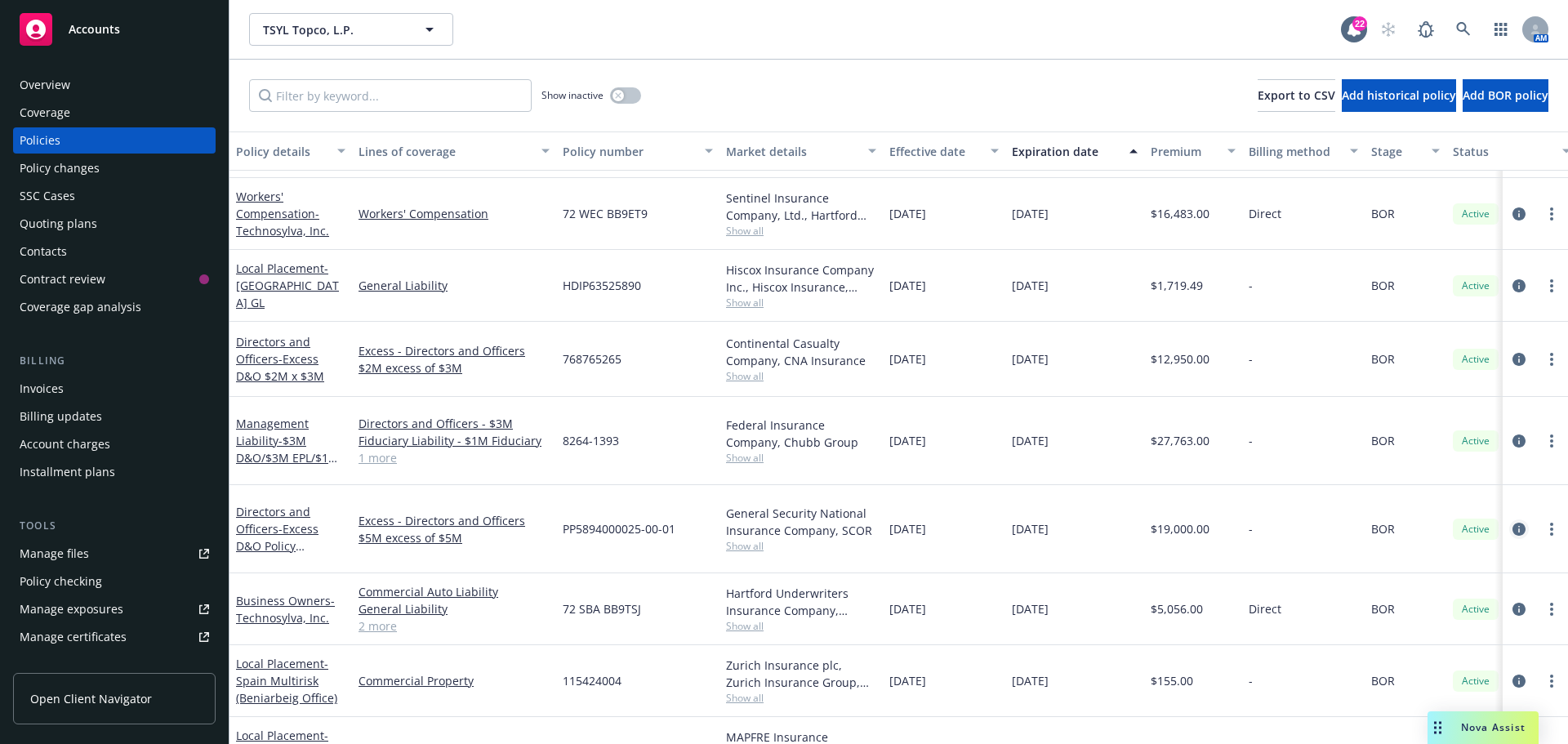
click at [1513, 522] on icon "circleInformation" at bounding box center [1519, 528] width 13 height 13
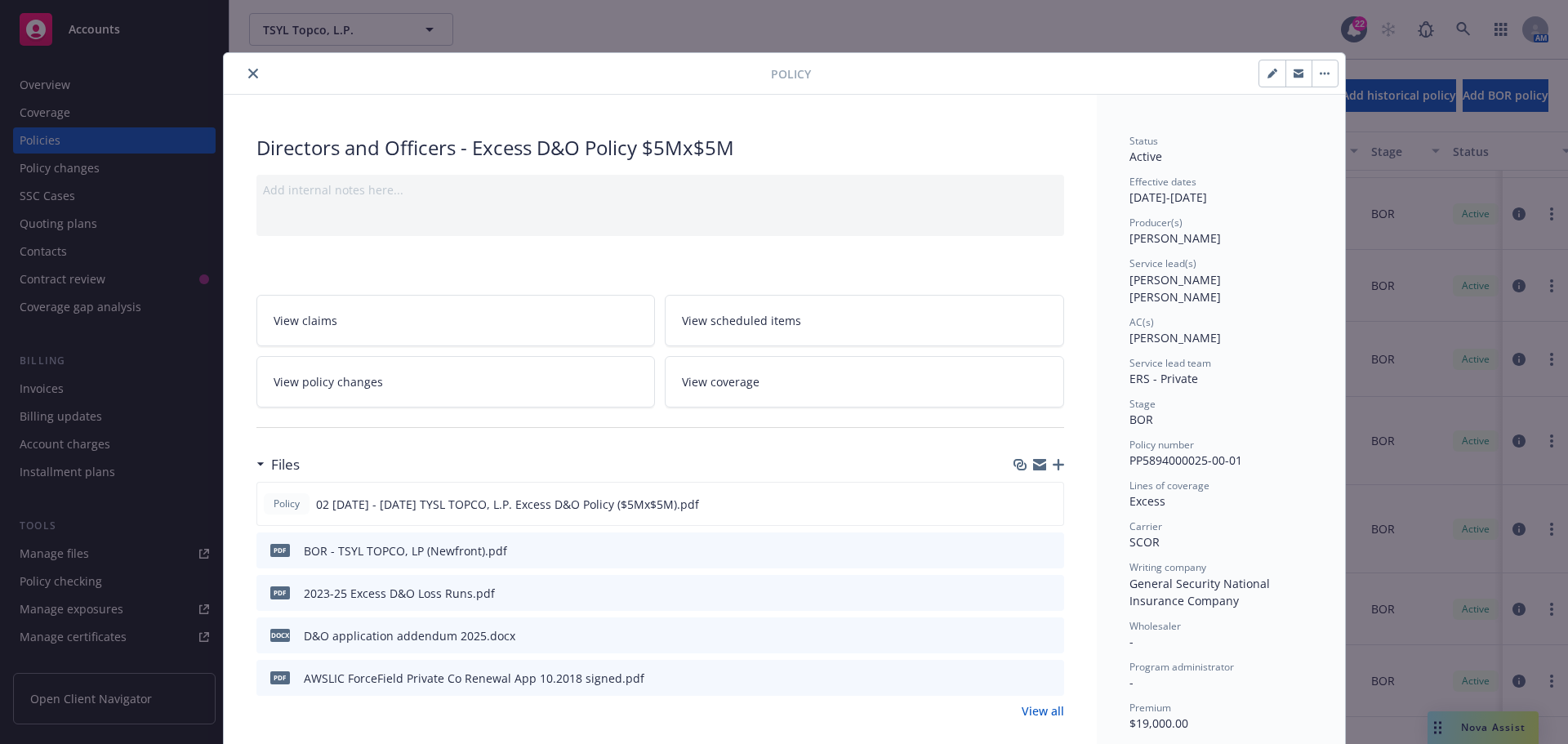
click at [1016, 544] on icon "download file" at bounding box center [1021, 549] width 13 height 13
drag, startPoint x: 252, startPoint y: 63, endPoint x: 245, endPoint y: 69, distance: 9.2
click at [251, 62] on div "Policy" at bounding box center [784, 74] width 1121 height 42
click at [248, 71] on icon "close" at bounding box center [253, 74] width 10 height 10
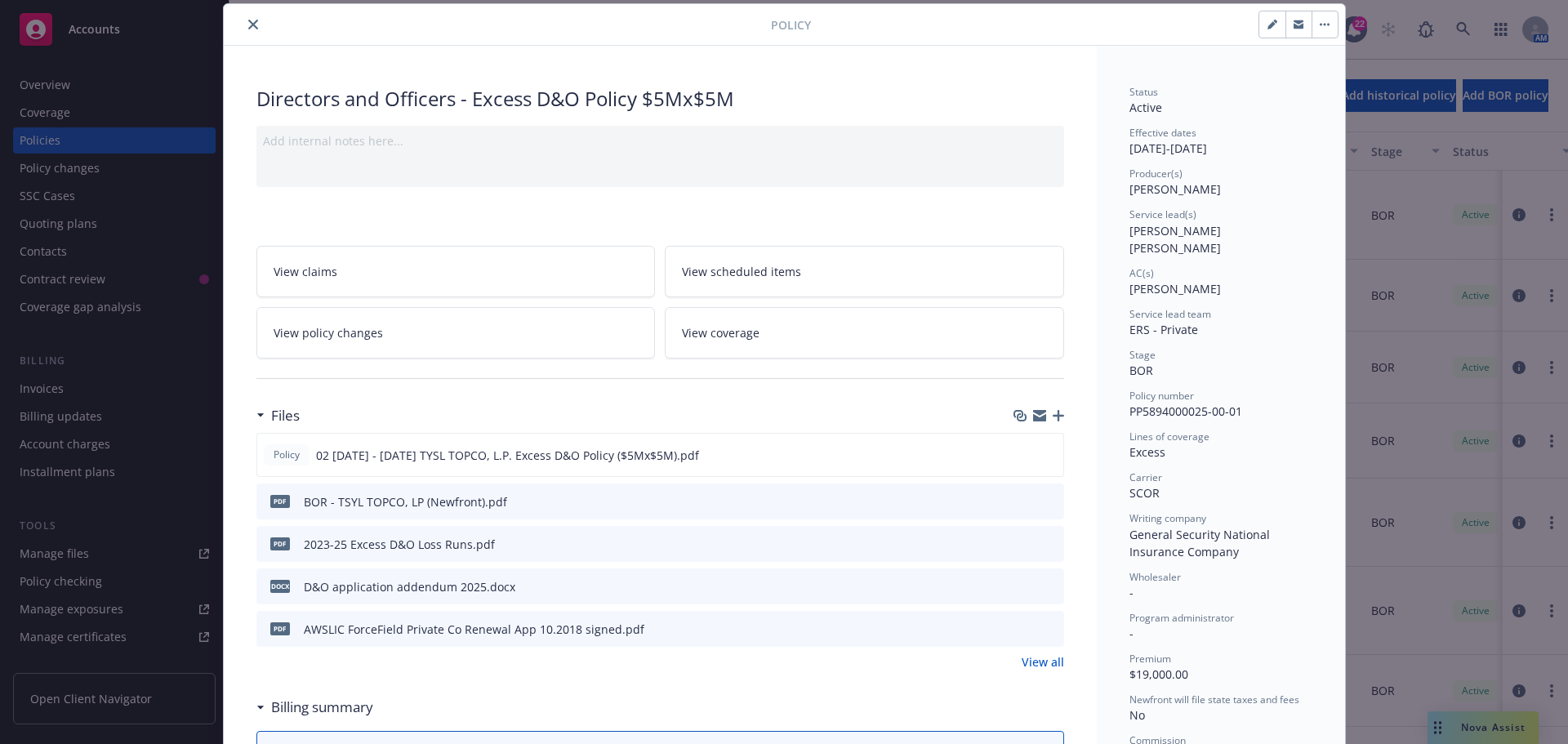
click at [248, 22] on icon "close" at bounding box center [253, 24] width 10 height 10
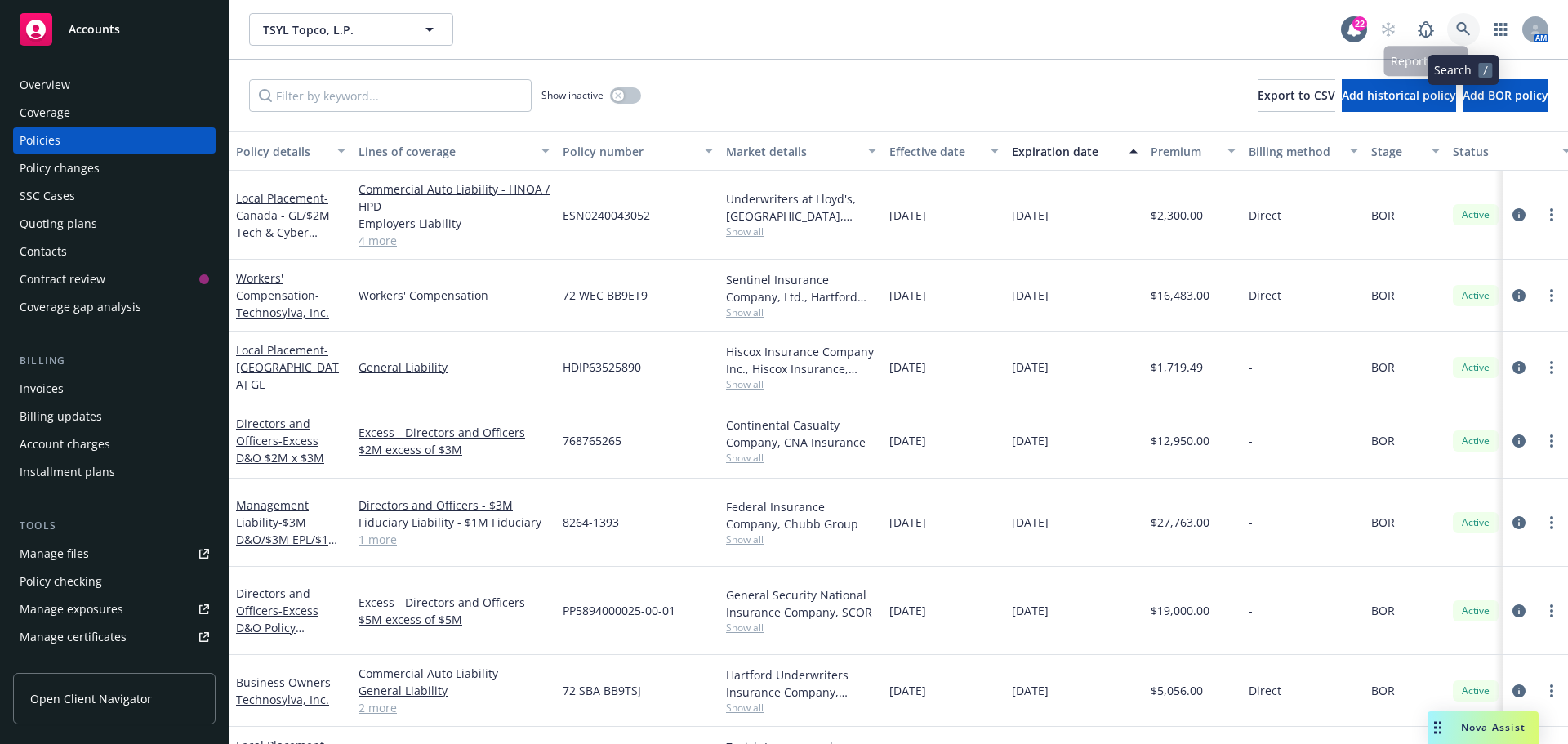
click at [1462, 26] on icon at bounding box center [1462, 29] width 15 height 15
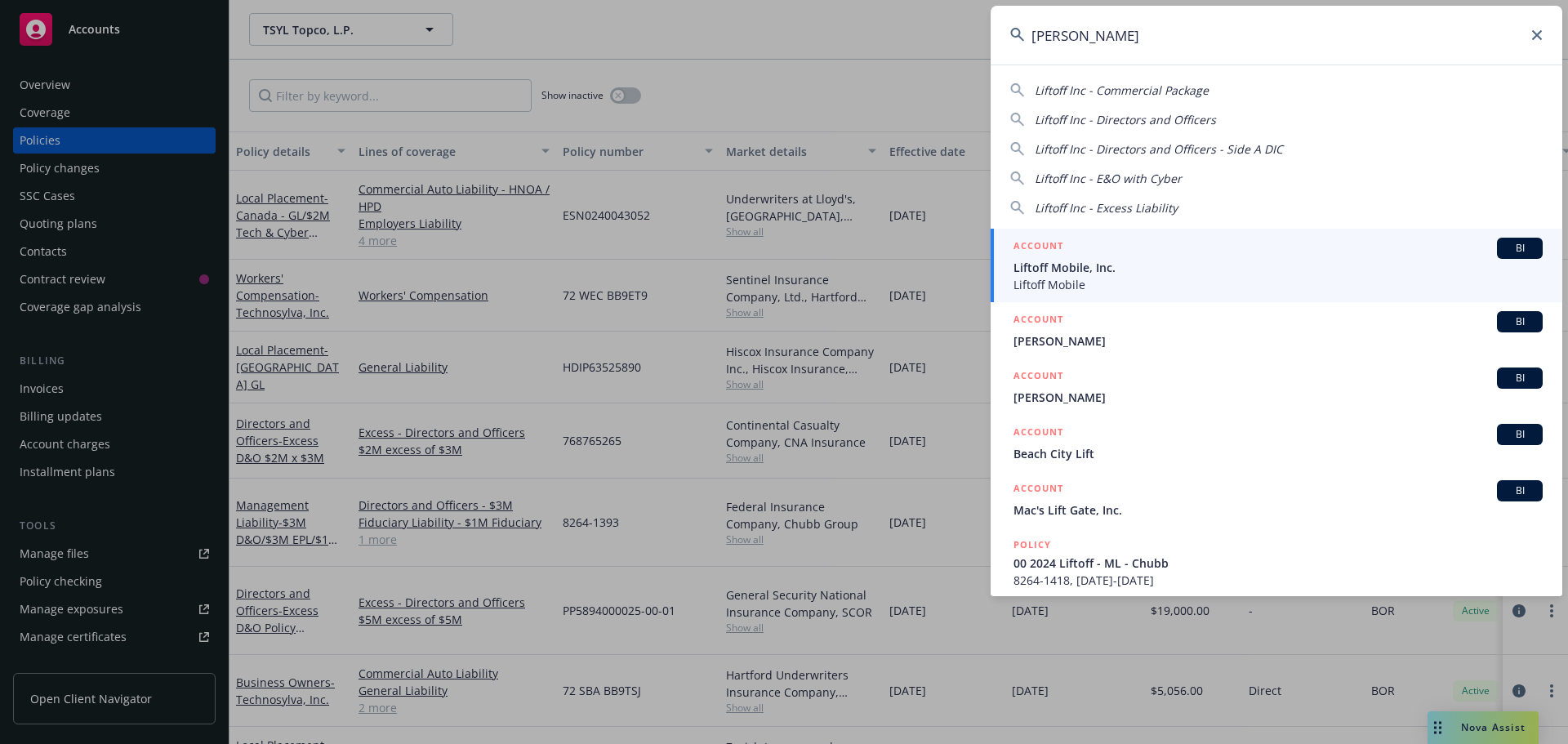
type input "lifto"
click at [1502, 238] on div "BI" at bounding box center [1520, 249] width 45 height 21
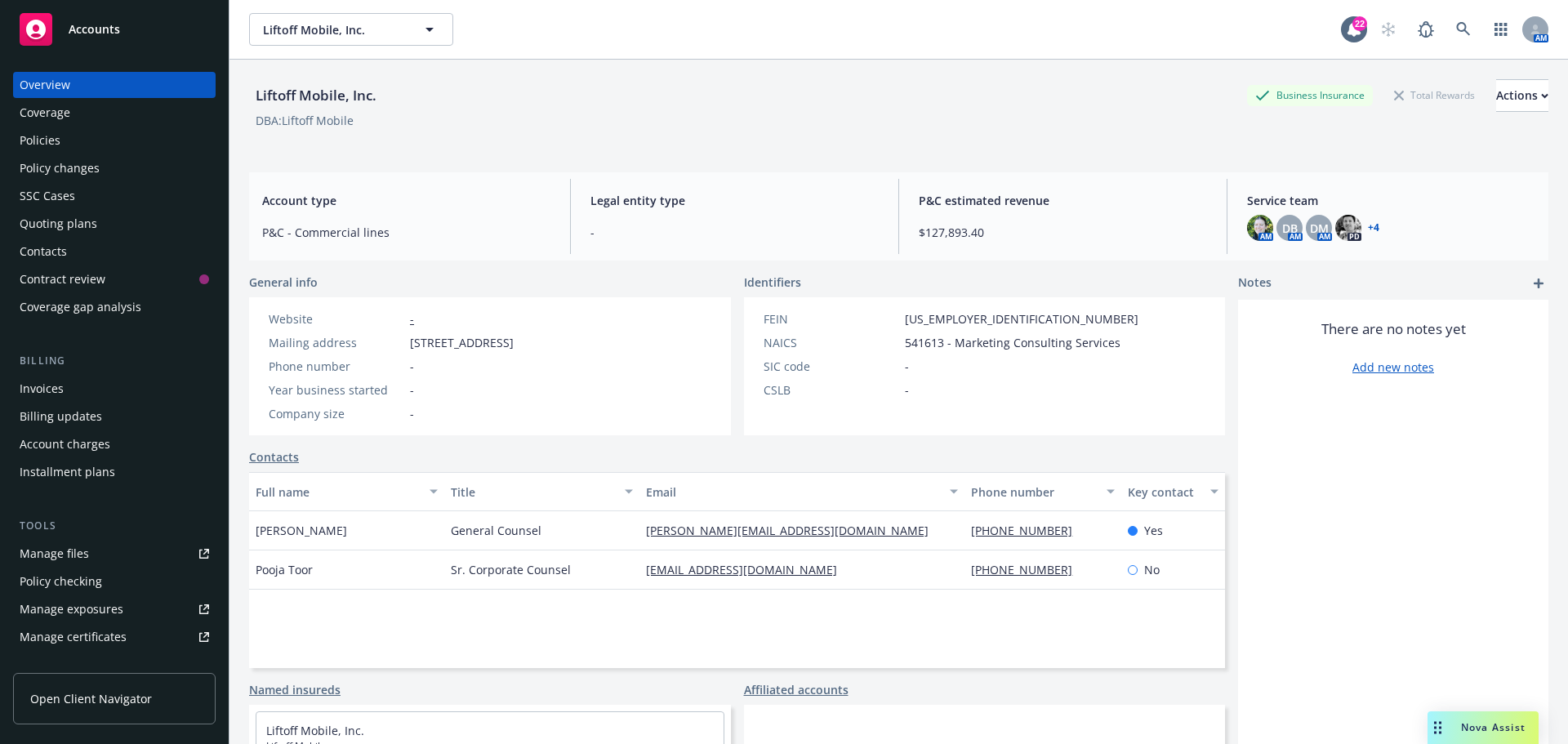
click at [36, 135] on div "Policies" at bounding box center [40, 140] width 41 height 26
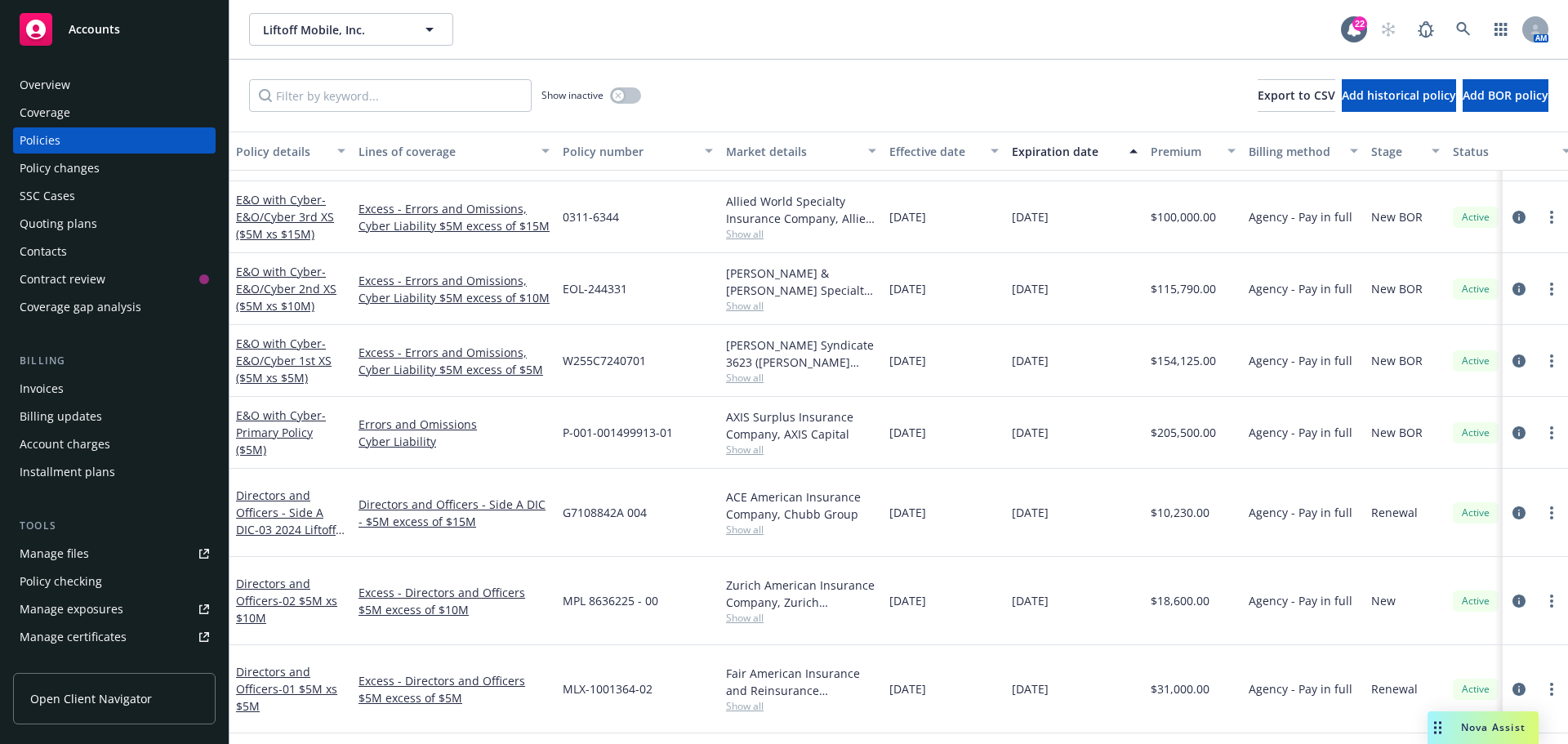
scroll to position [161, 0]
click at [1513, 432] on icon "circleInformation" at bounding box center [1519, 432] width 13 height 13
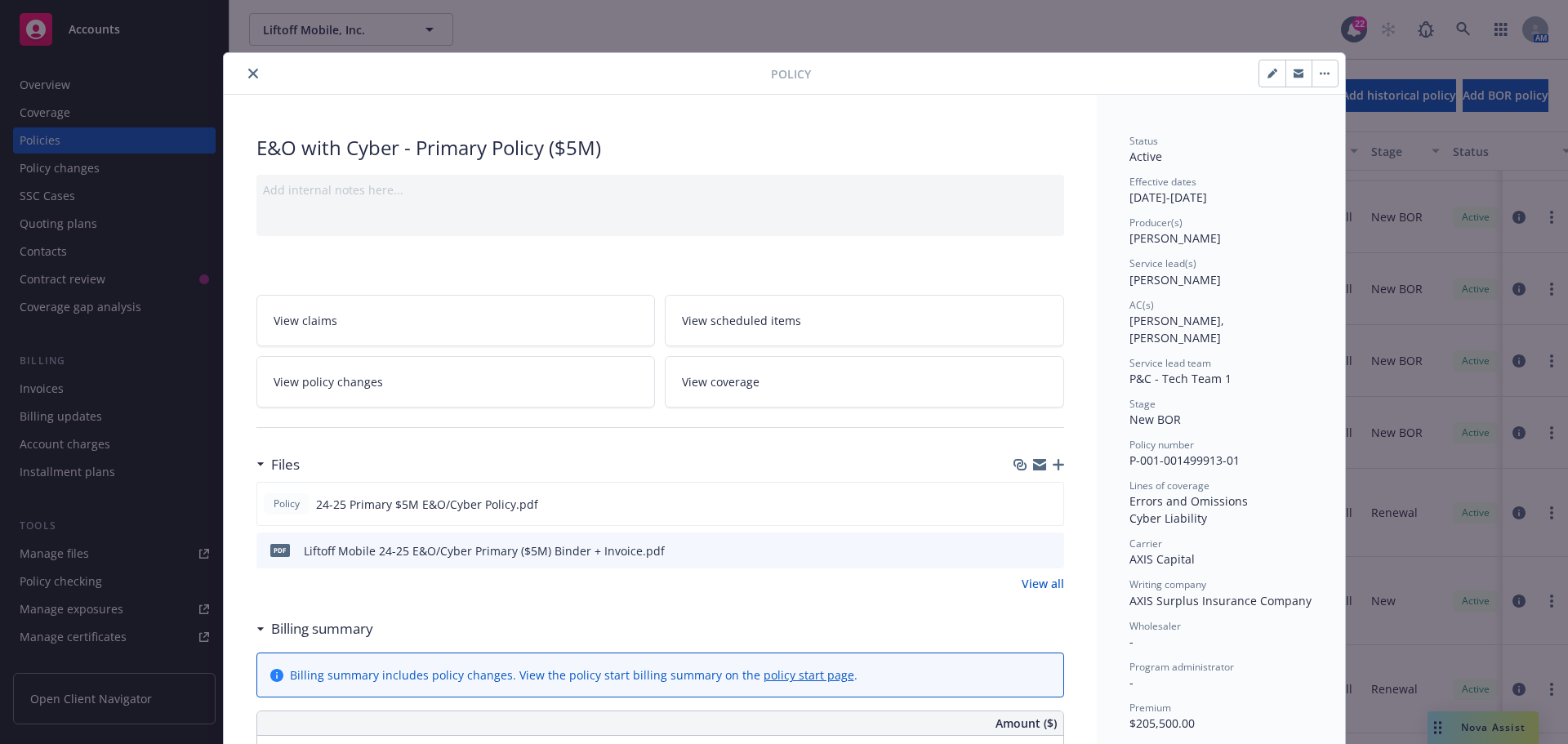
click at [248, 72] on icon "close" at bounding box center [253, 74] width 10 height 10
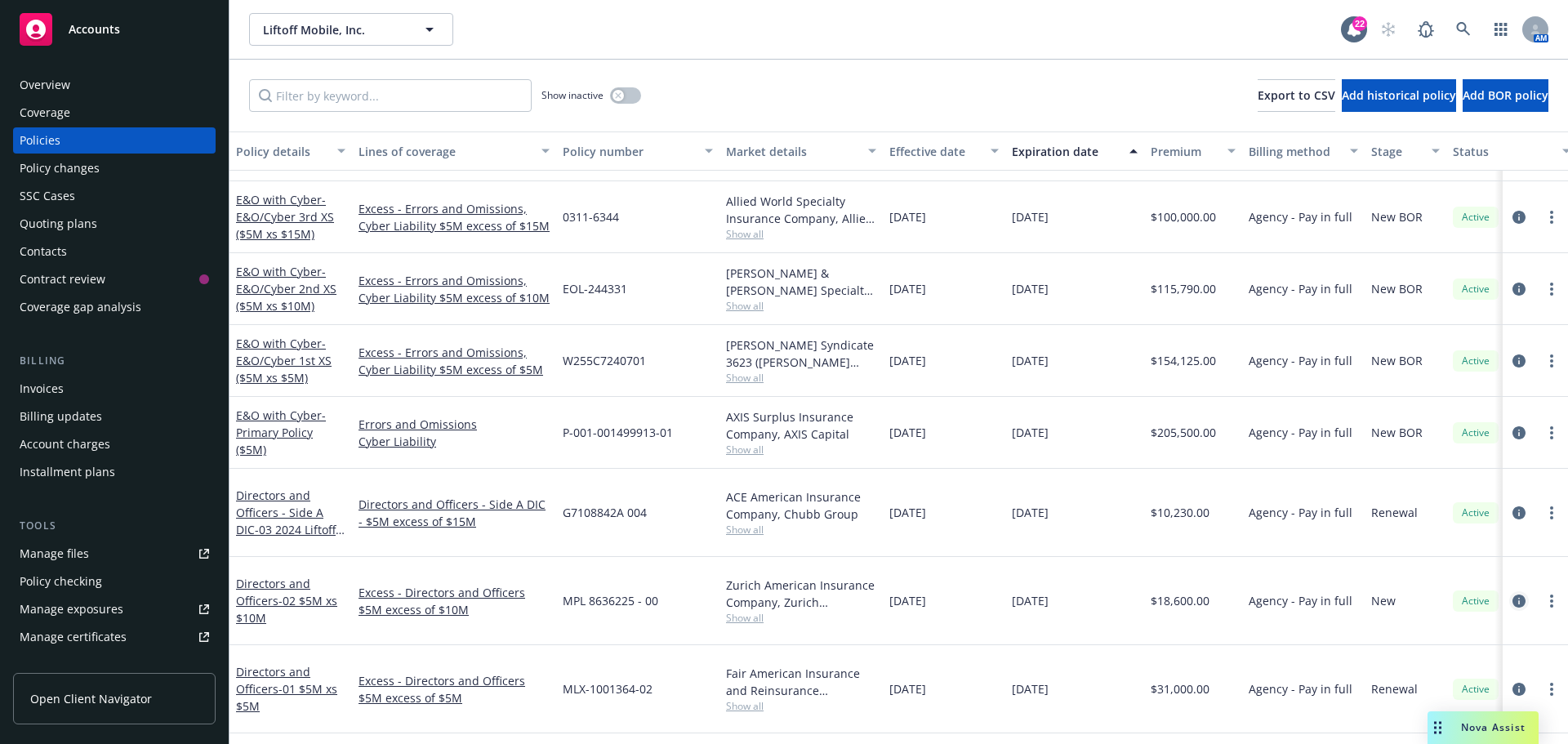
click at [1513, 594] on icon "circleInformation" at bounding box center [1519, 600] width 13 height 13
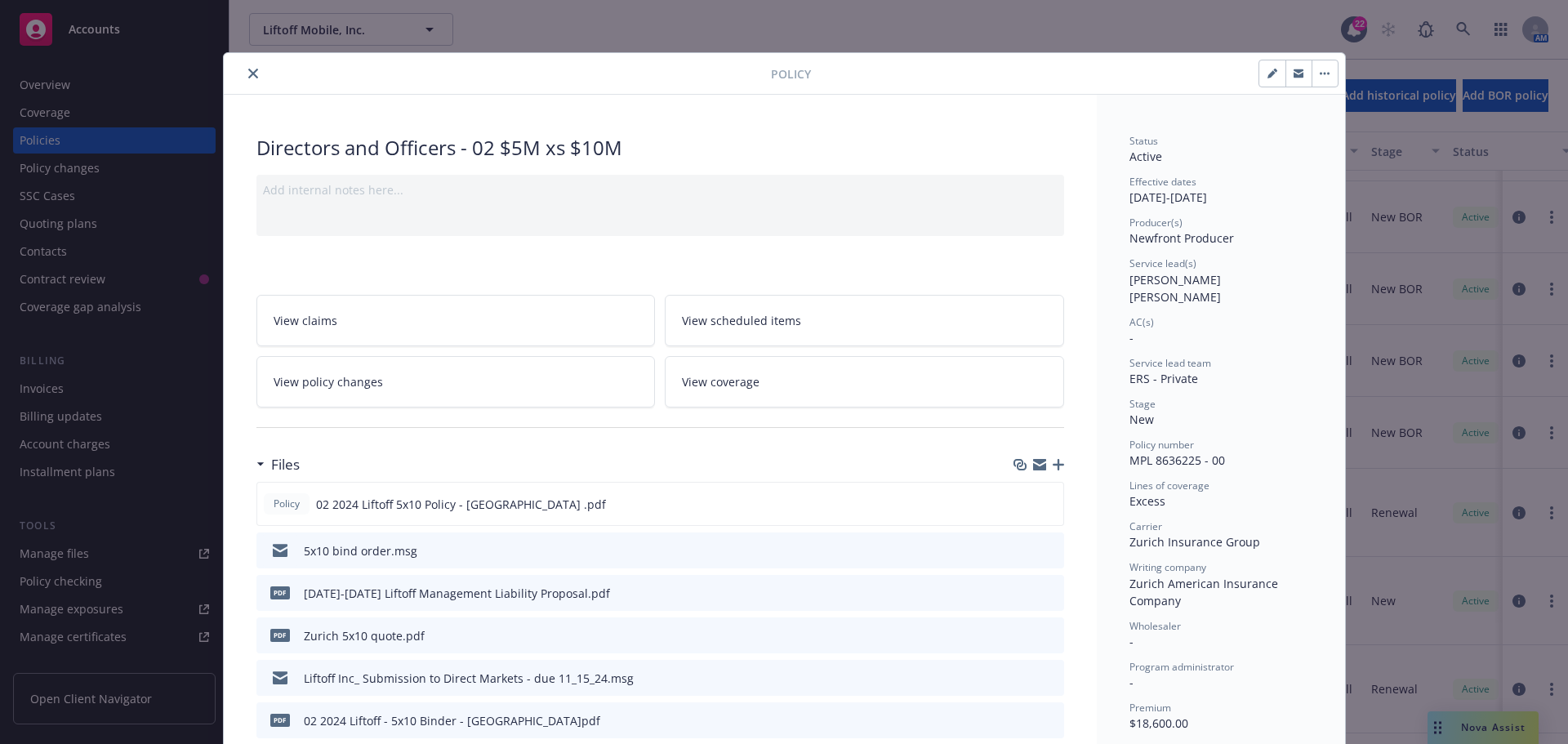
click at [1016, 548] on icon "download file" at bounding box center [1021, 548] width 11 height 10
click at [248, 71] on icon "close" at bounding box center [253, 74] width 10 height 10
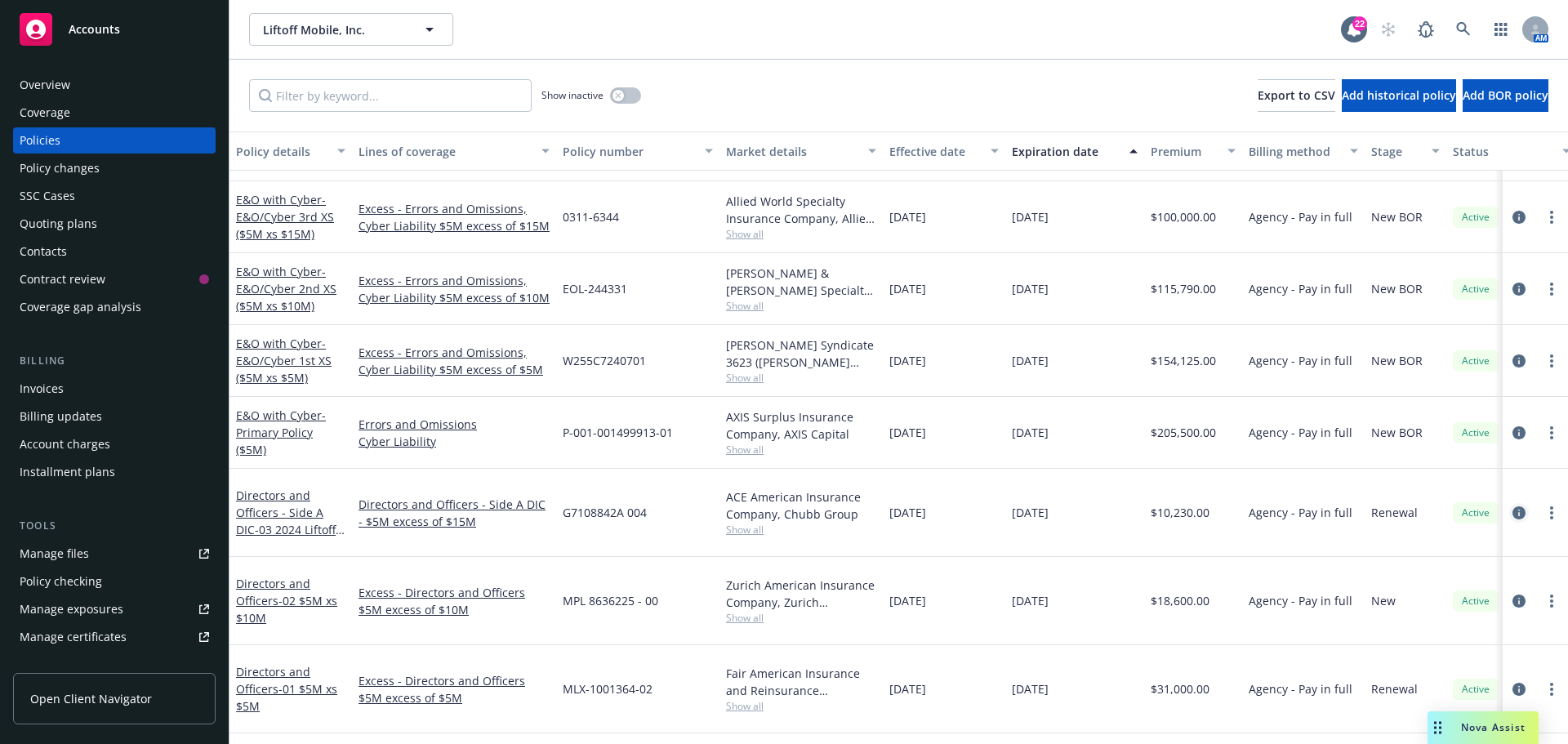
click at [1513, 506] on icon "circleInformation" at bounding box center [1519, 512] width 13 height 13
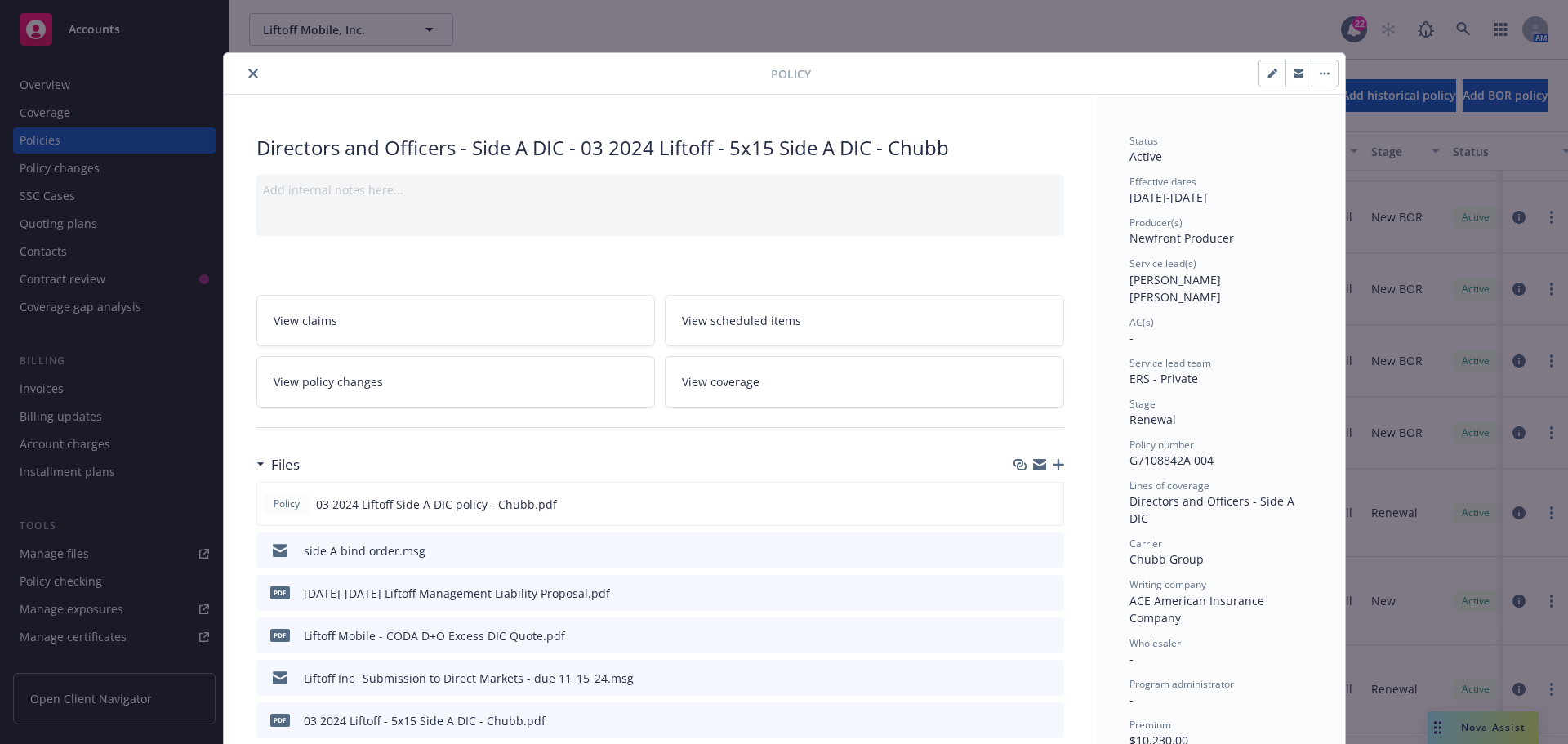
click at [1015, 547] on icon "download file" at bounding box center [1021, 549] width 13 height 13
click at [248, 71] on icon "close" at bounding box center [253, 74] width 10 height 10
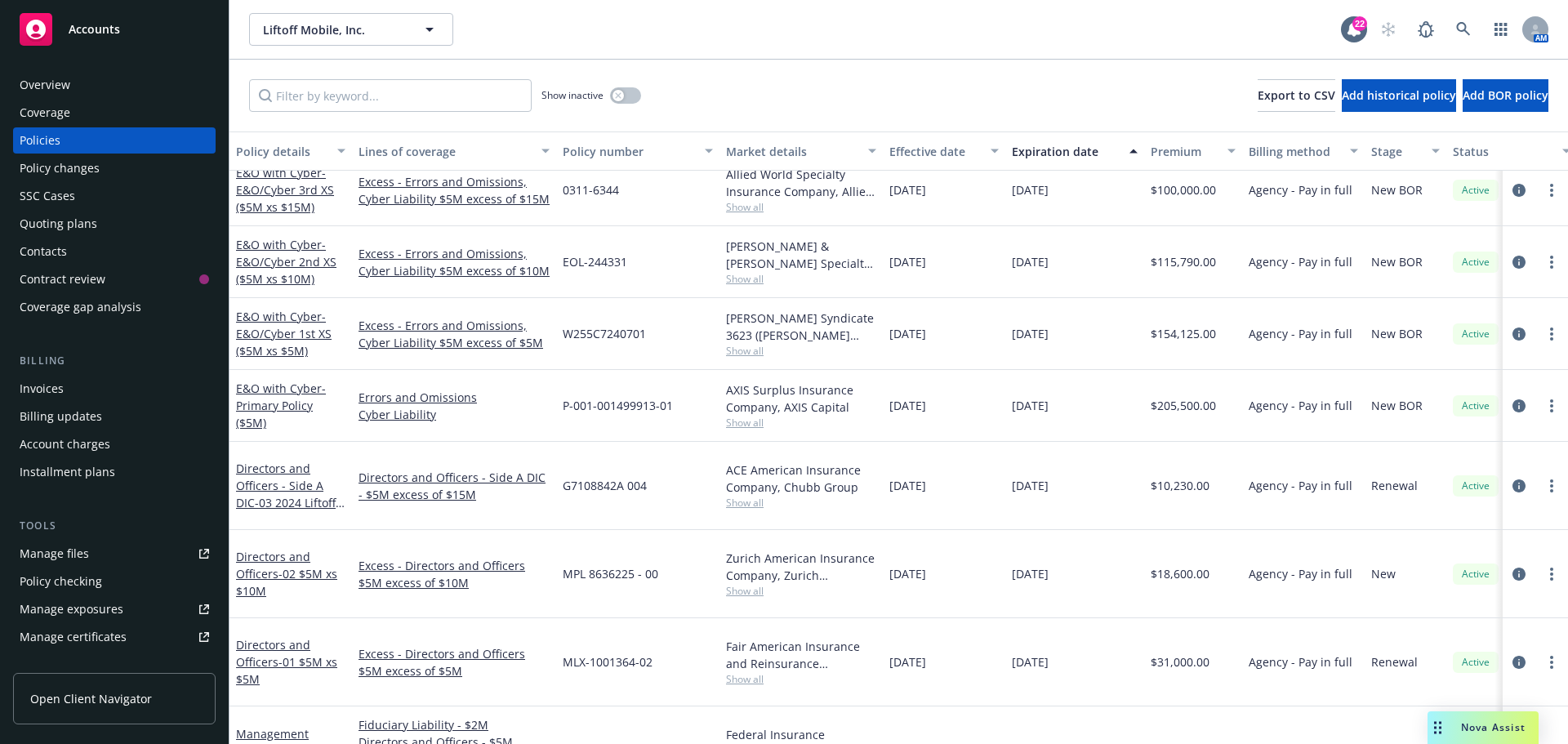
scroll to position [162, 0]
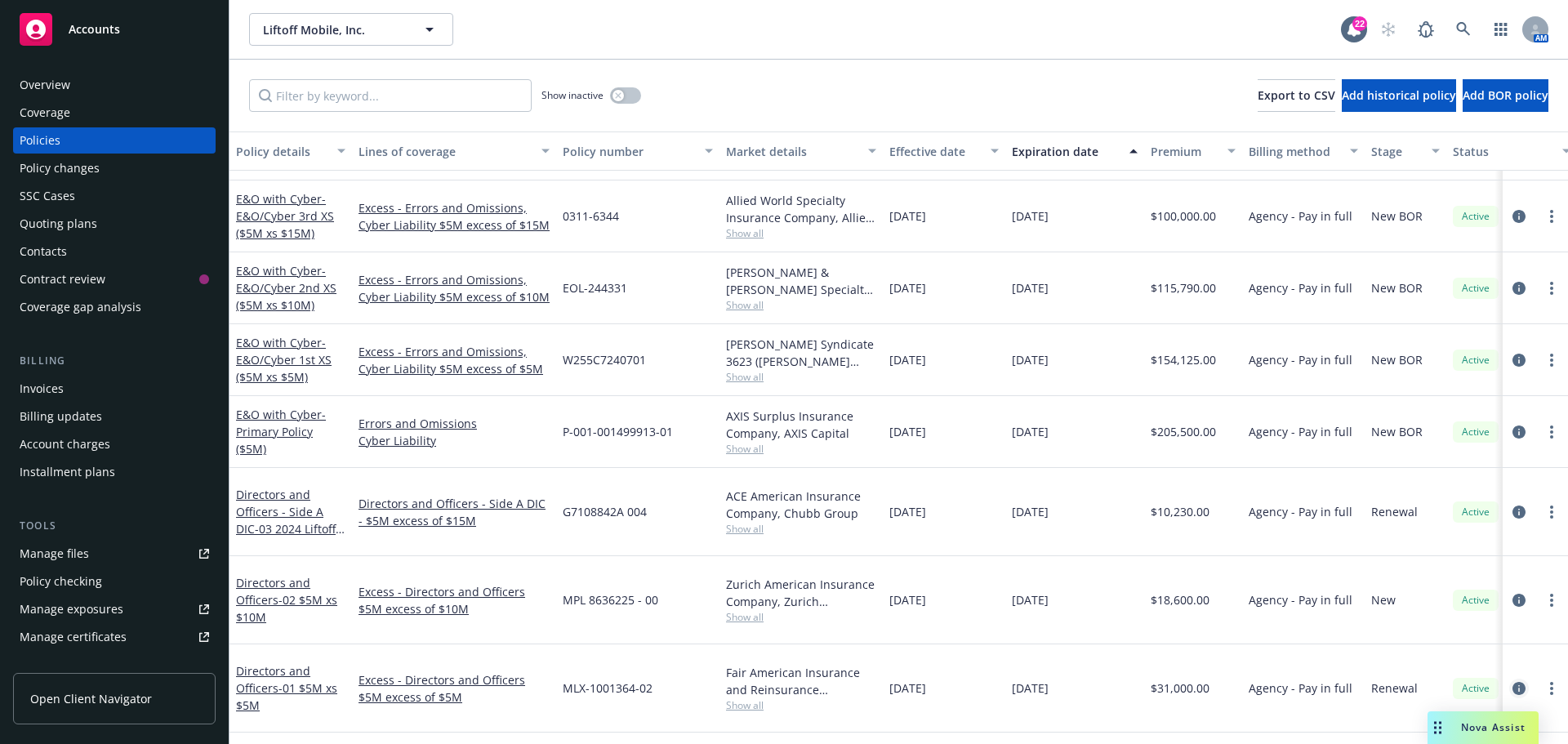
click at [1513, 681] on icon "circleInformation" at bounding box center [1519, 687] width 13 height 13
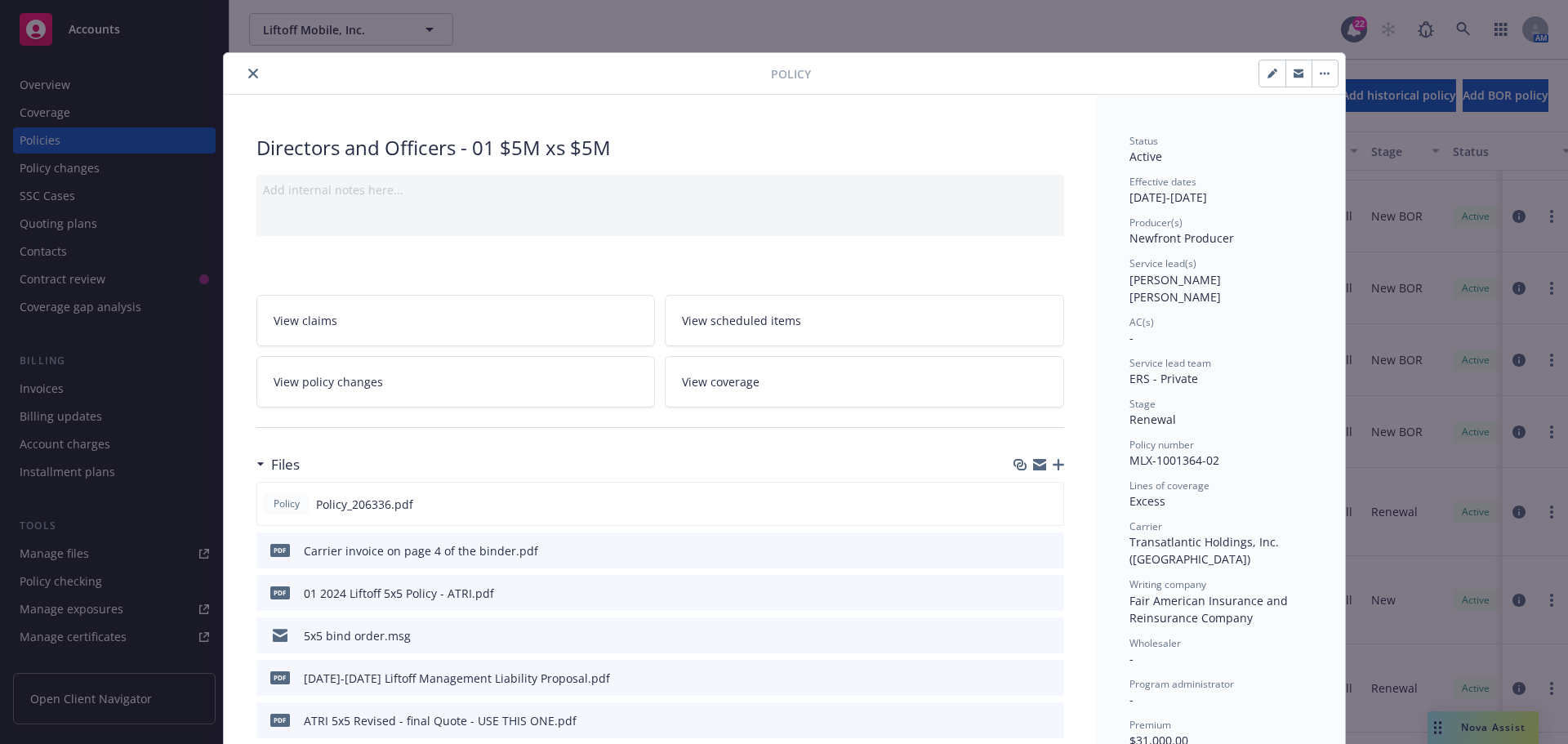
click at [1015, 635] on icon "download file" at bounding box center [1021, 634] width 13 height 13
click at [248, 73] on icon "close" at bounding box center [253, 74] width 10 height 10
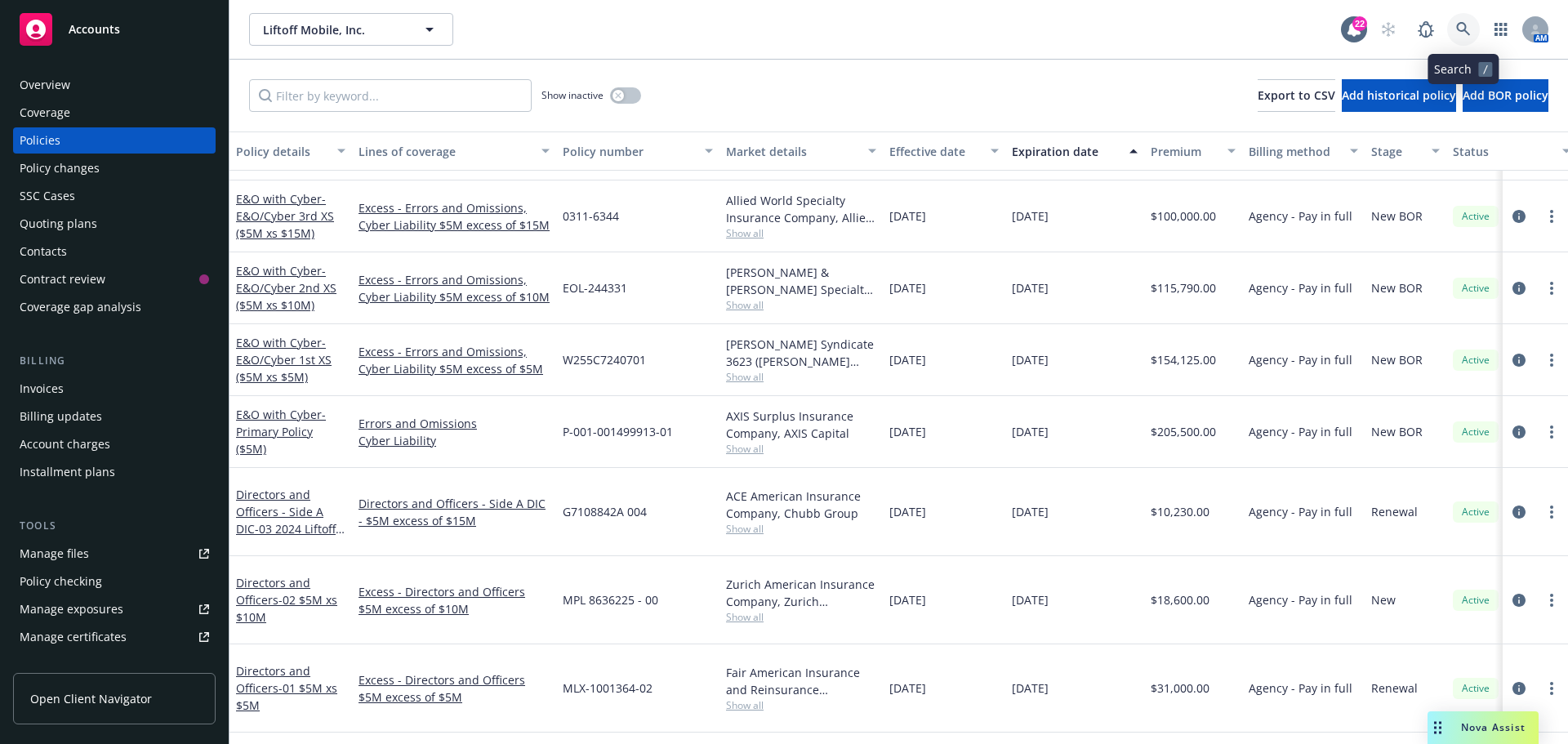
click at [1464, 28] on icon at bounding box center [1462, 29] width 15 height 15
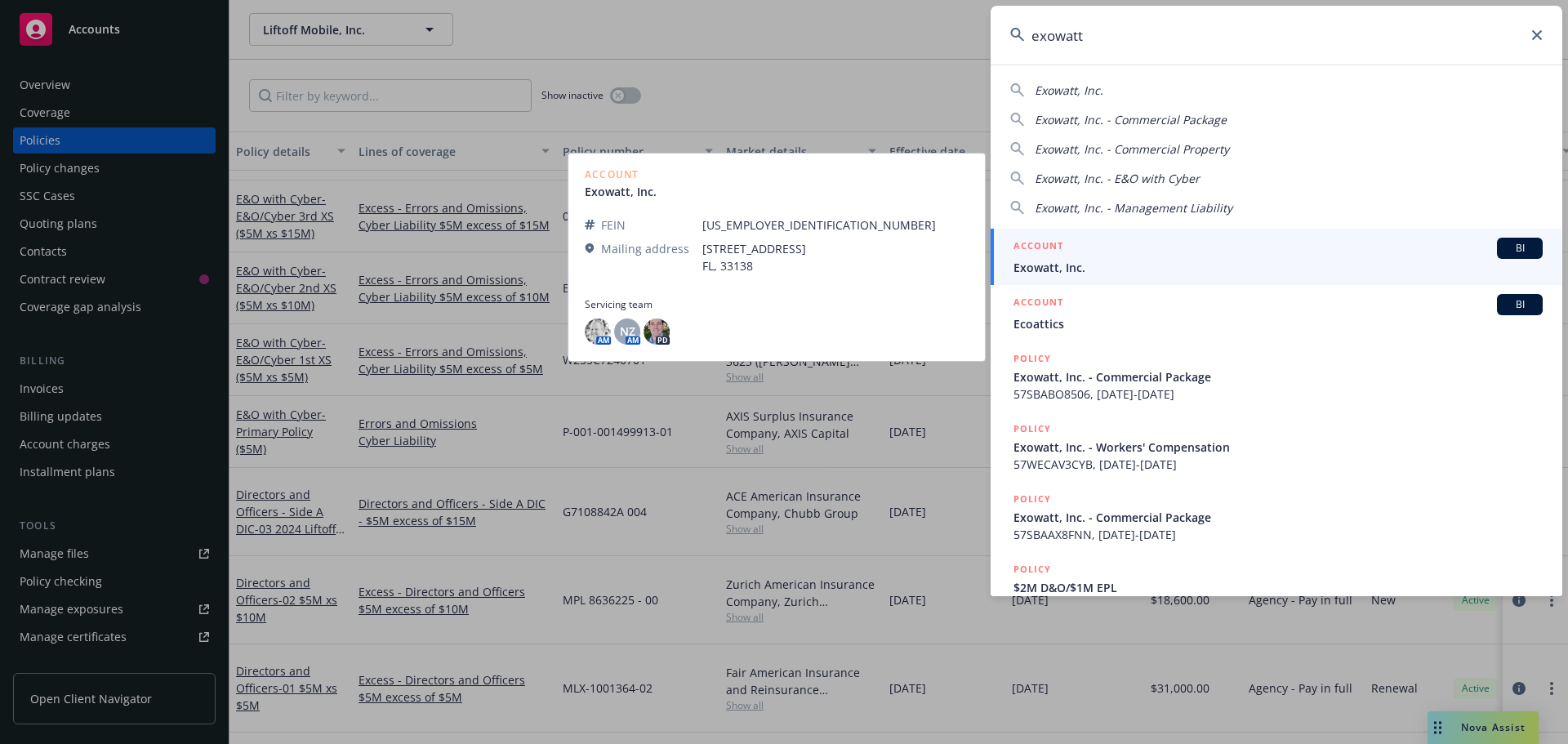
type input "exowatt"
click at [1504, 250] on span "BI" at bounding box center [1520, 248] width 33 height 15
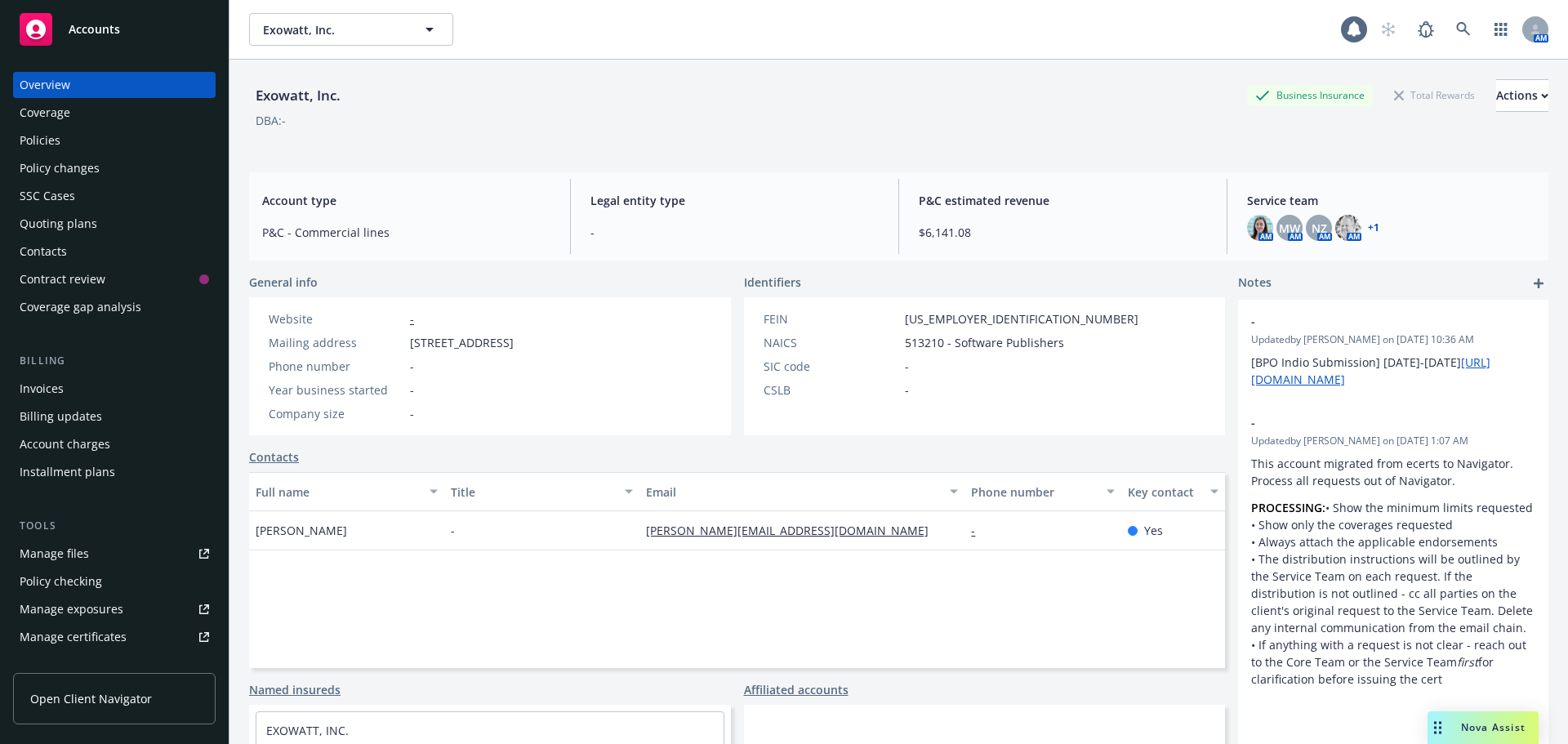
click at [59, 134] on div "Policies" at bounding box center [40, 140] width 41 height 26
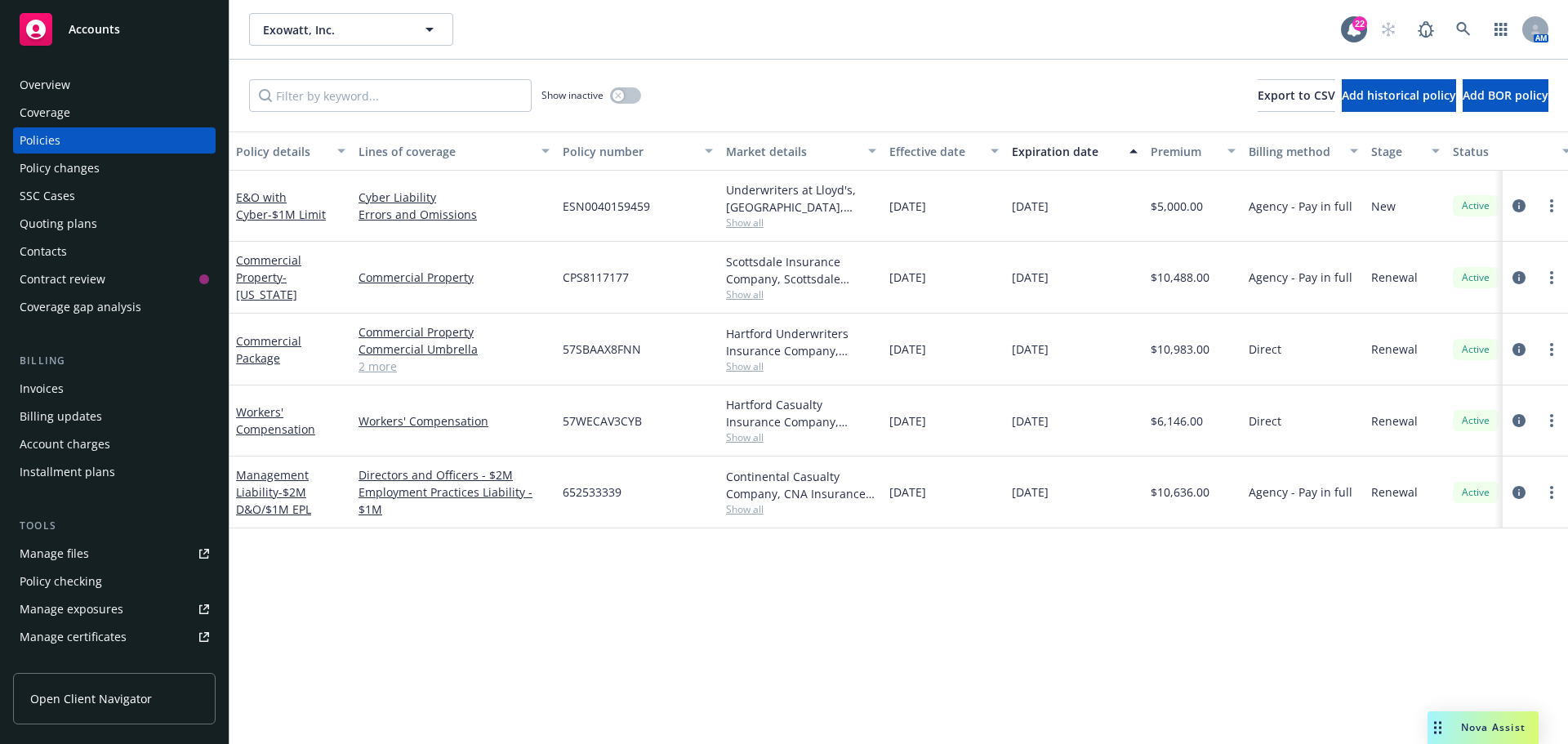
click at [41, 81] on div "Overview" at bounding box center [45, 84] width 50 height 26
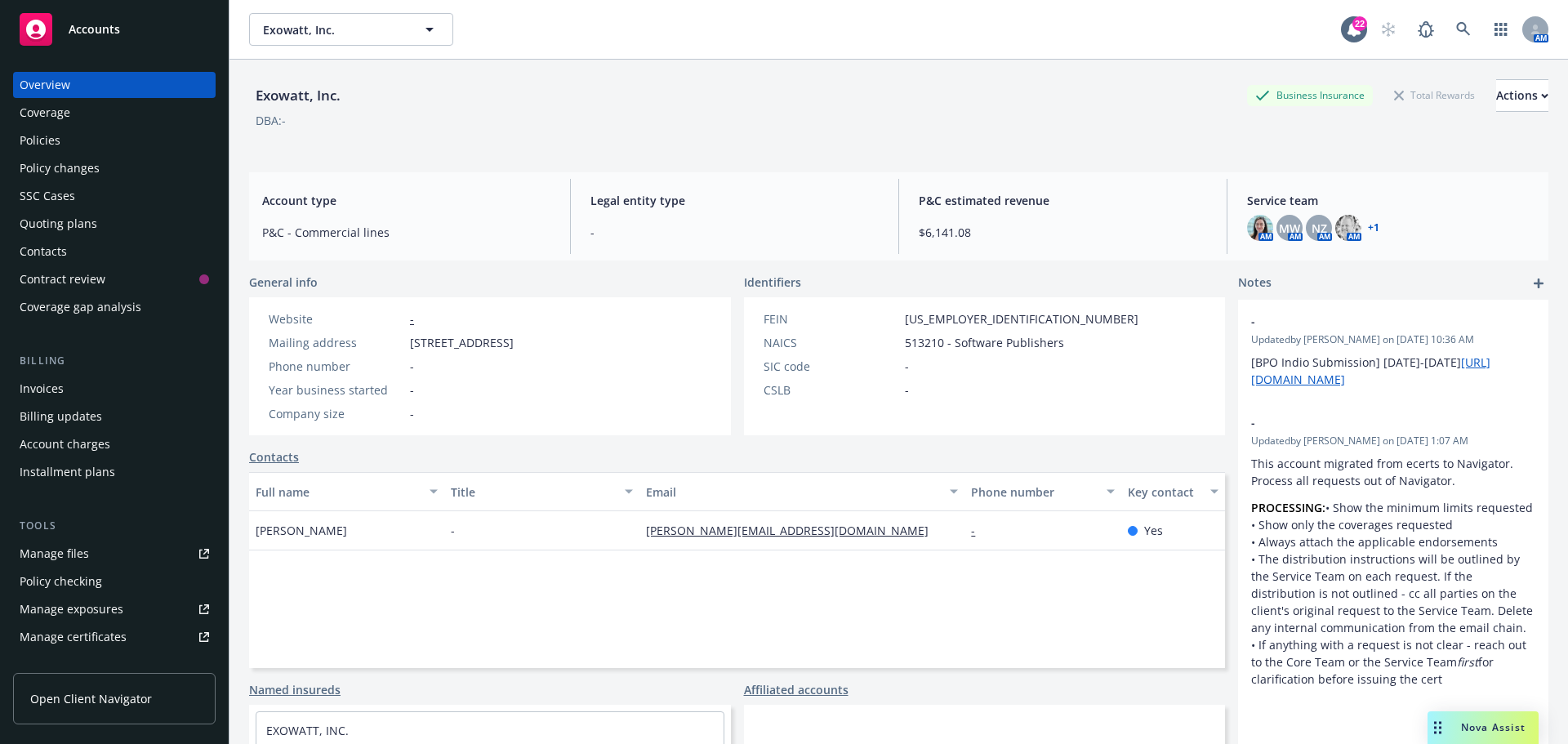
click at [1368, 227] on link "+ 1" at bounding box center [1373, 227] width 12 height 10
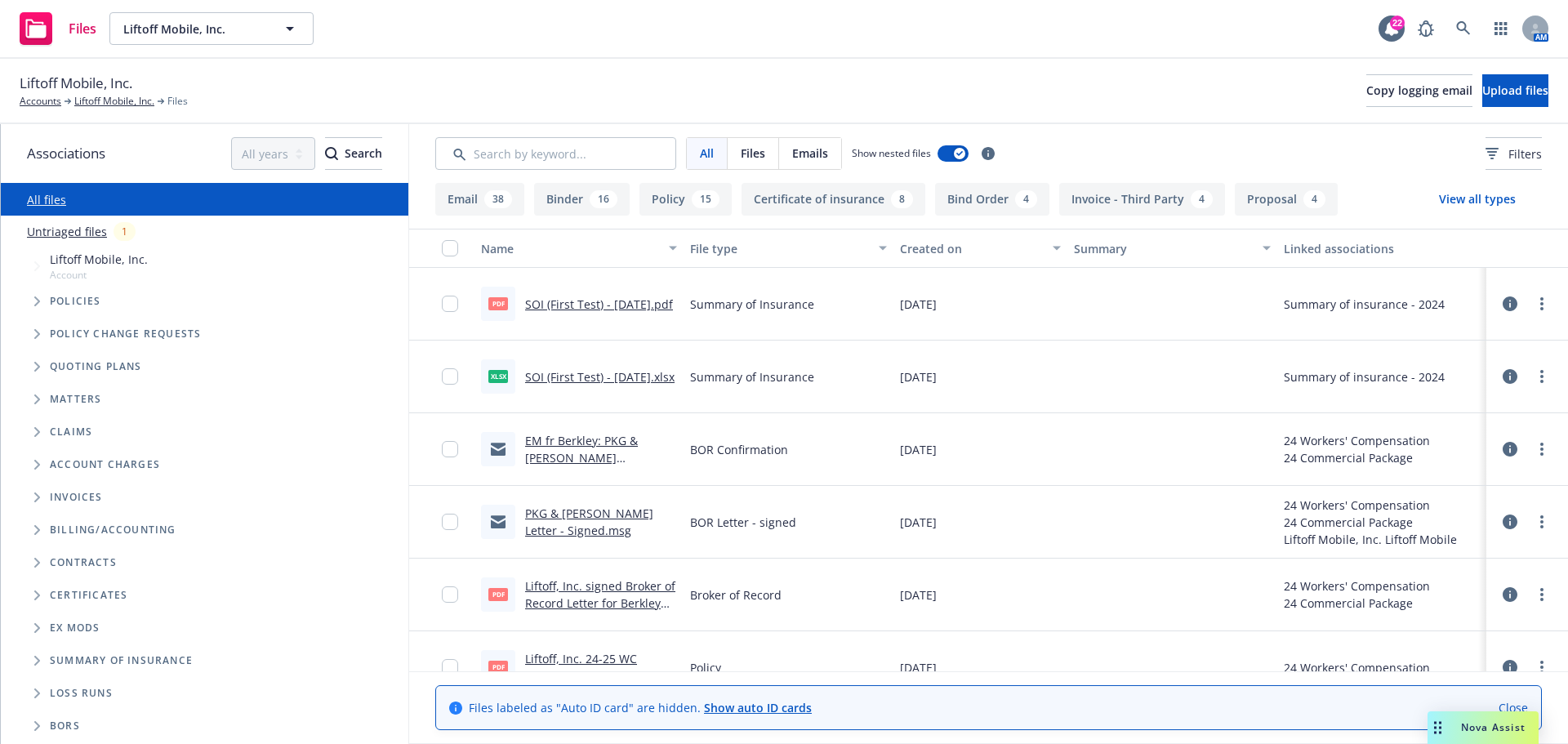
click at [546, 297] on link "SOI (First Test) - 07/18/2025.pdf" at bounding box center [598, 304] width 148 height 15
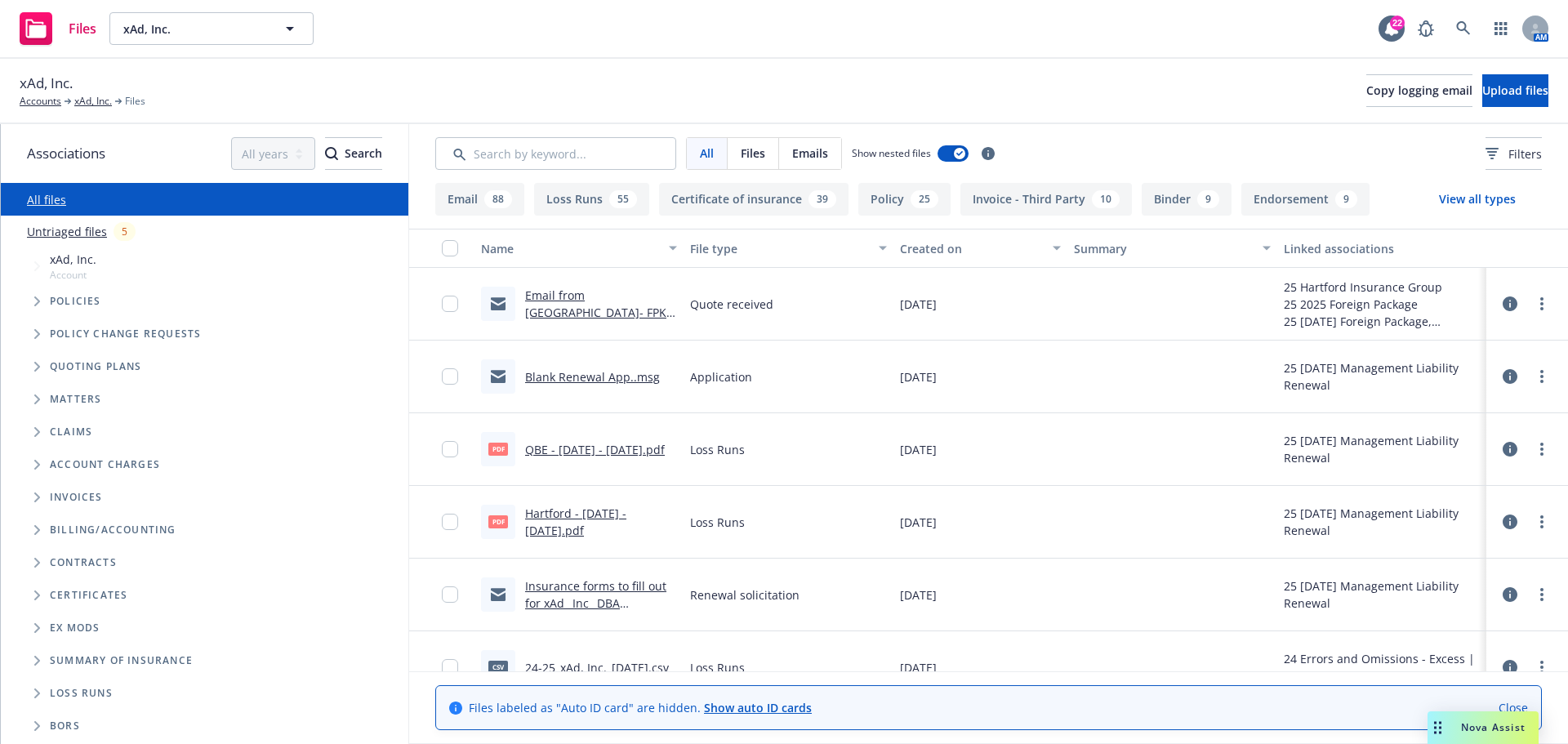
click at [38, 661] on icon "Folder Tree Example" at bounding box center [37, 660] width 6 height 10
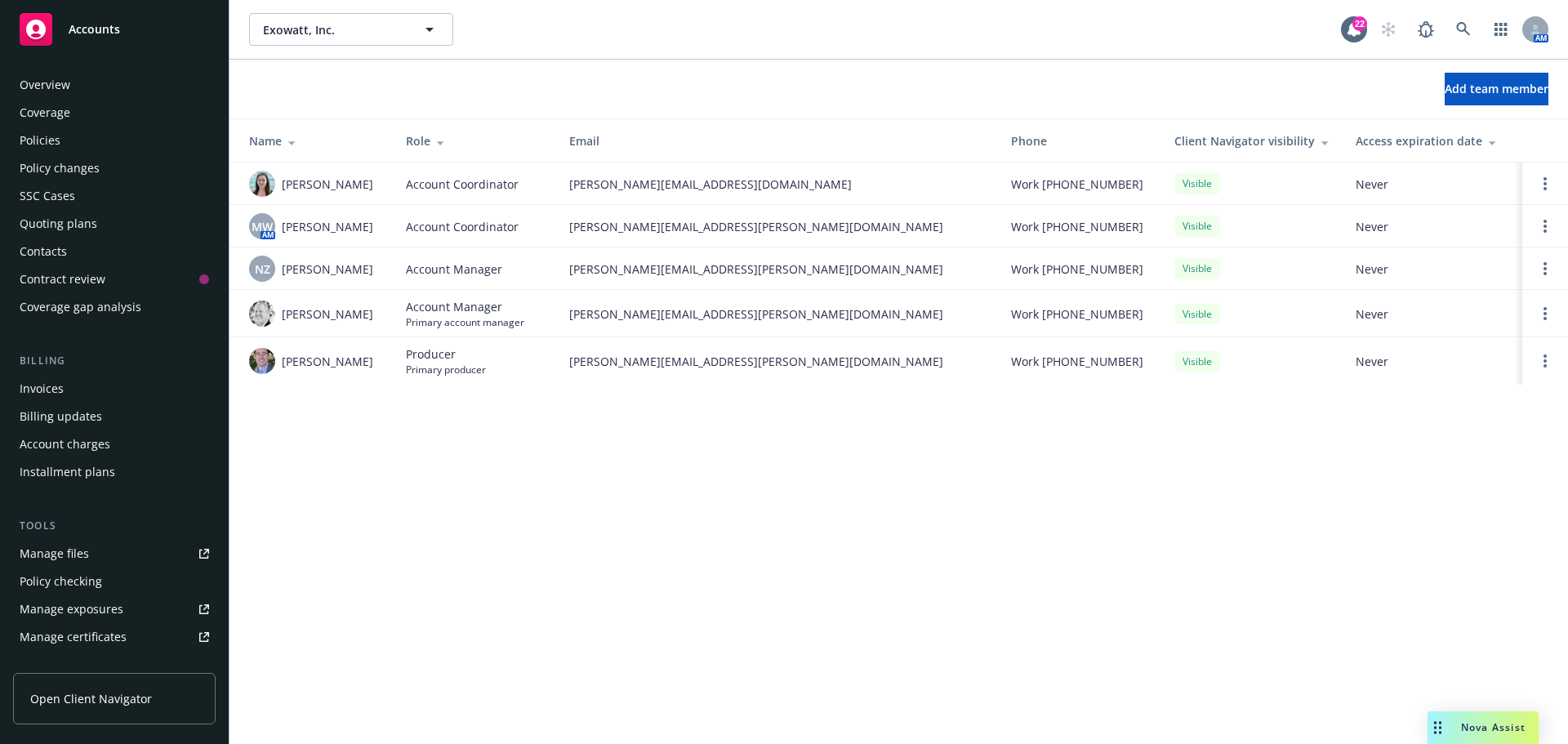
click at [43, 135] on div "Policies" at bounding box center [40, 140] width 41 height 26
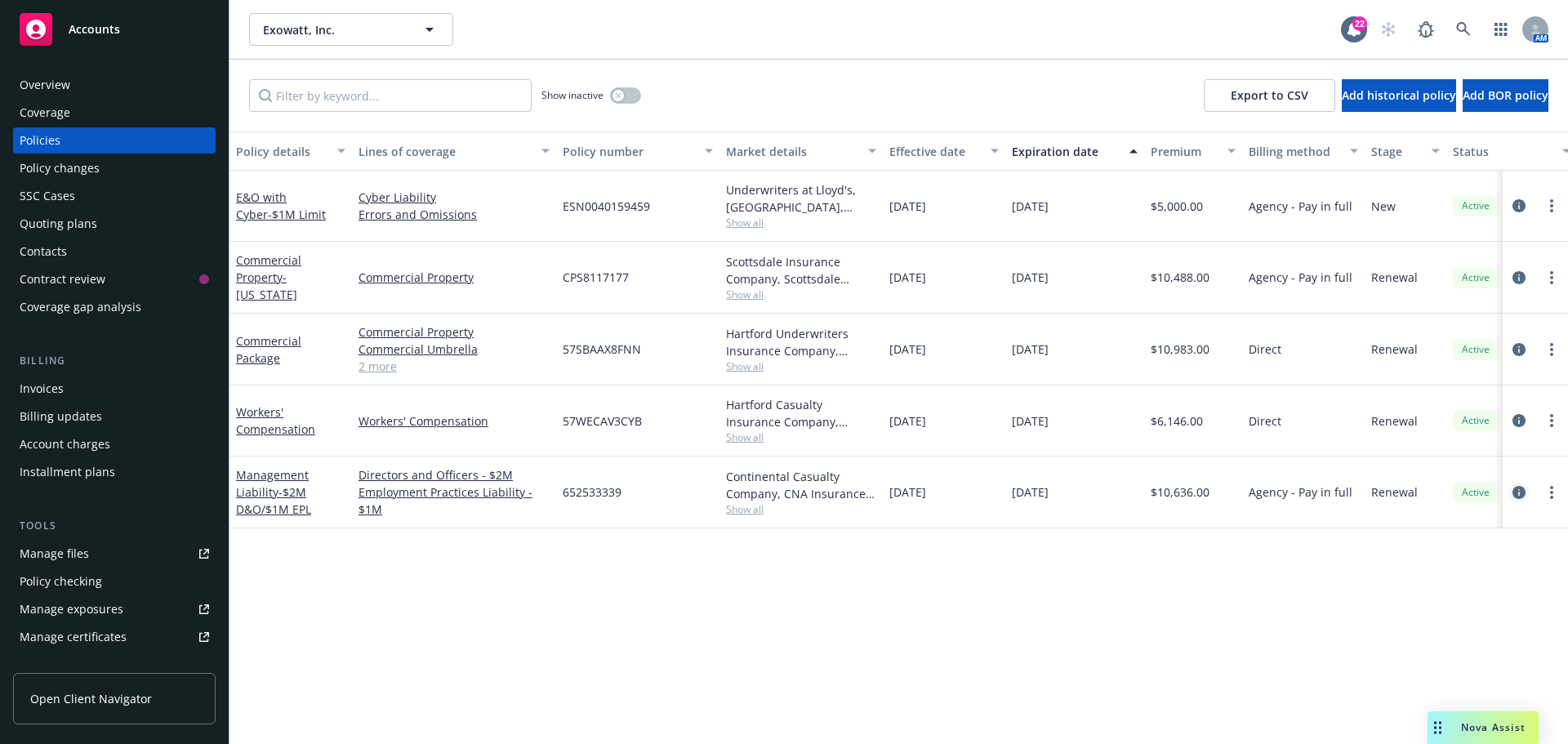
click at [1519, 491] on icon "circleInformation" at bounding box center [1519, 491] width 13 height 13
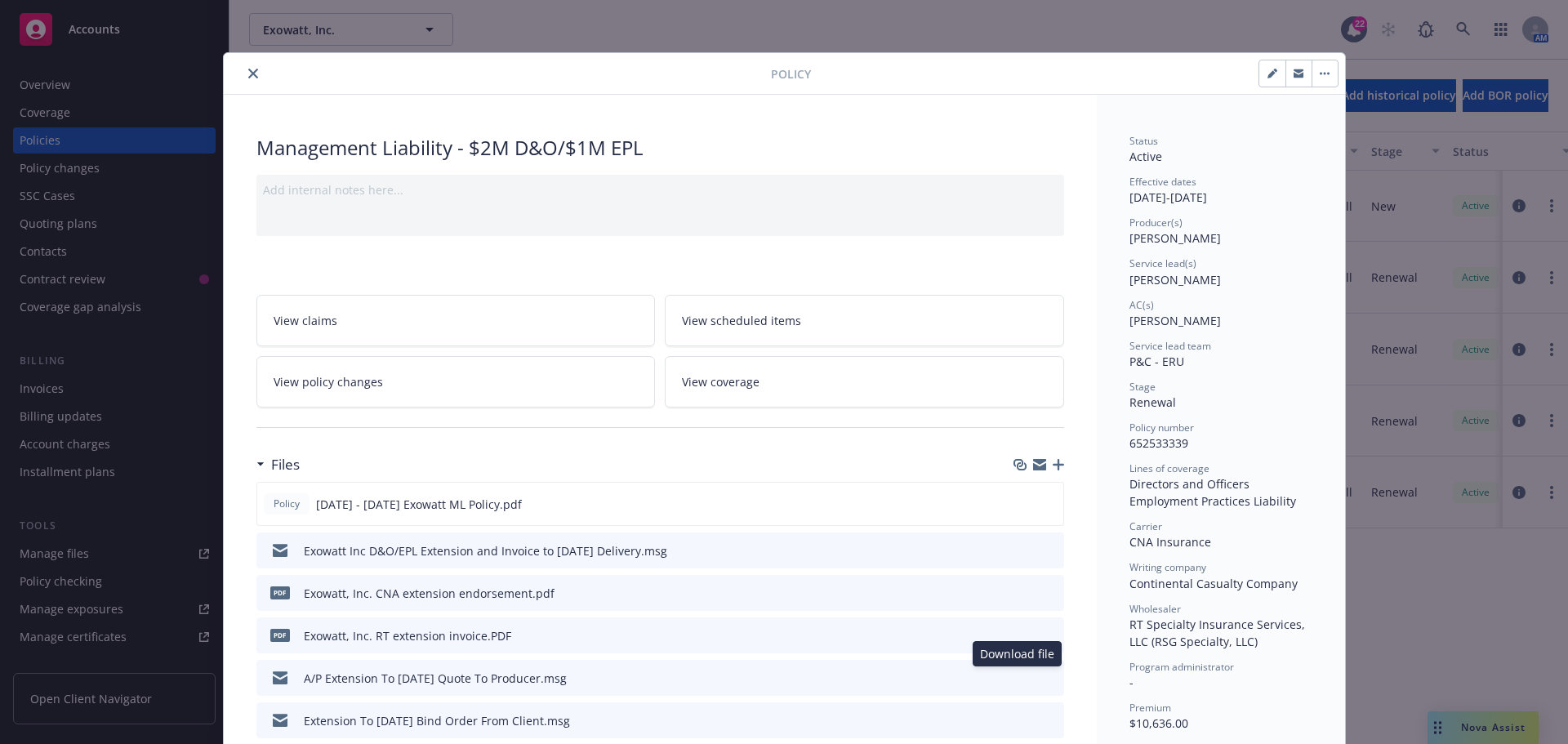
click at [1018, 671] on div "Download file Download file" at bounding box center [1037, 678] width 41 height 17
click at [1018, 675] on icon "download file" at bounding box center [1021, 676] width 13 height 13
